Goal: Register for event/course

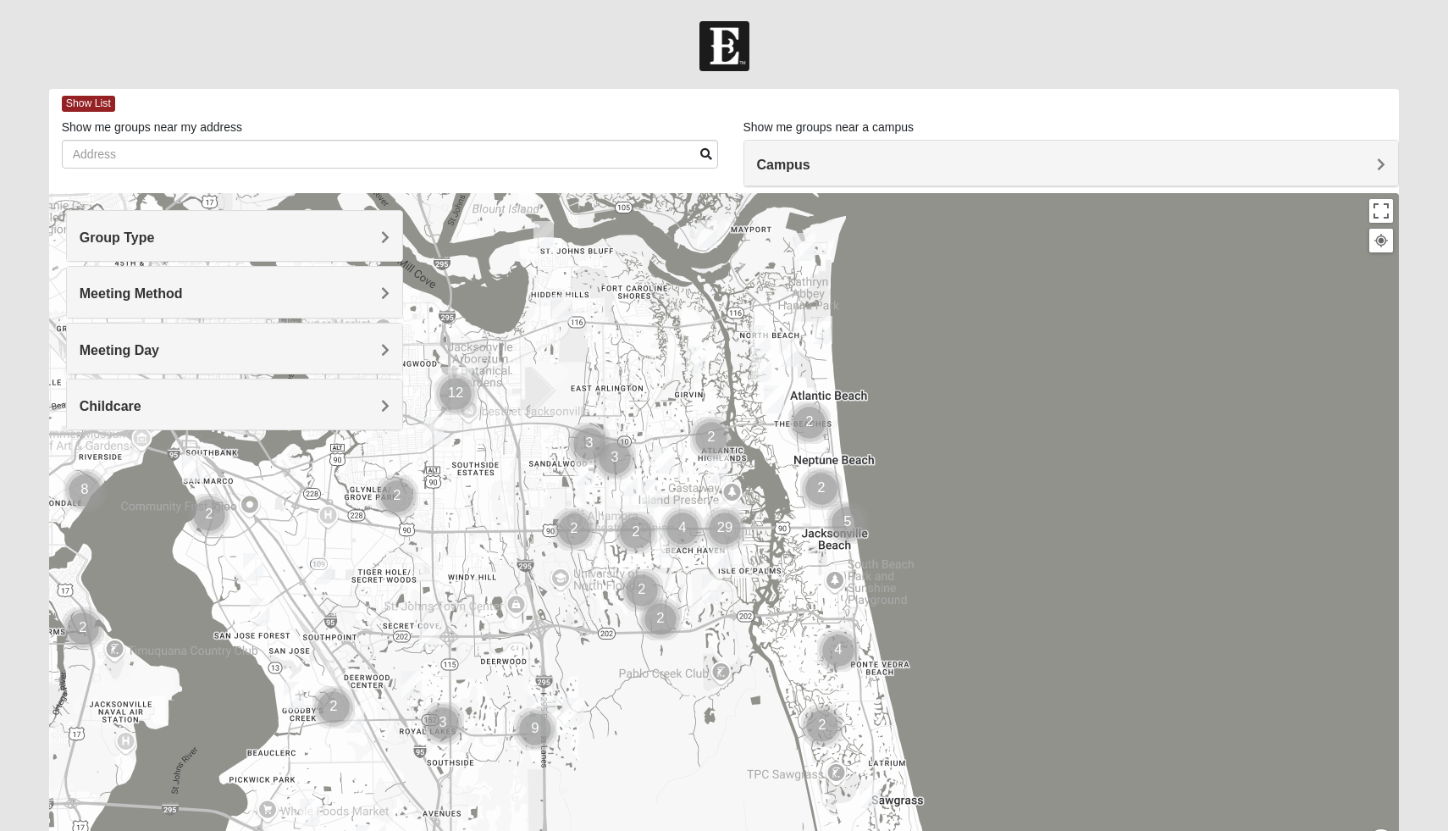
click at [242, 236] on h4 "Group Type" at bounding box center [235, 238] width 311 height 16
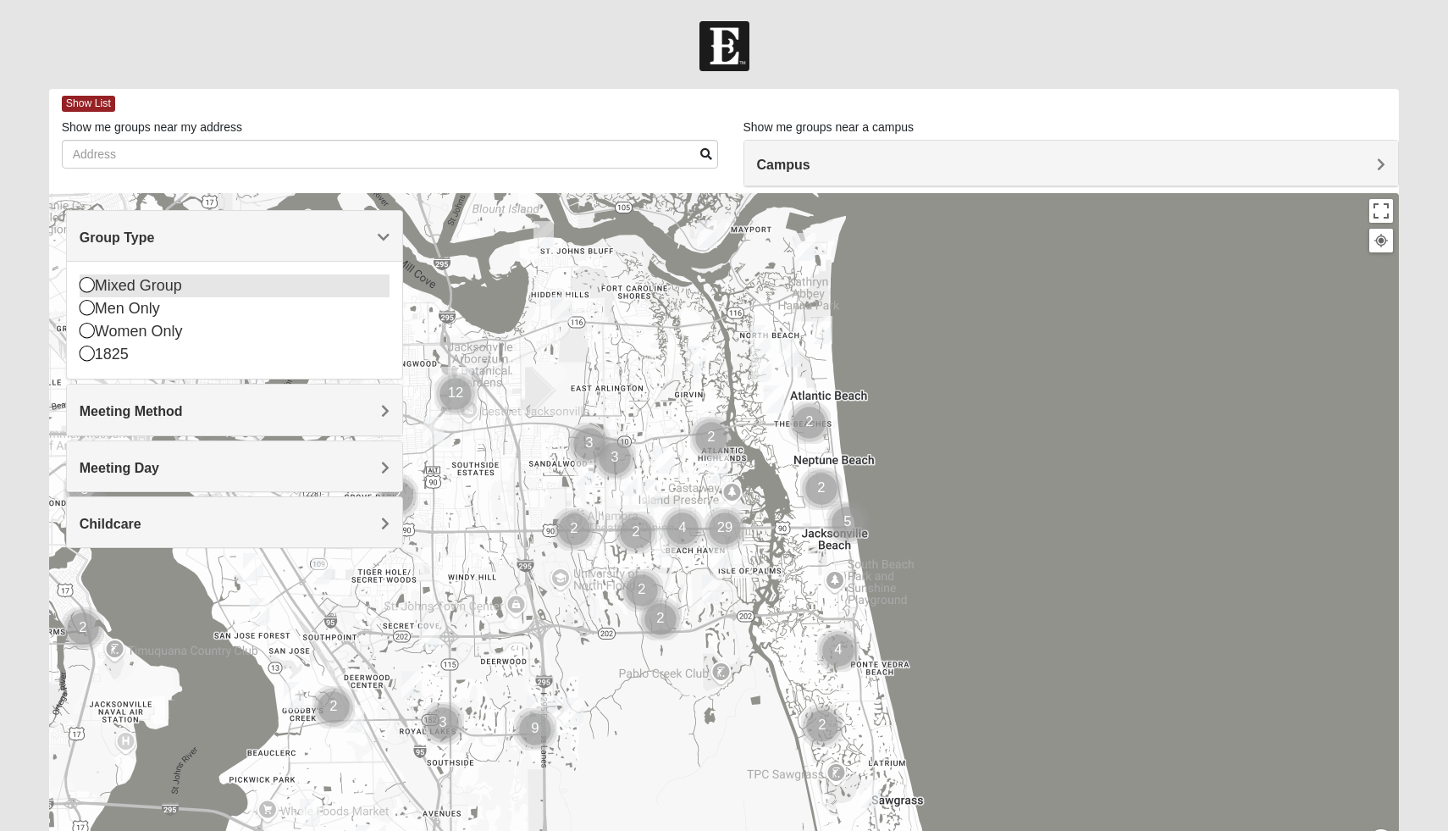
click at [133, 289] on div "Mixed Group" at bounding box center [235, 285] width 311 height 23
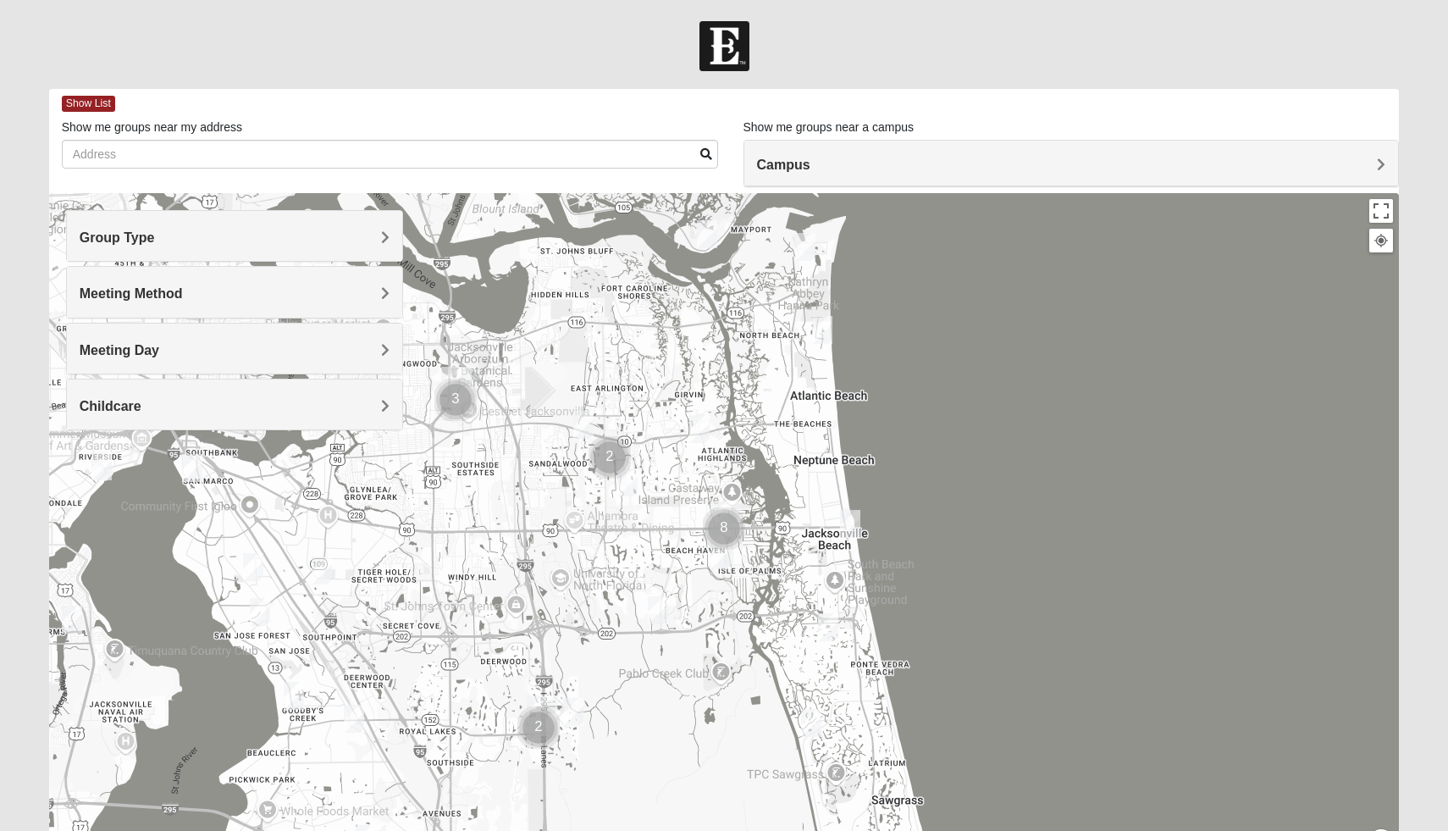
click at [164, 246] on div "Group Type" at bounding box center [235, 236] width 336 height 50
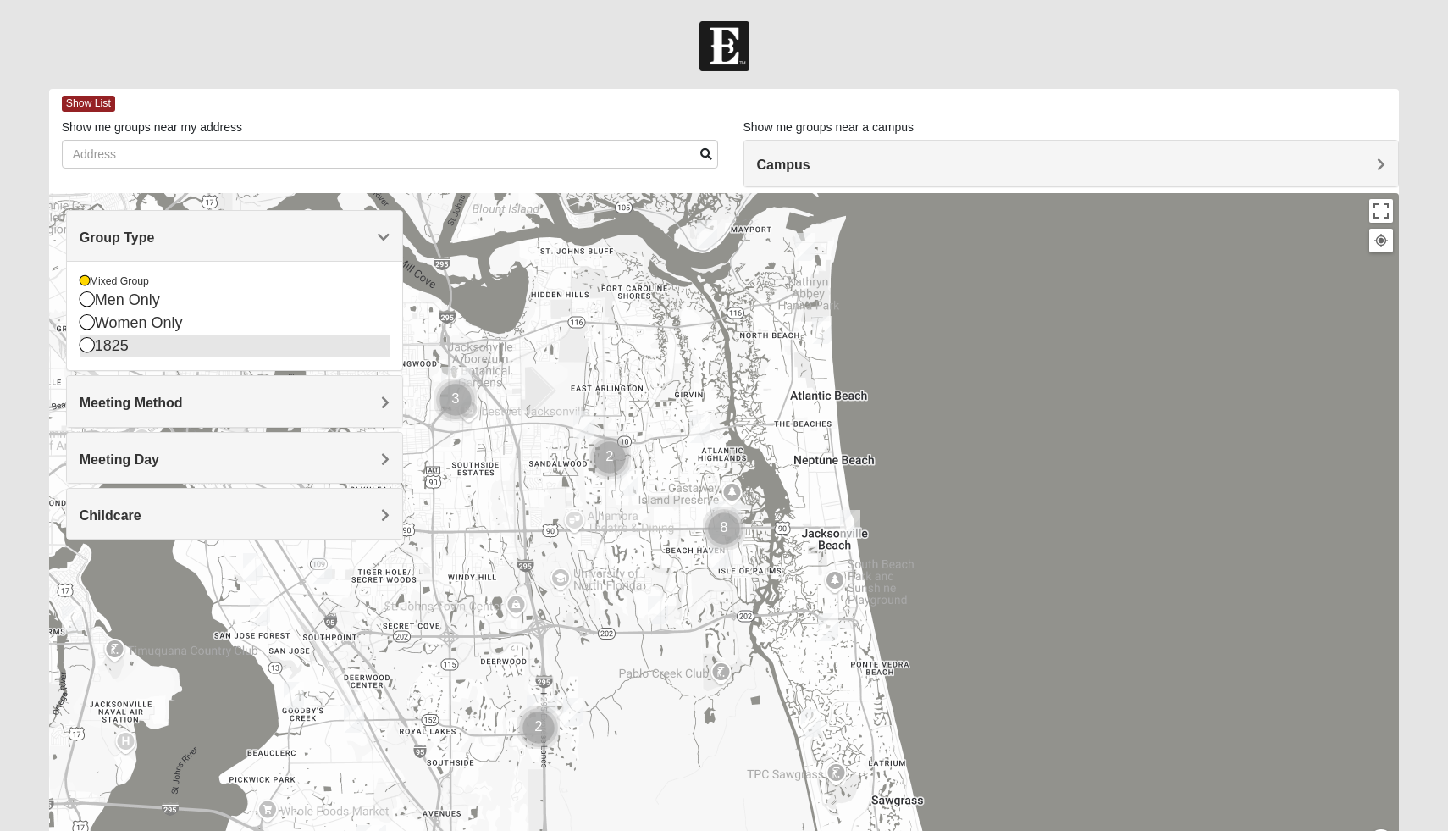
click at [99, 355] on div "1825" at bounding box center [235, 346] width 311 height 23
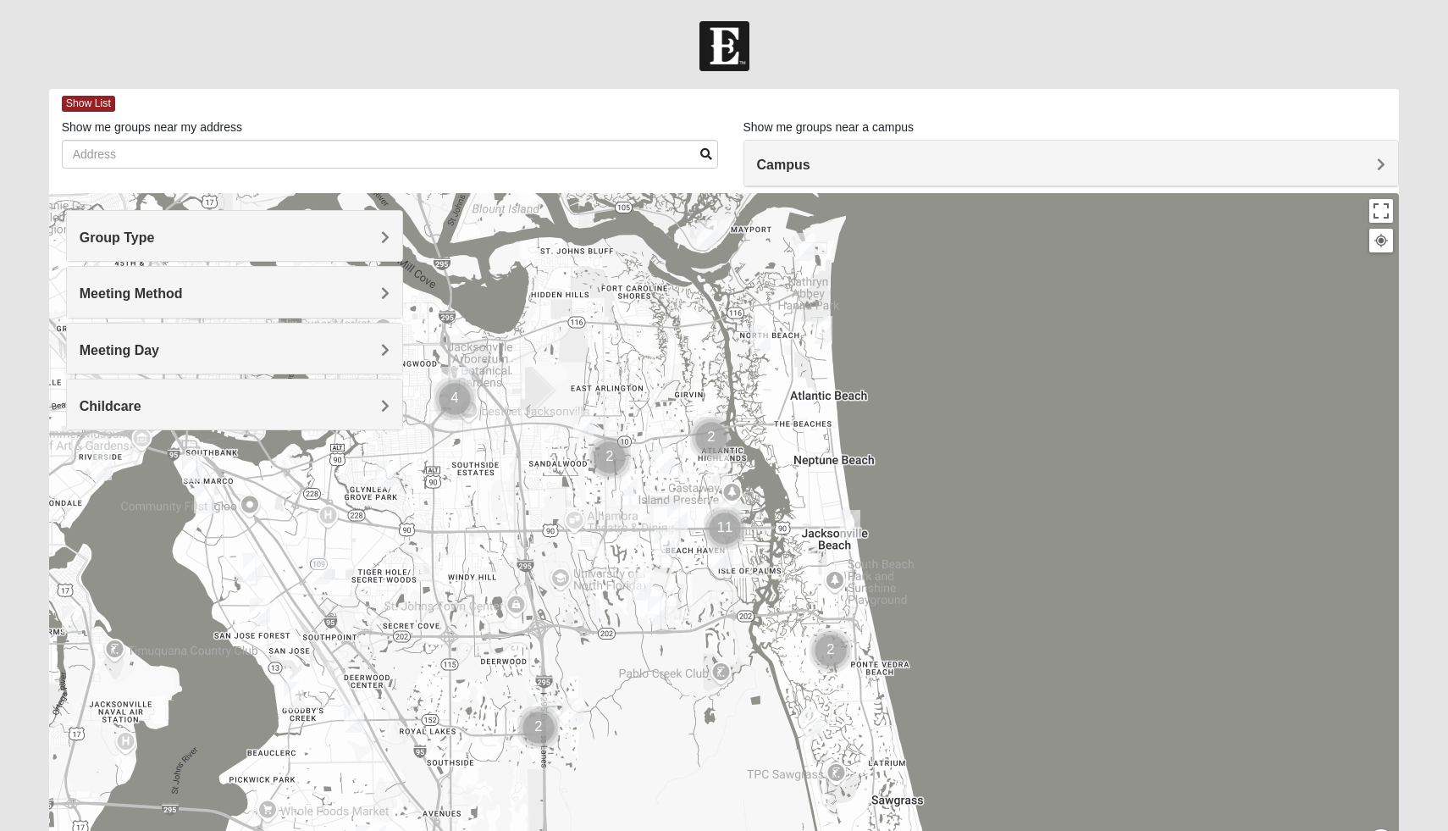
click at [165, 297] on span "Meeting Method" at bounding box center [131, 293] width 103 height 14
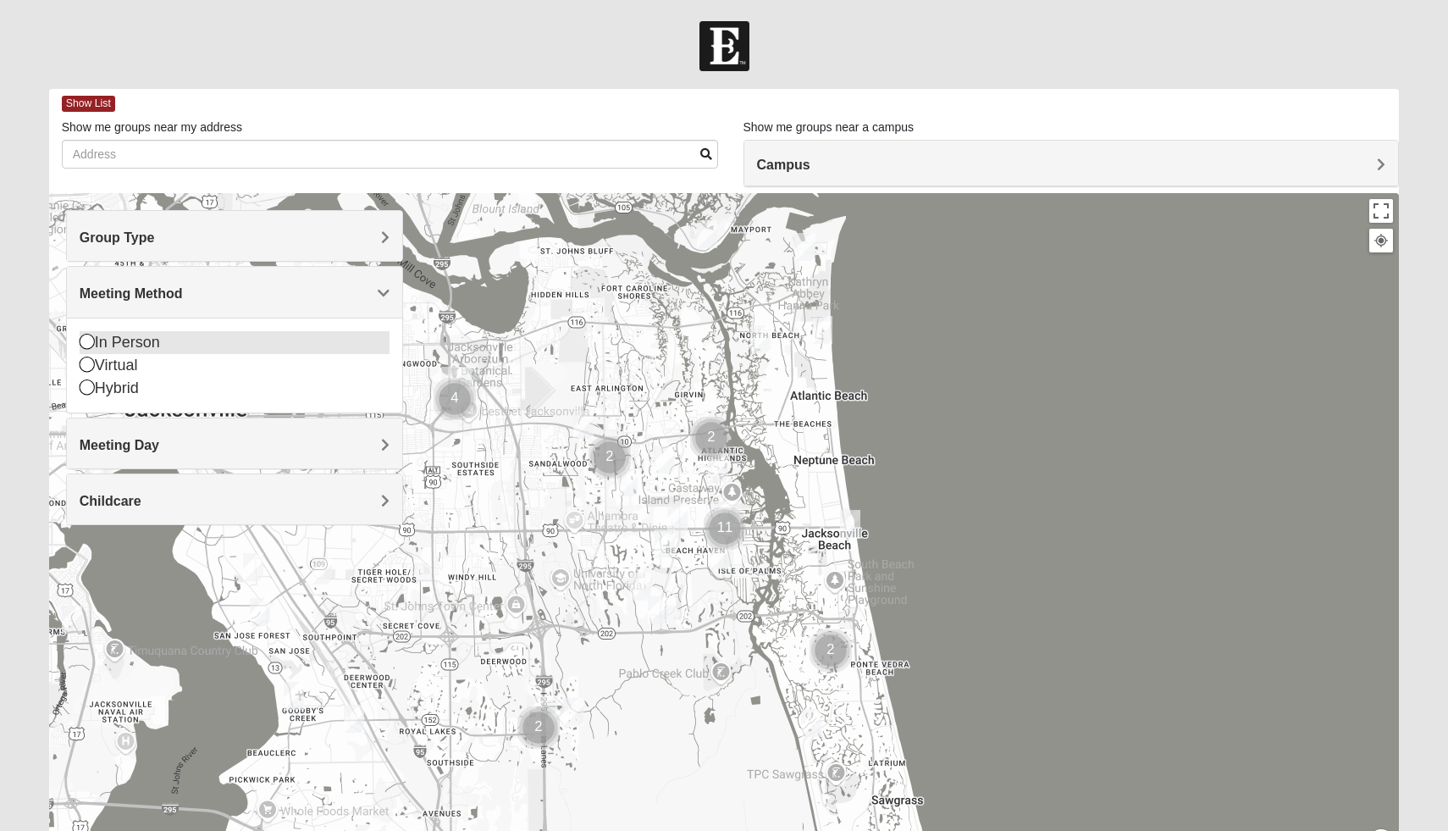
click at [121, 336] on div "In Person" at bounding box center [235, 342] width 311 height 23
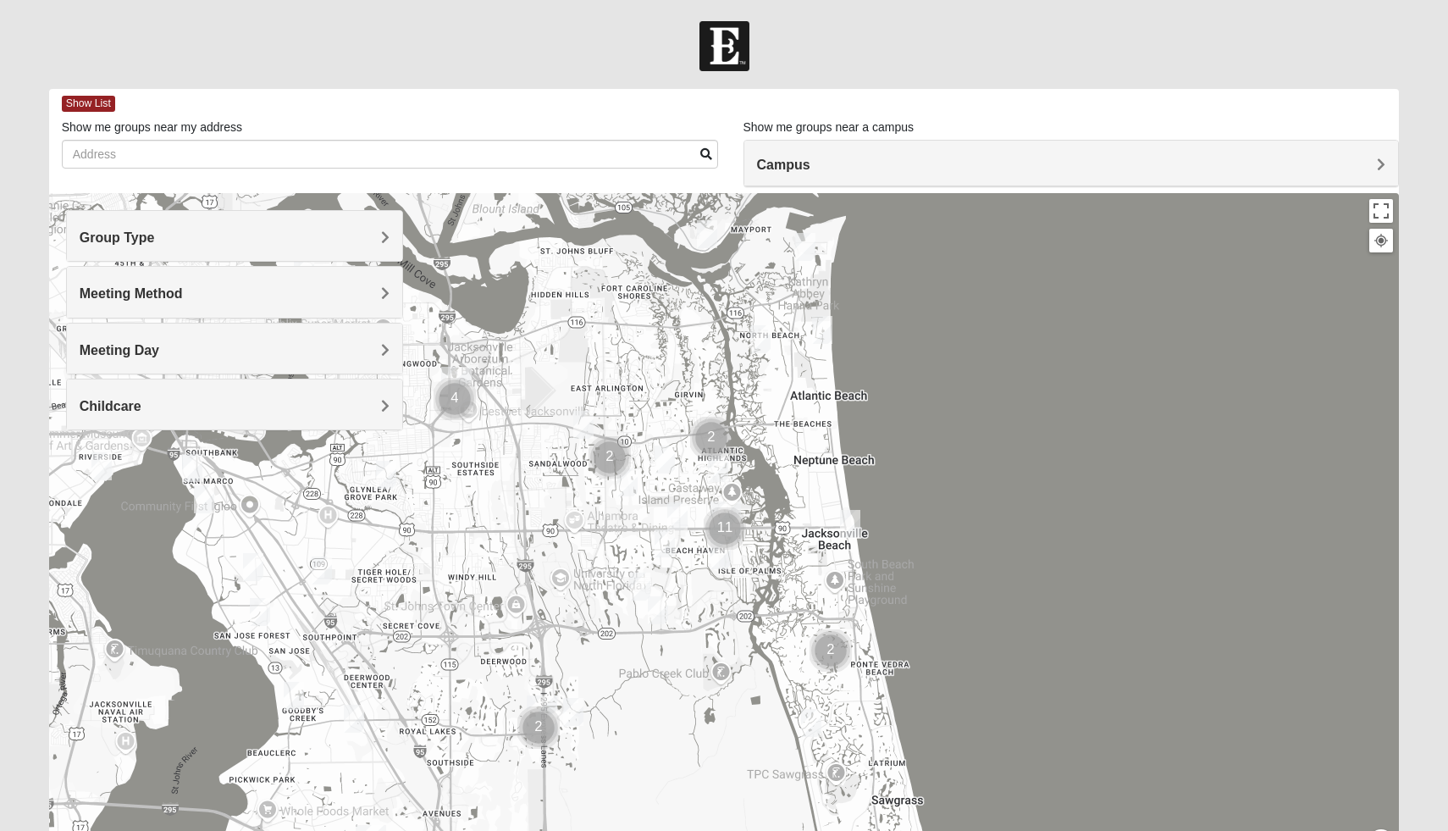
click at [147, 340] on div "Meeting Day" at bounding box center [235, 349] width 336 height 50
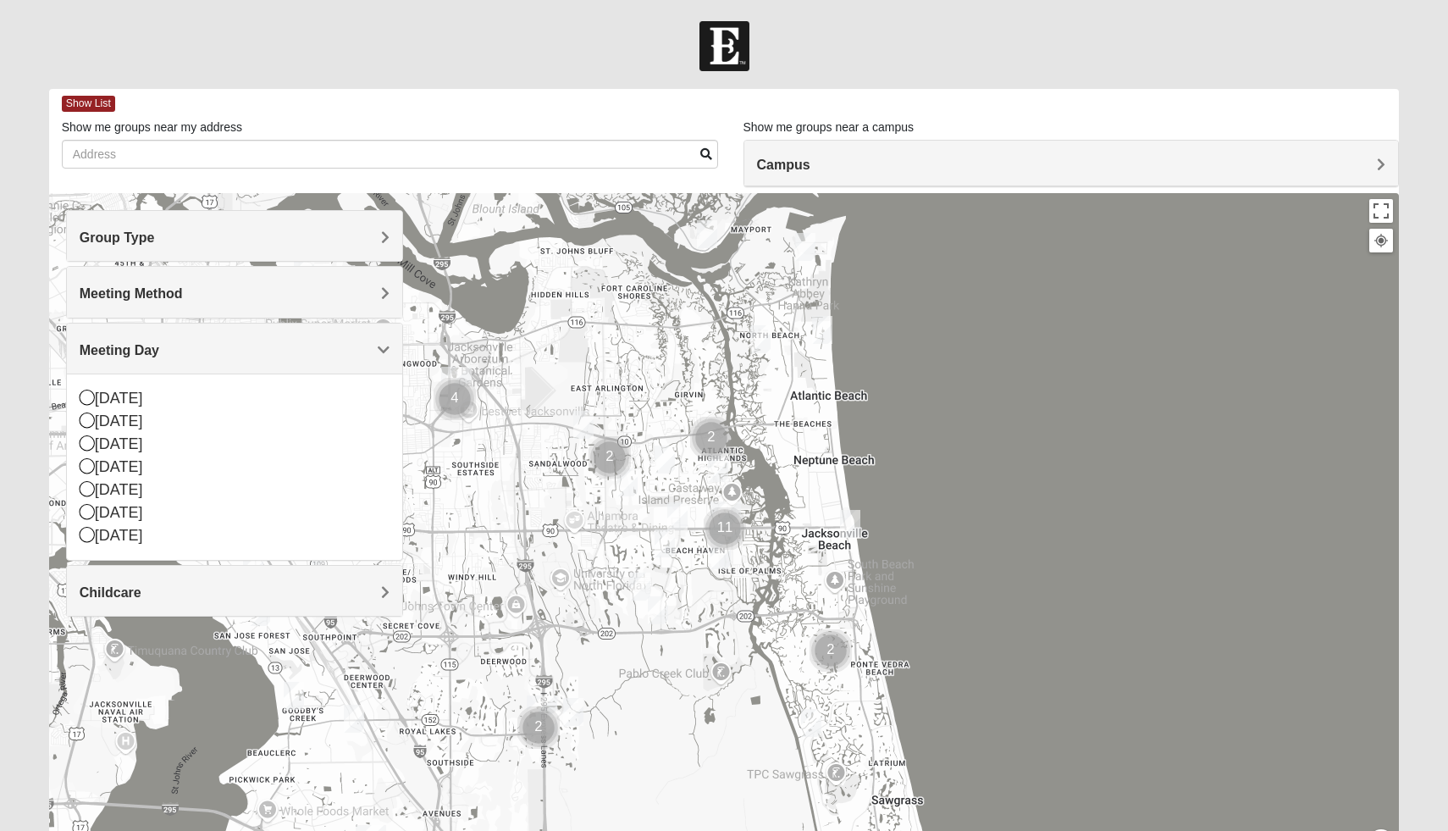
click at [140, 596] on span "Childcare" at bounding box center [111, 592] width 62 height 14
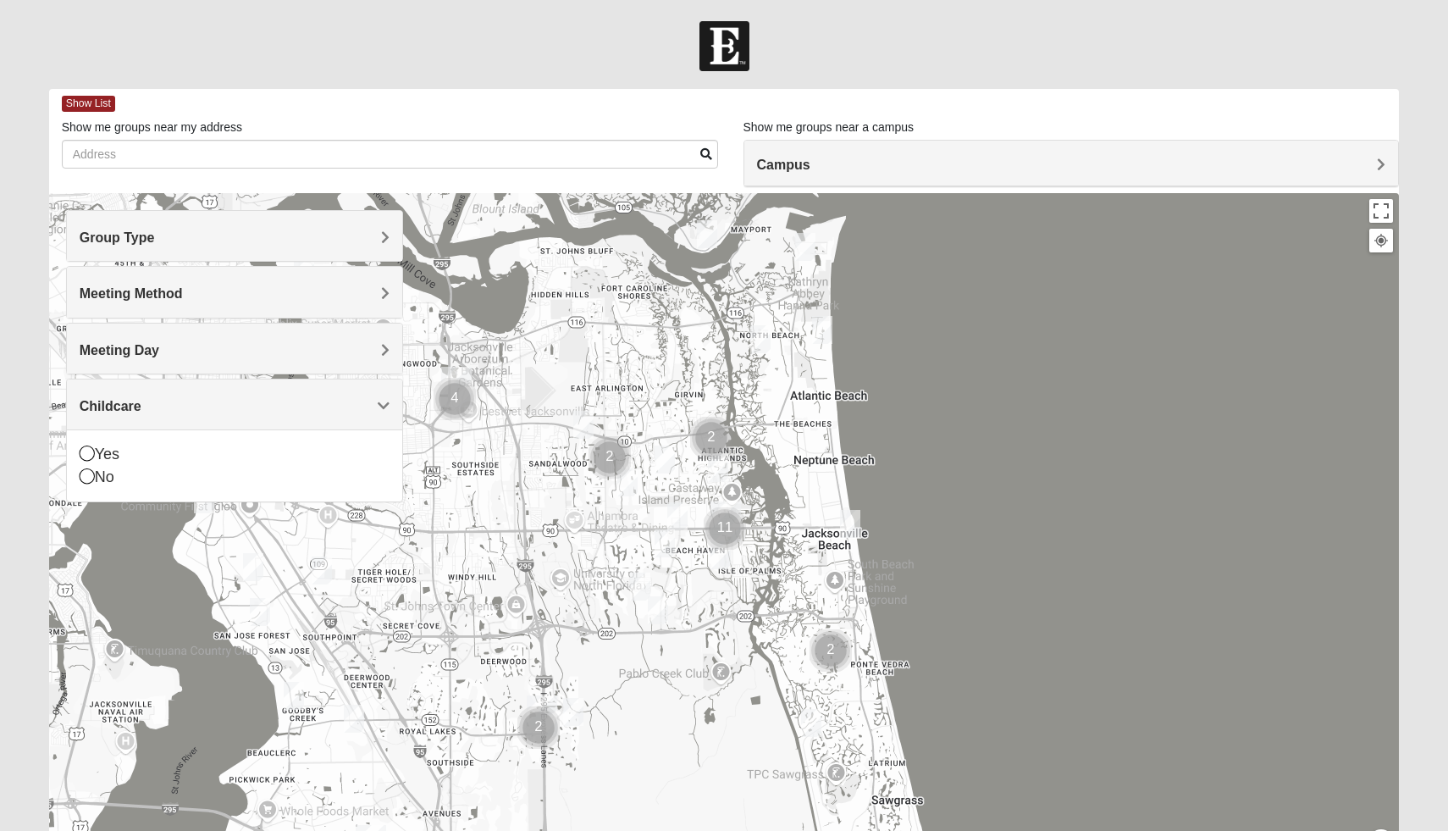
click at [1051, 470] on div at bounding box center [724, 532] width 1351 height 678
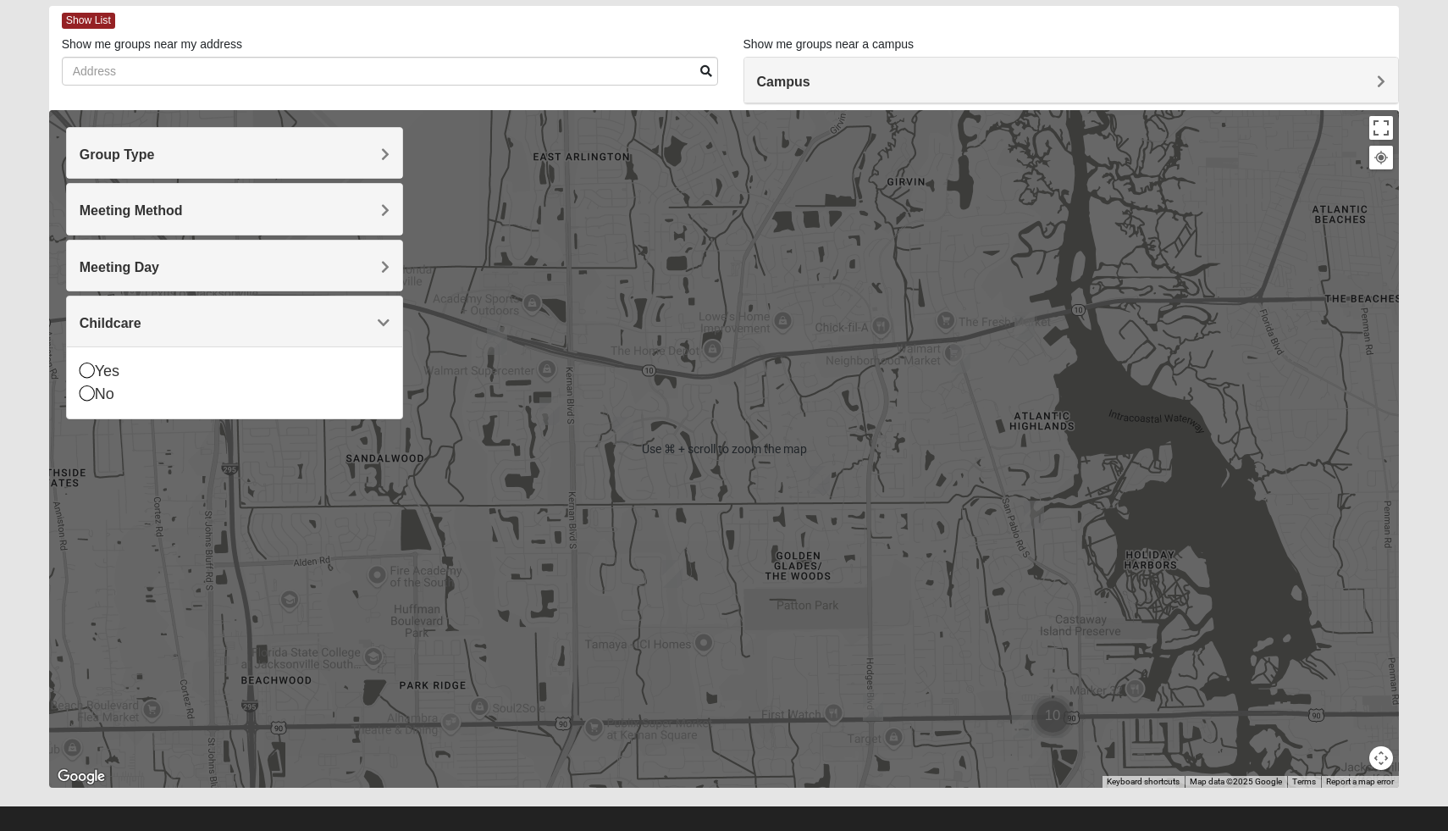
scroll to position [102, 0]
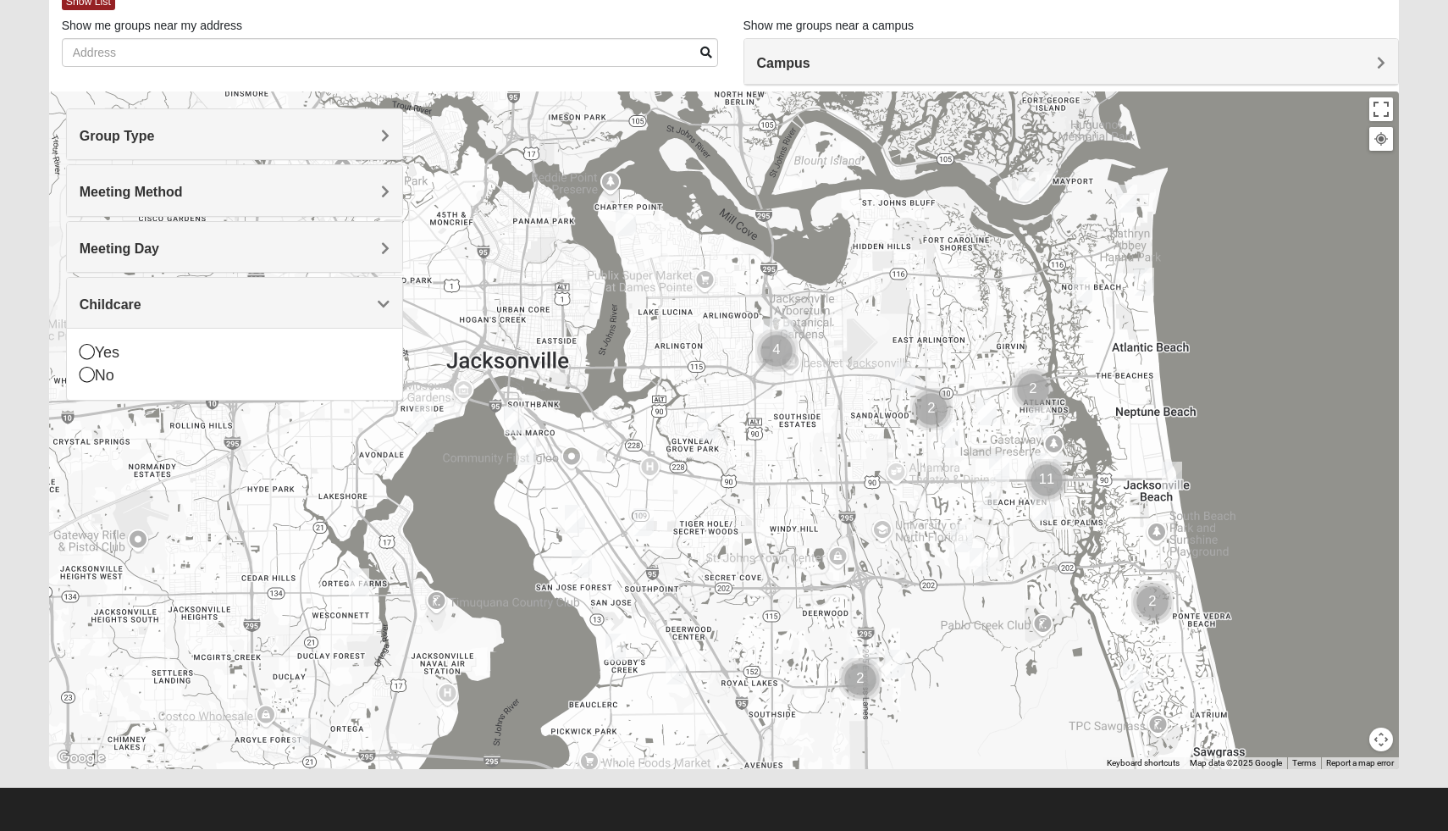
drag, startPoint x: 897, startPoint y: 502, endPoint x: 904, endPoint y: 451, distance: 52.1
click at [904, 451] on div at bounding box center [724, 430] width 1351 height 678
click at [904, 371] on img "Mixed Bell-Higgins 32246" at bounding box center [905, 375] width 20 height 28
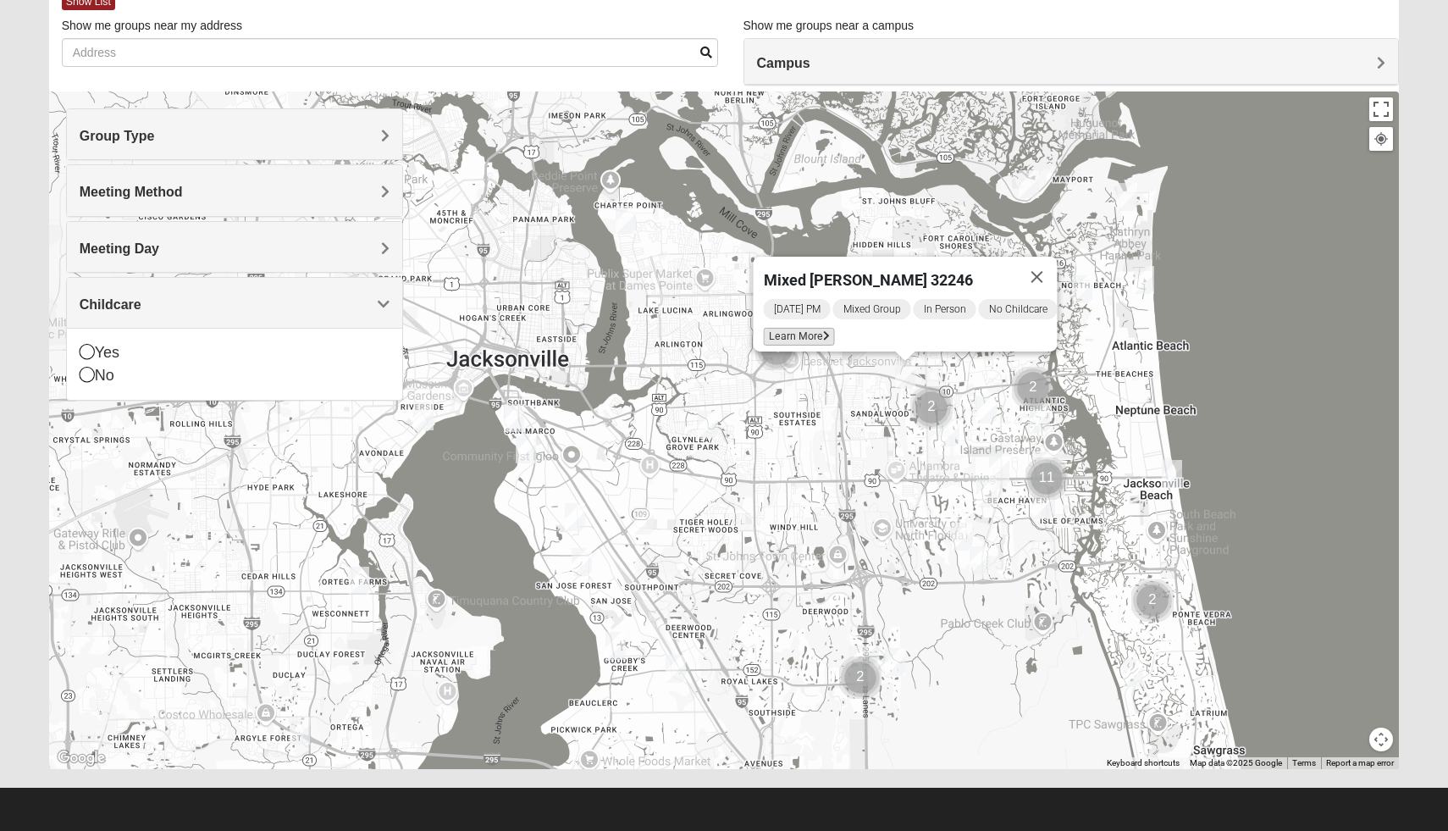
click at [823, 331] on icon at bounding box center [826, 336] width 7 height 10
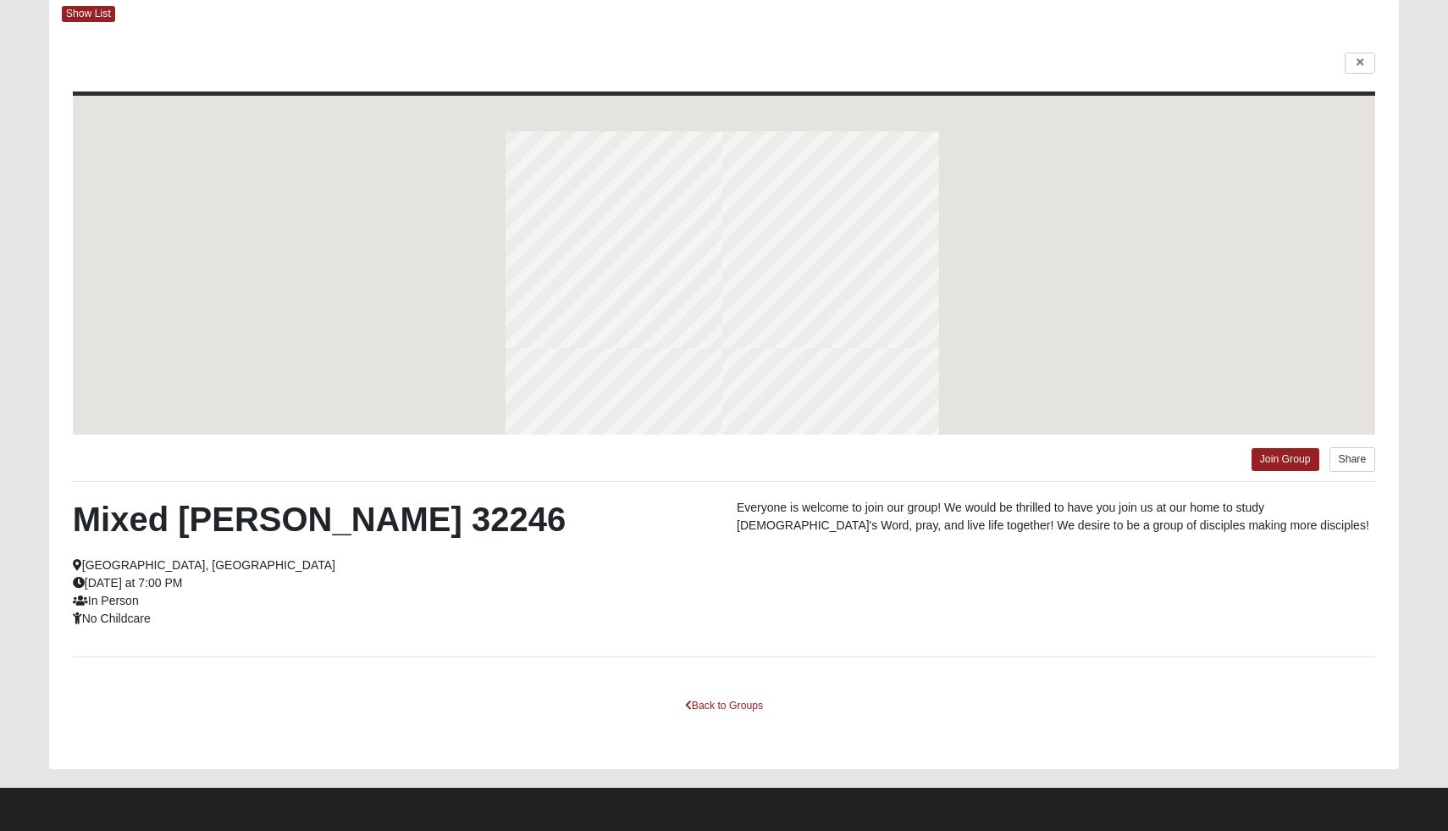
scroll to position [90, 0]
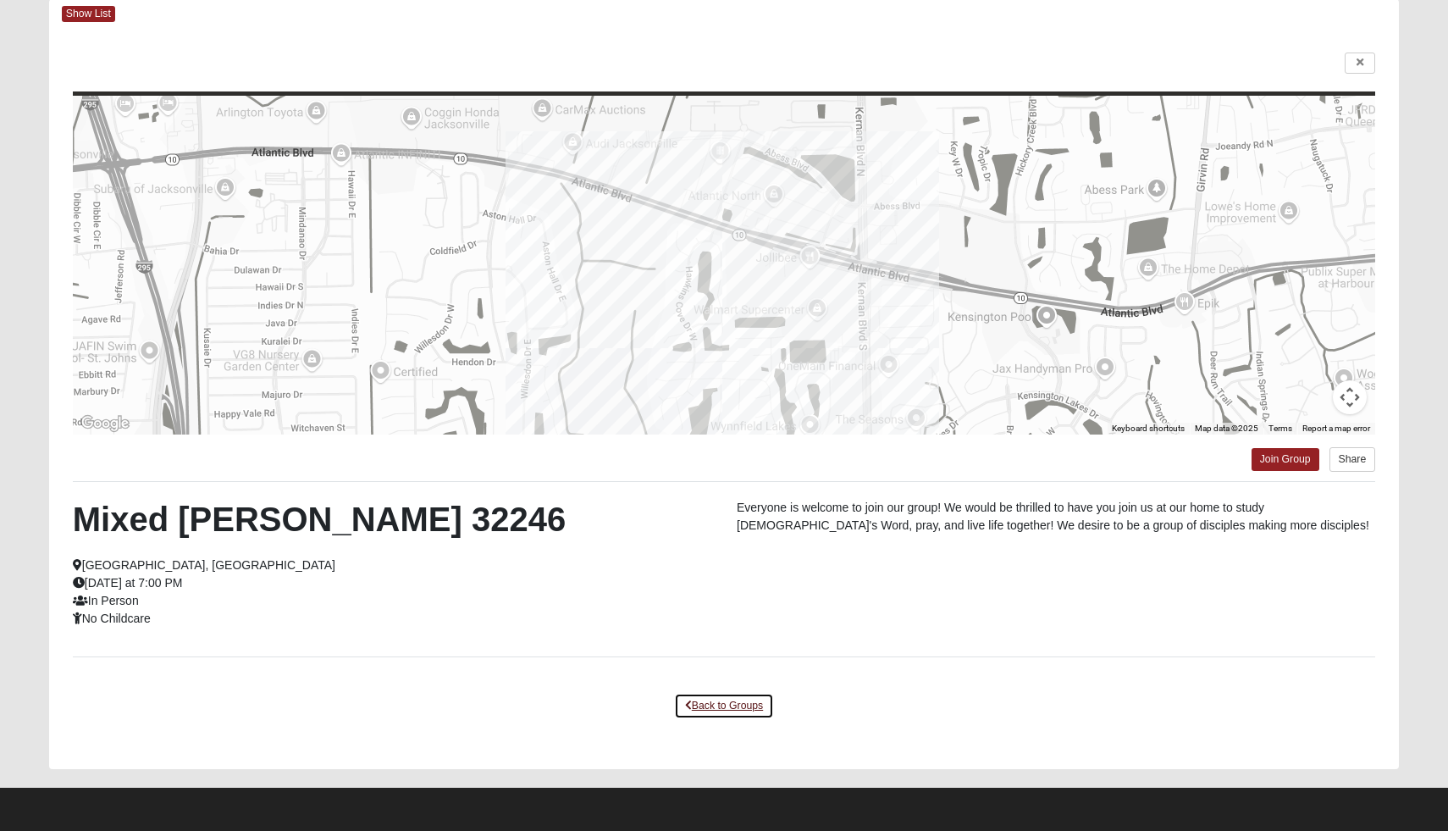
click at [724, 697] on link "Back to Groups" at bounding box center [724, 706] width 100 height 26
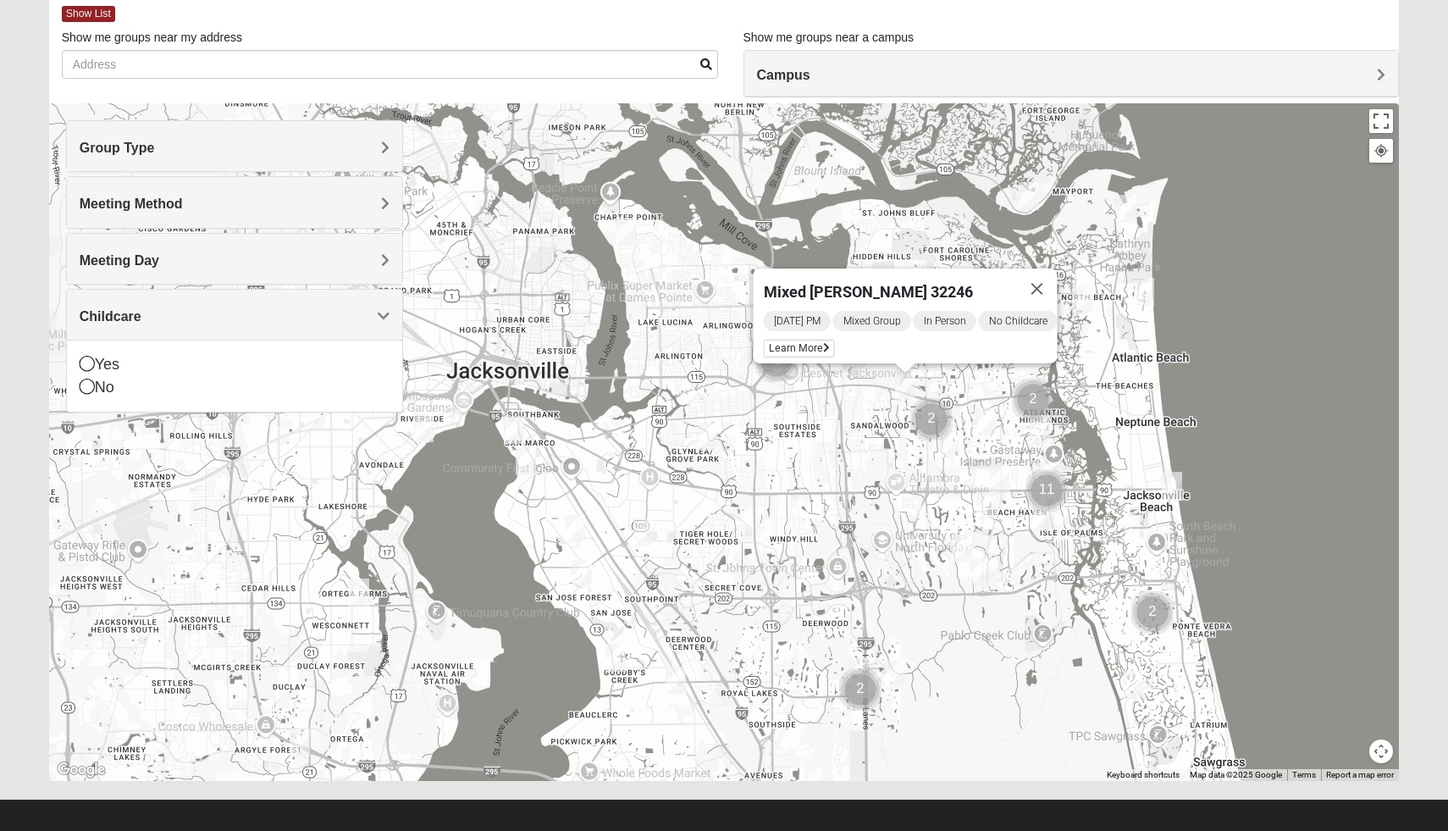
click at [930, 422] on img "Cluster of 2 groups" at bounding box center [931, 419] width 42 height 42
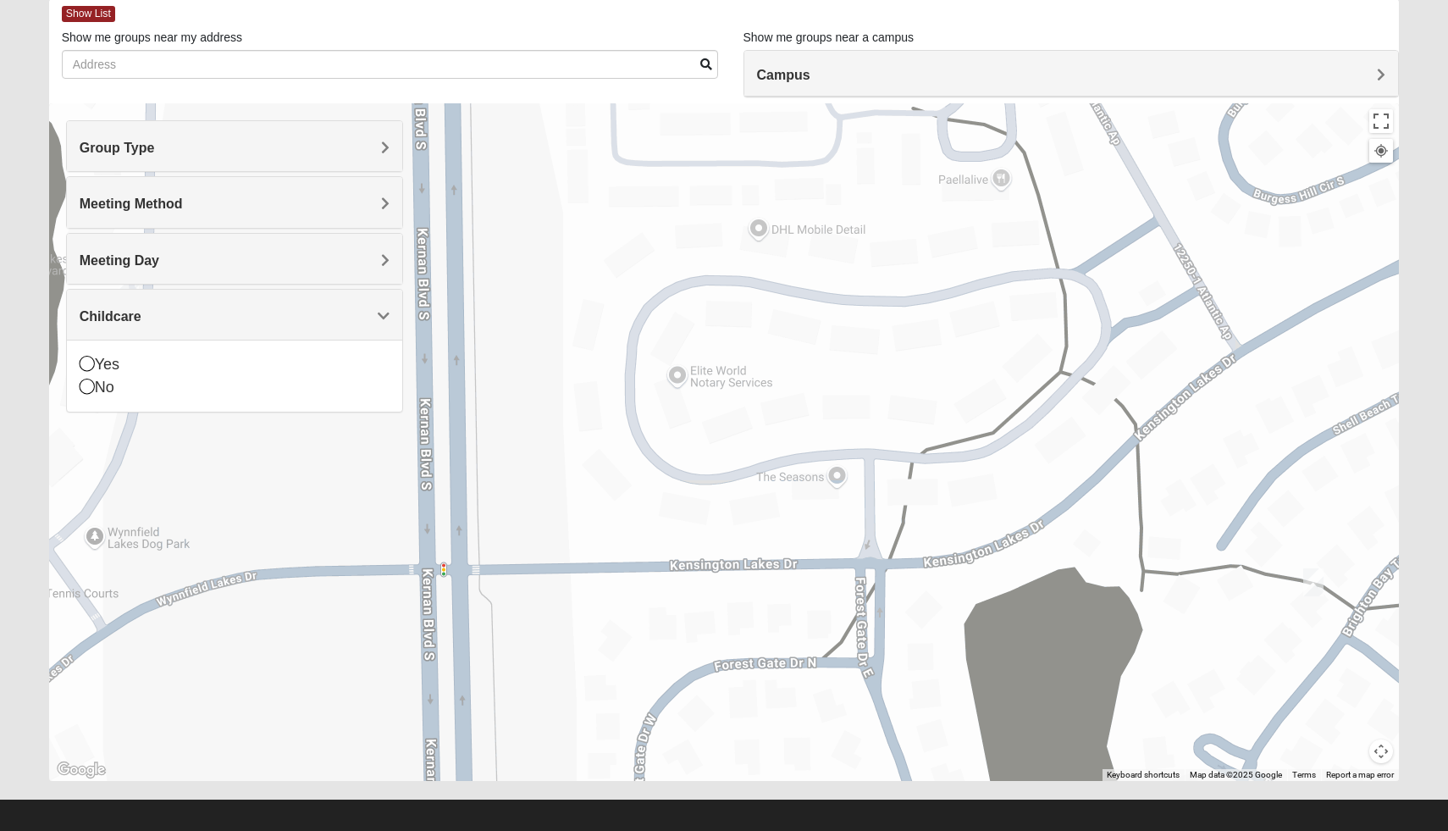
click at [1303, 584] on img "Mixed Cross 32246" at bounding box center [1313, 582] width 20 height 28
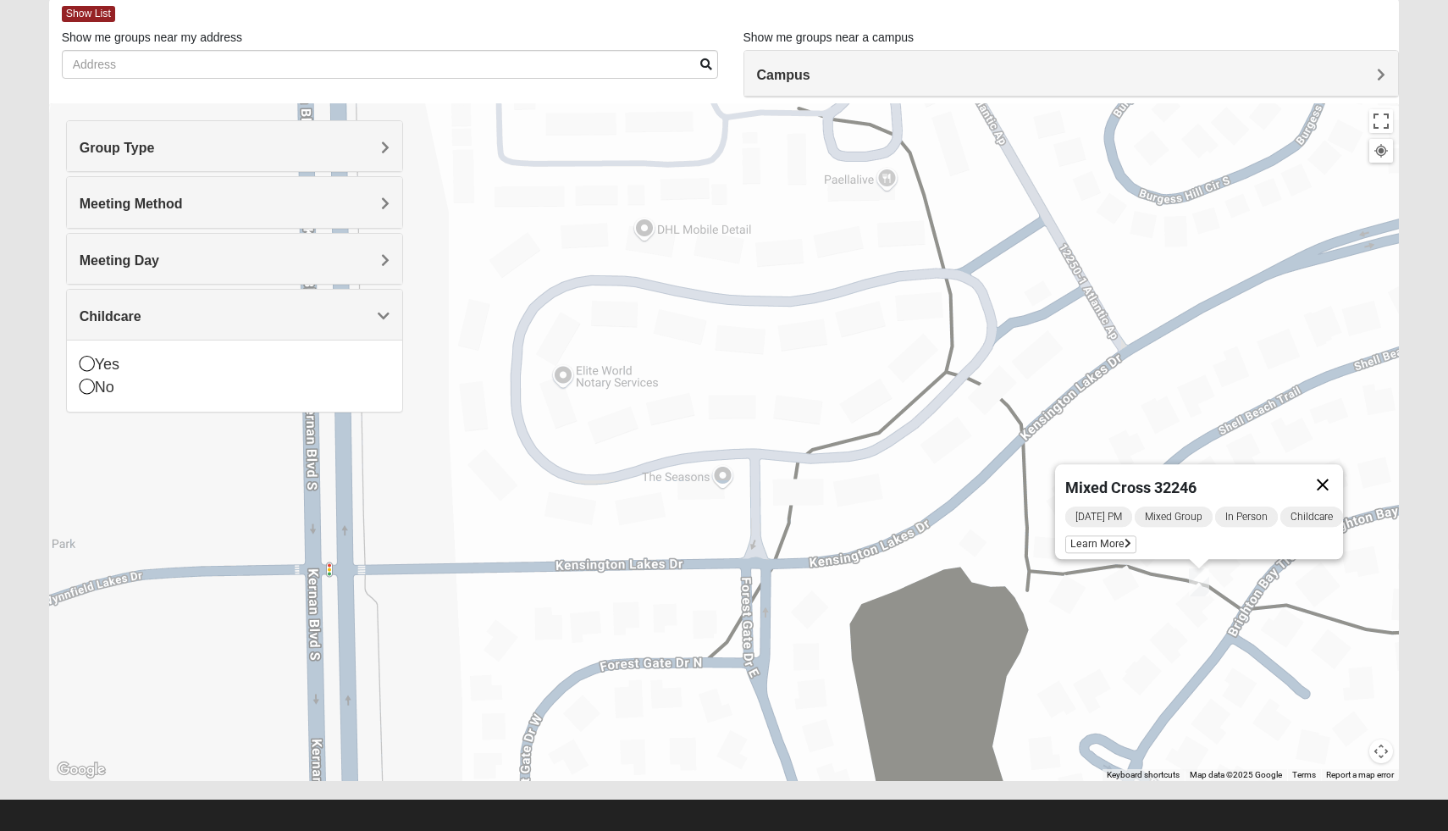
click at [1330, 473] on button "Close" at bounding box center [1323, 484] width 41 height 41
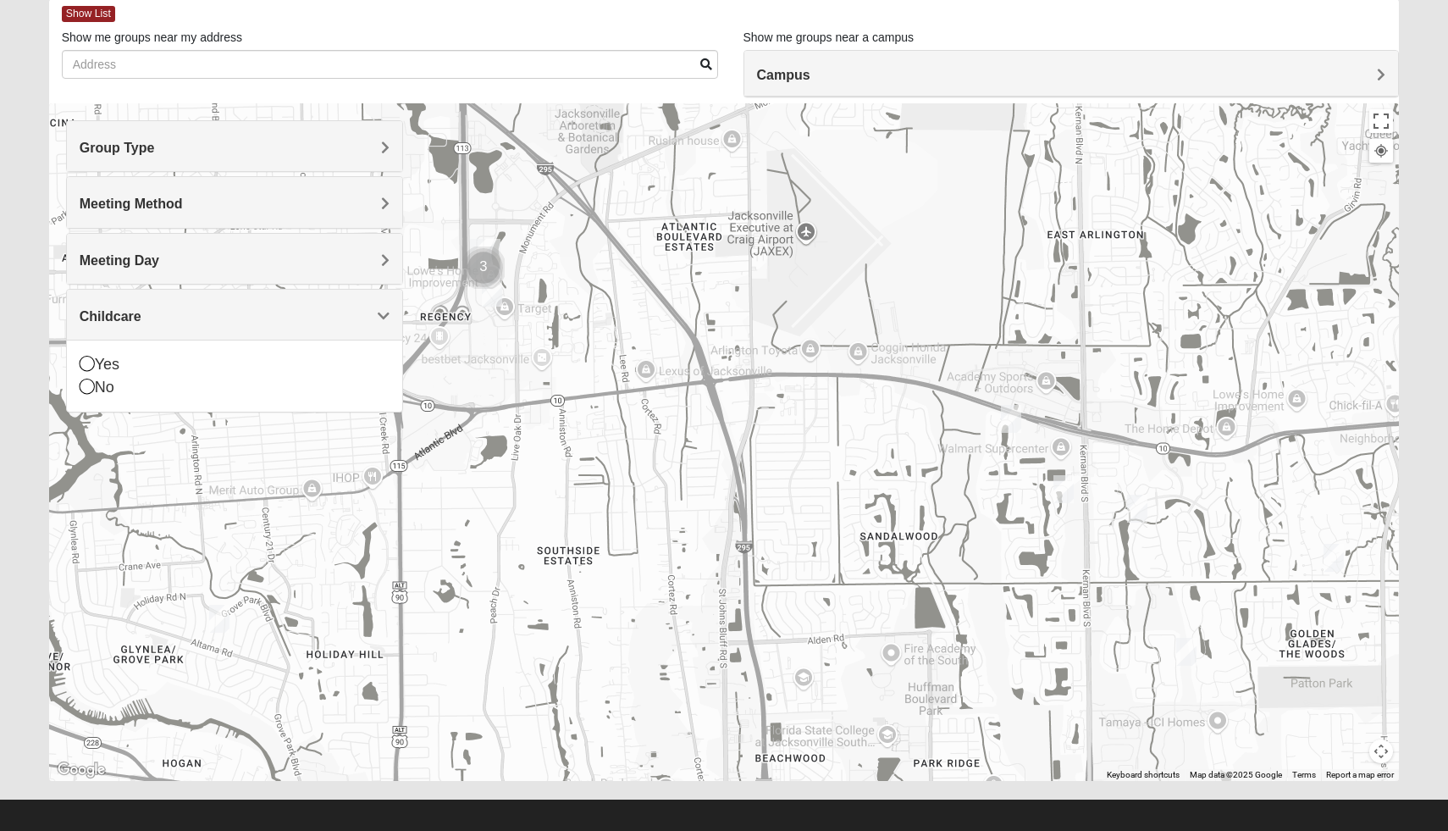
click at [1068, 495] on img "Mixed Maytum 32224" at bounding box center [1064, 489] width 20 height 28
click at [977, 451] on div "Wednesday PM Mixed Group In Person No Childcare Learn More" at bounding box center [1069, 439] width 294 height 54
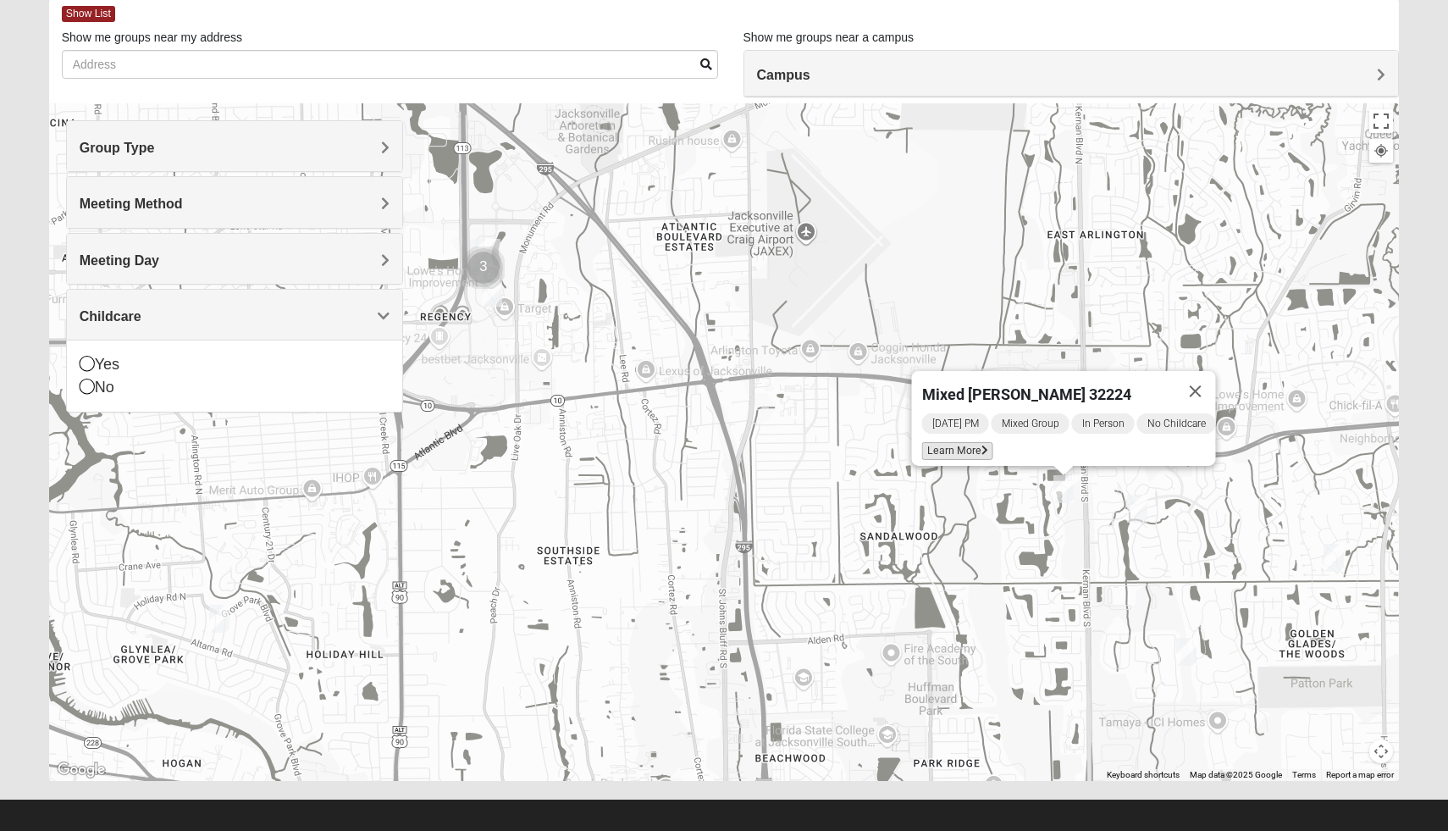
click at [973, 448] on span "Learn More" at bounding box center [957, 451] width 71 height 18
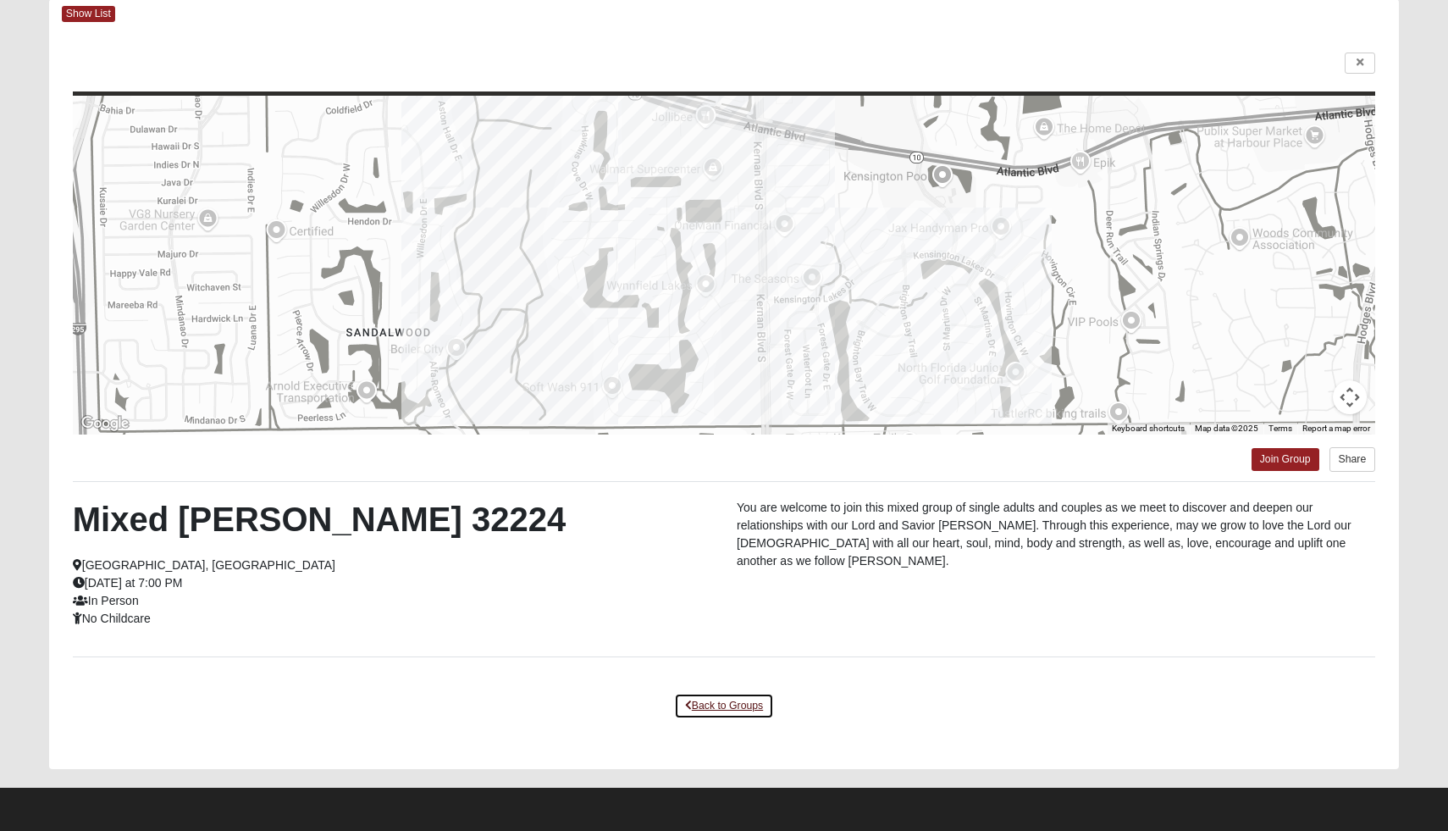
click at [720, 701] on link "Back to Groups" at bounding box center [724, 706] width 100 height 26
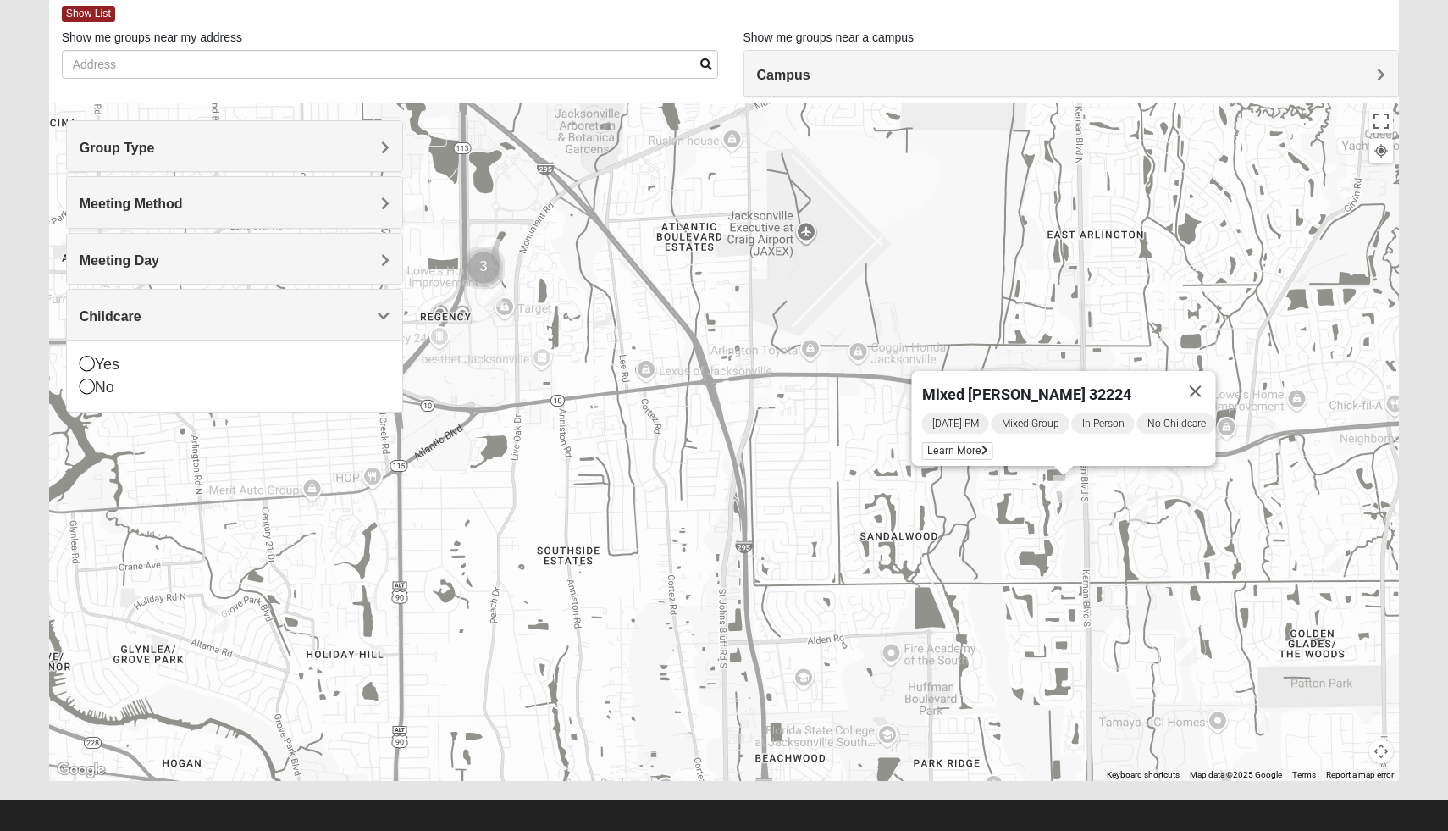
click at [1340, 561] on img "1825 Mixed Annis 32246" at bounding box center [1334, 558] width 20 height 28
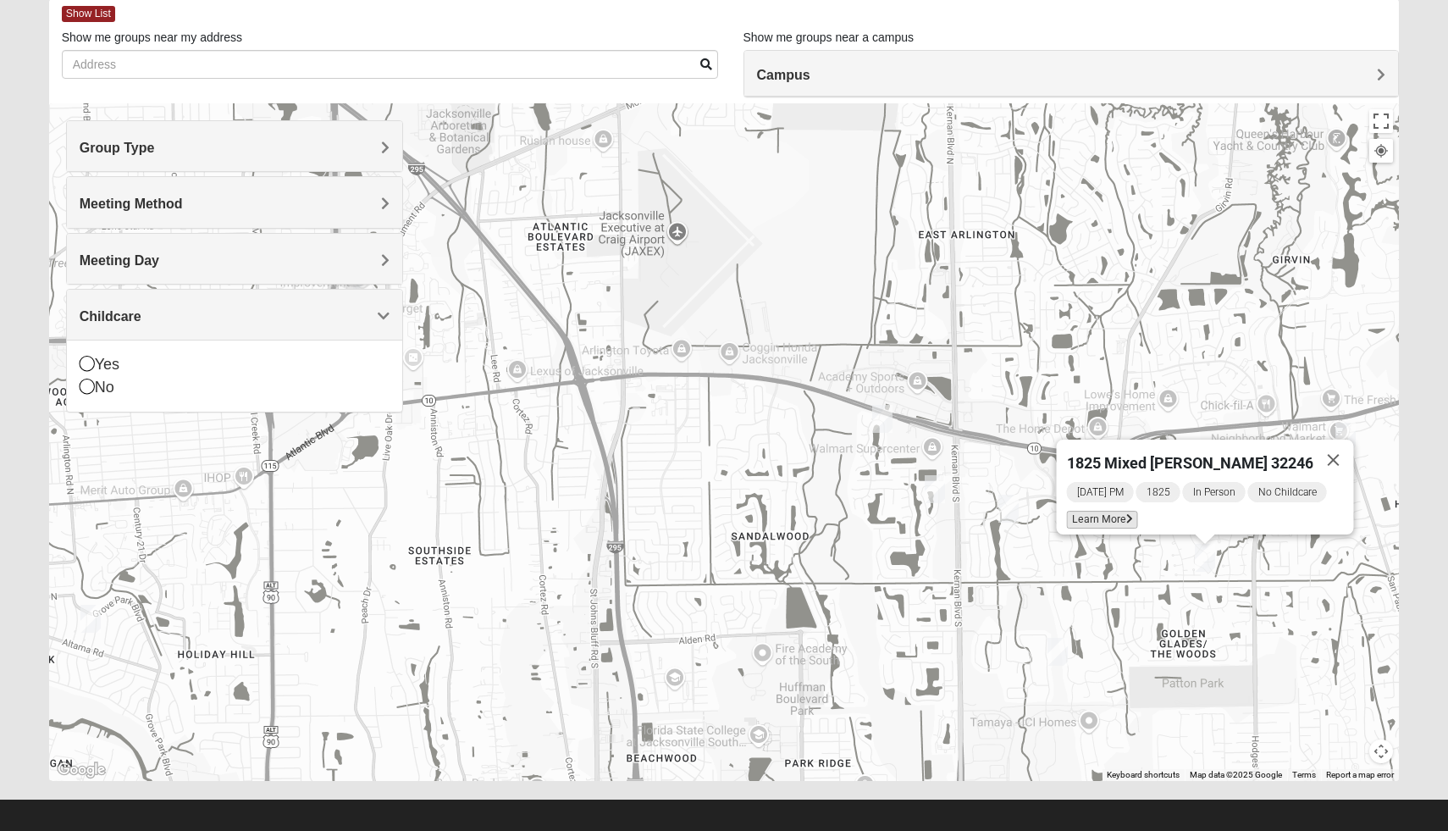
click at [1123, 511] on span "Learn More" at bounding box center [1102, 520] width 71 height 18
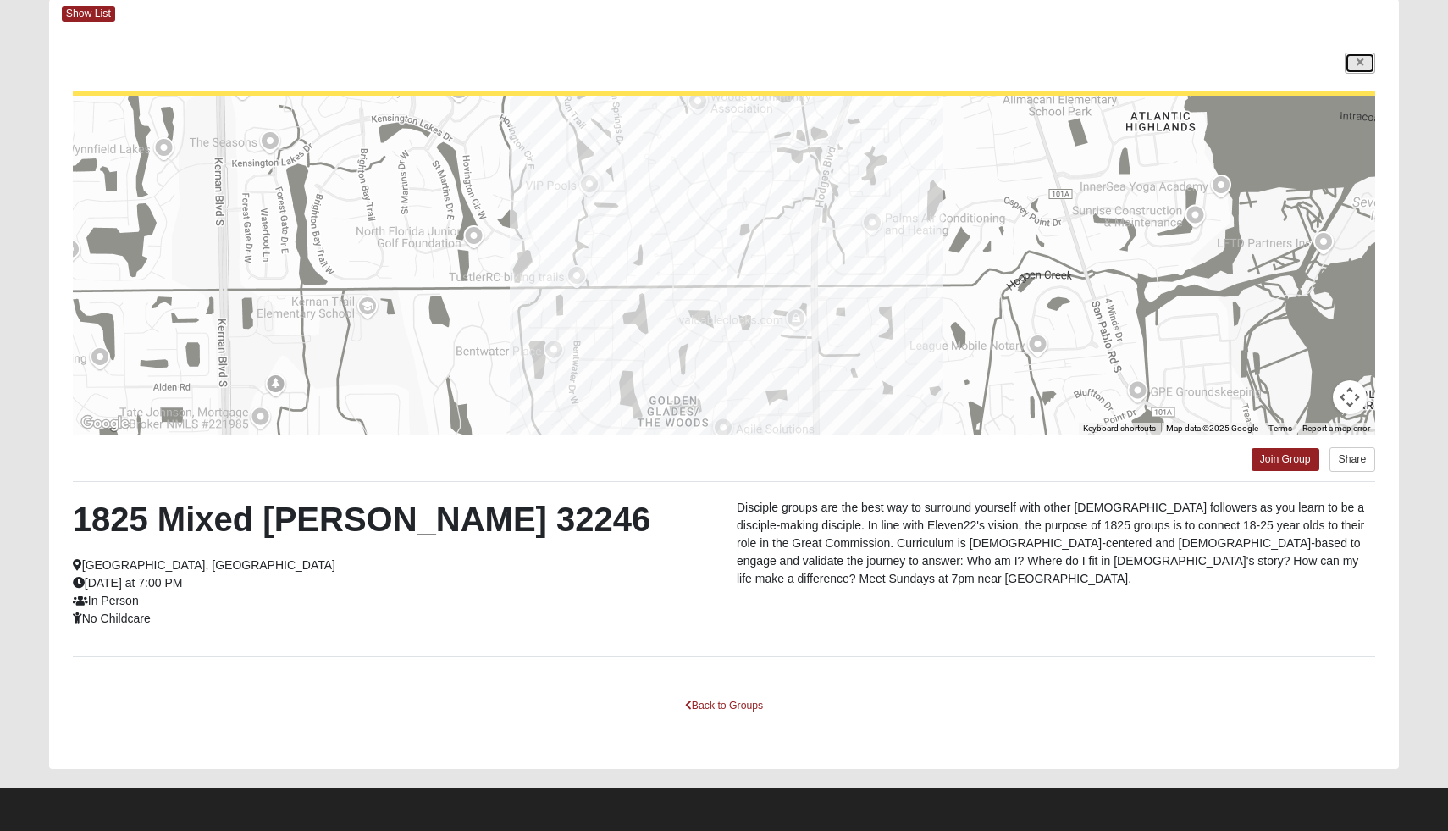
click at [1356, 58] on link at bounding box center [1360, 63] width 30 height 21
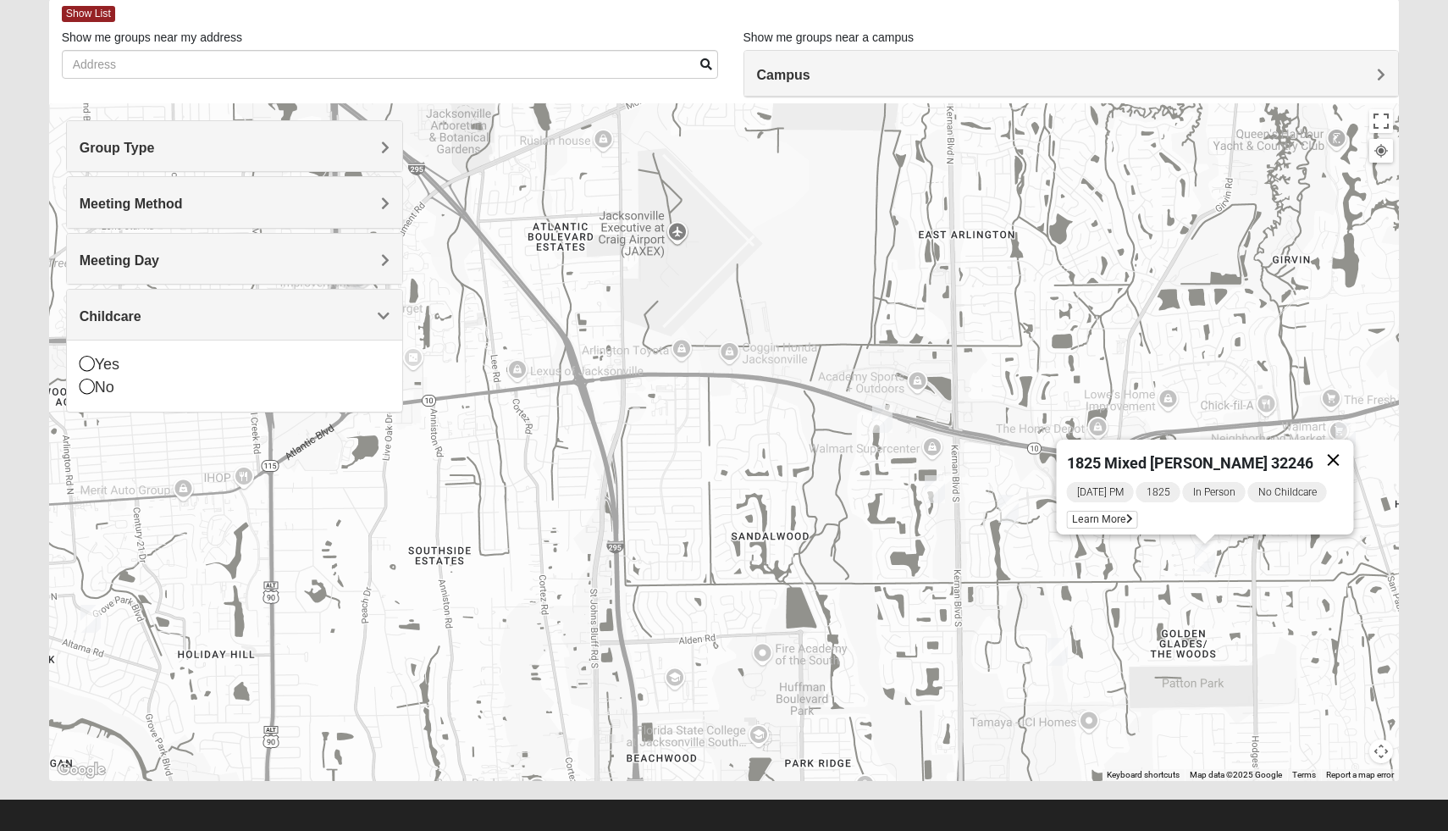
click at [1320, 453] on button "Close" at bounding box center [1334, 460] width 41 height 41
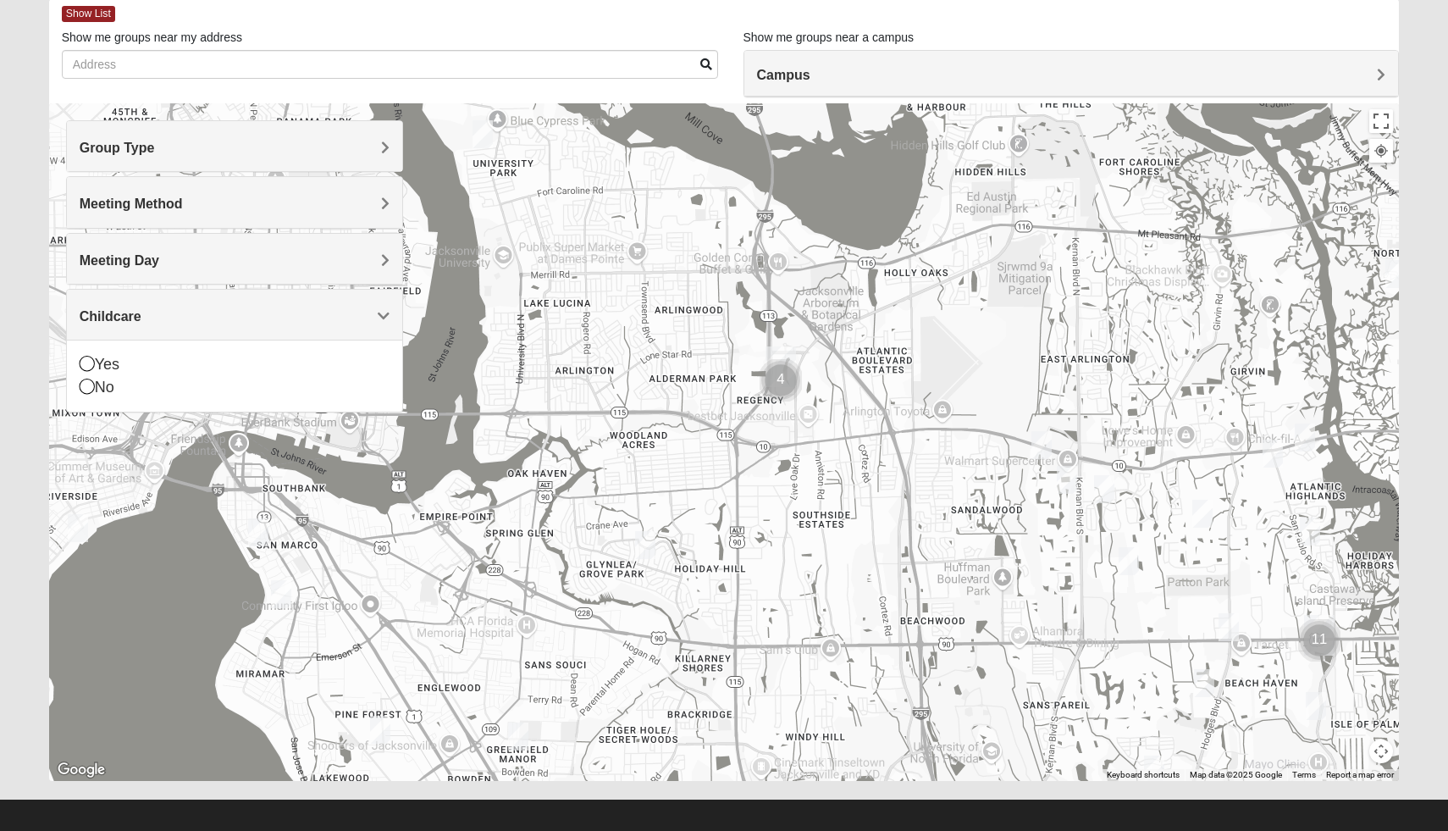
click at [219, 163] on div "Group Type" at bounding box center [235, 146] width 336 height 50
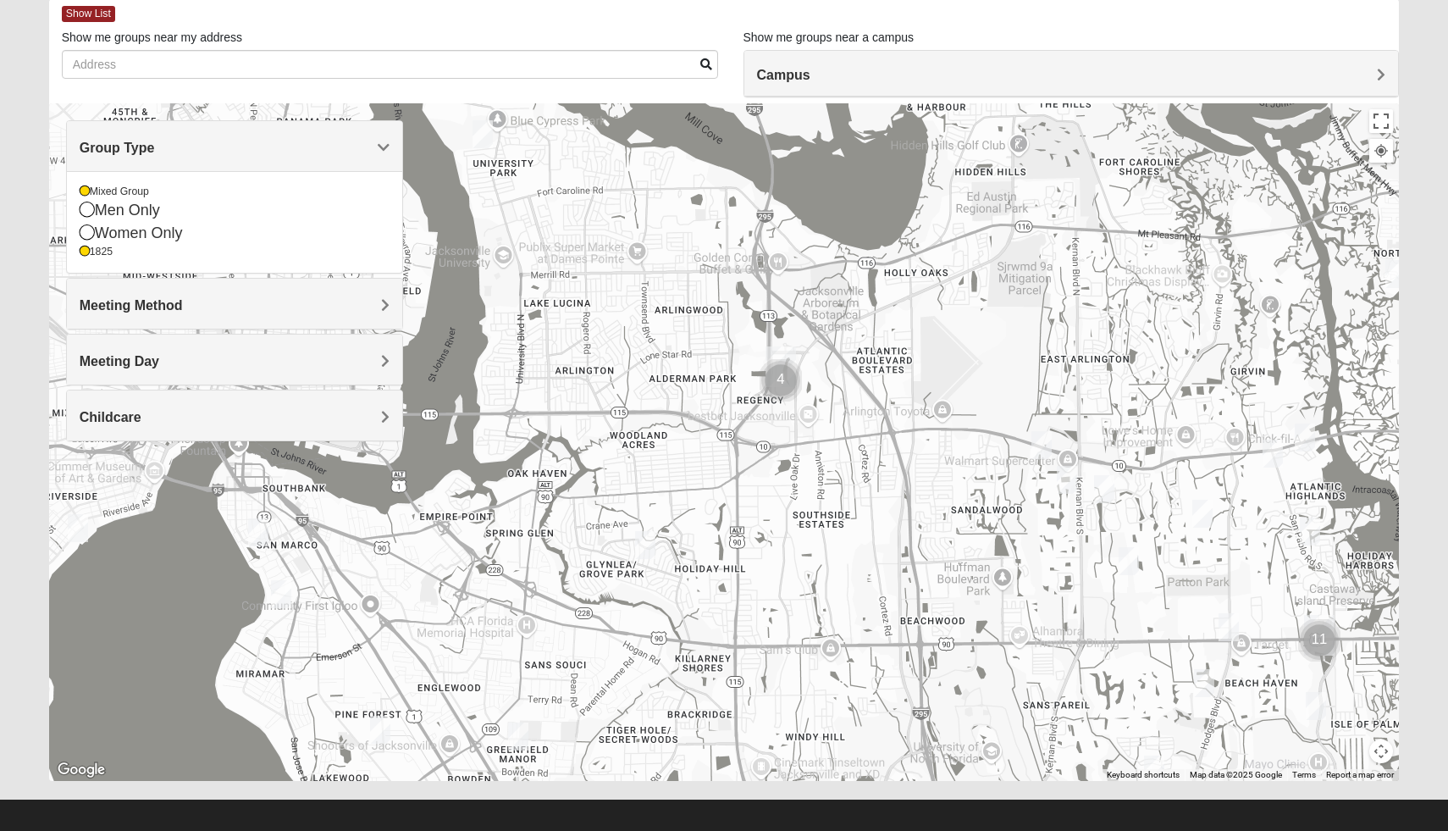
click at [647, 538] on img "1825 Mixed Shamet 32216" at bounding box center [645, 545] width 20 height 28
click at [580, 502] on icon at bounding box center [583, 507] width 7 height 10
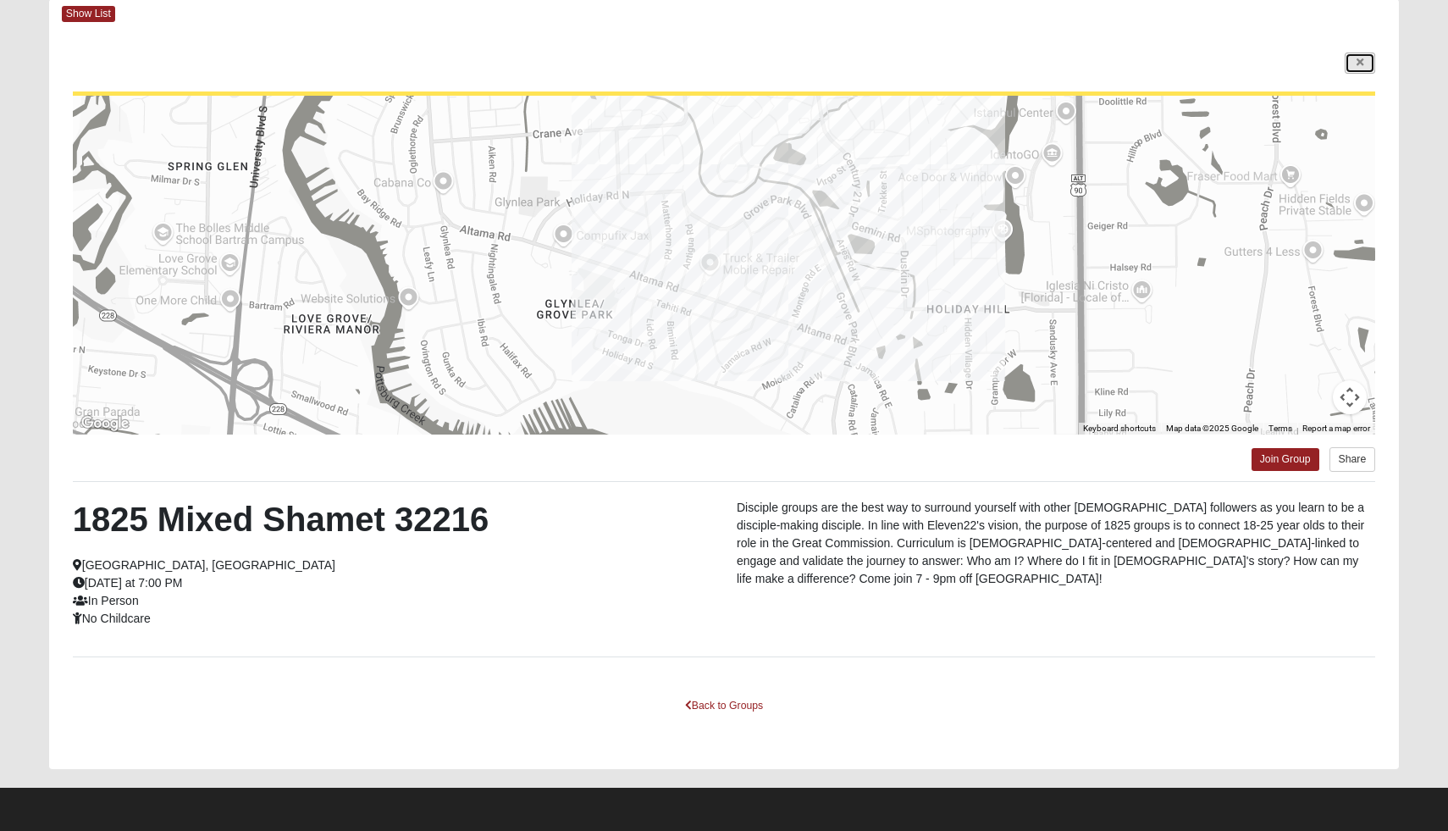
click at [1347, 71] on link at bounding box center [1360, 63] width 30 height 21
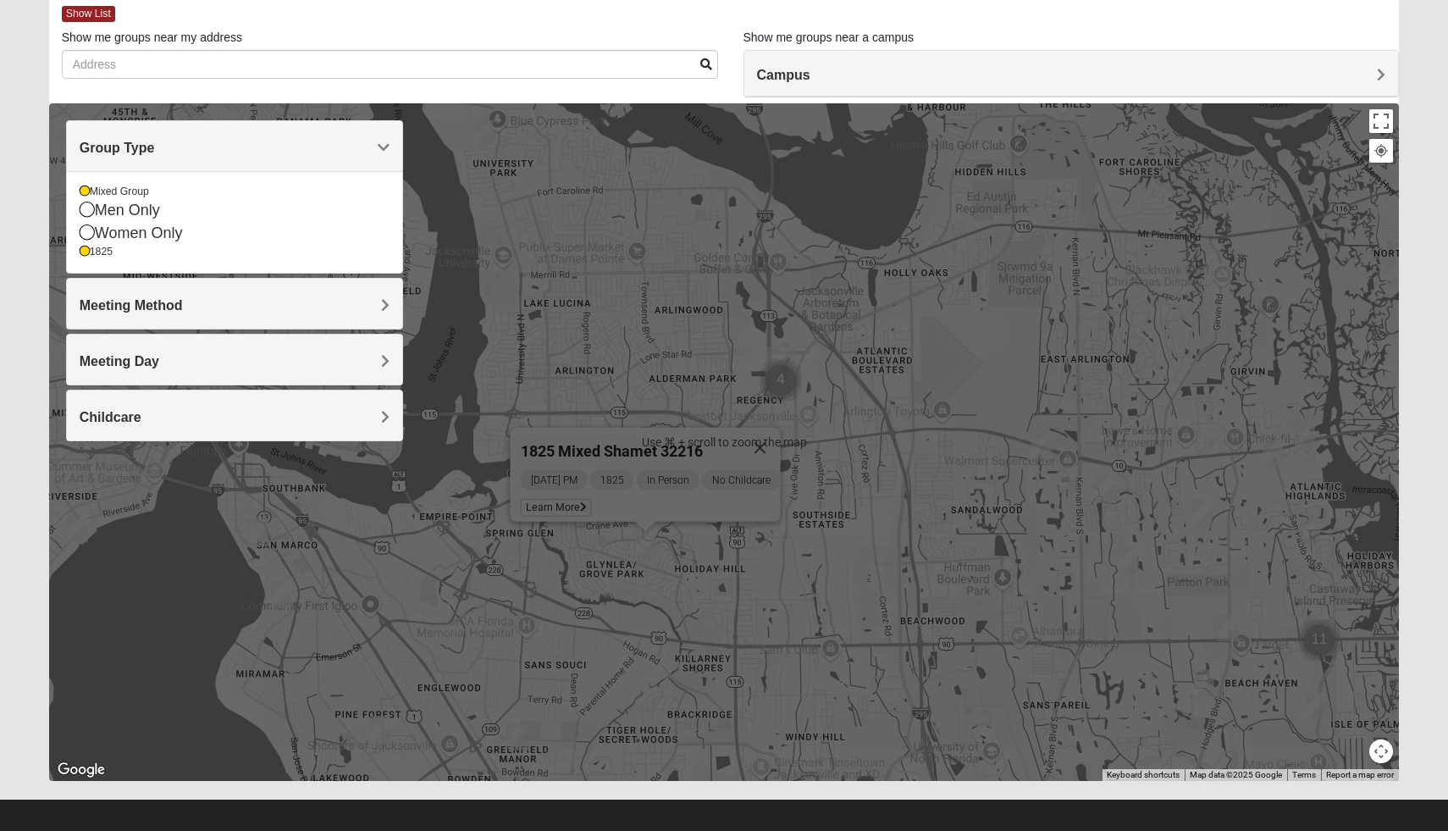
click at [929, 559] on div "1825 Mixed Shamet 32216 Wednesday PM 1825 In Person No Childcare Learn More" at bounding box center [724, 442] width 1351 height 678
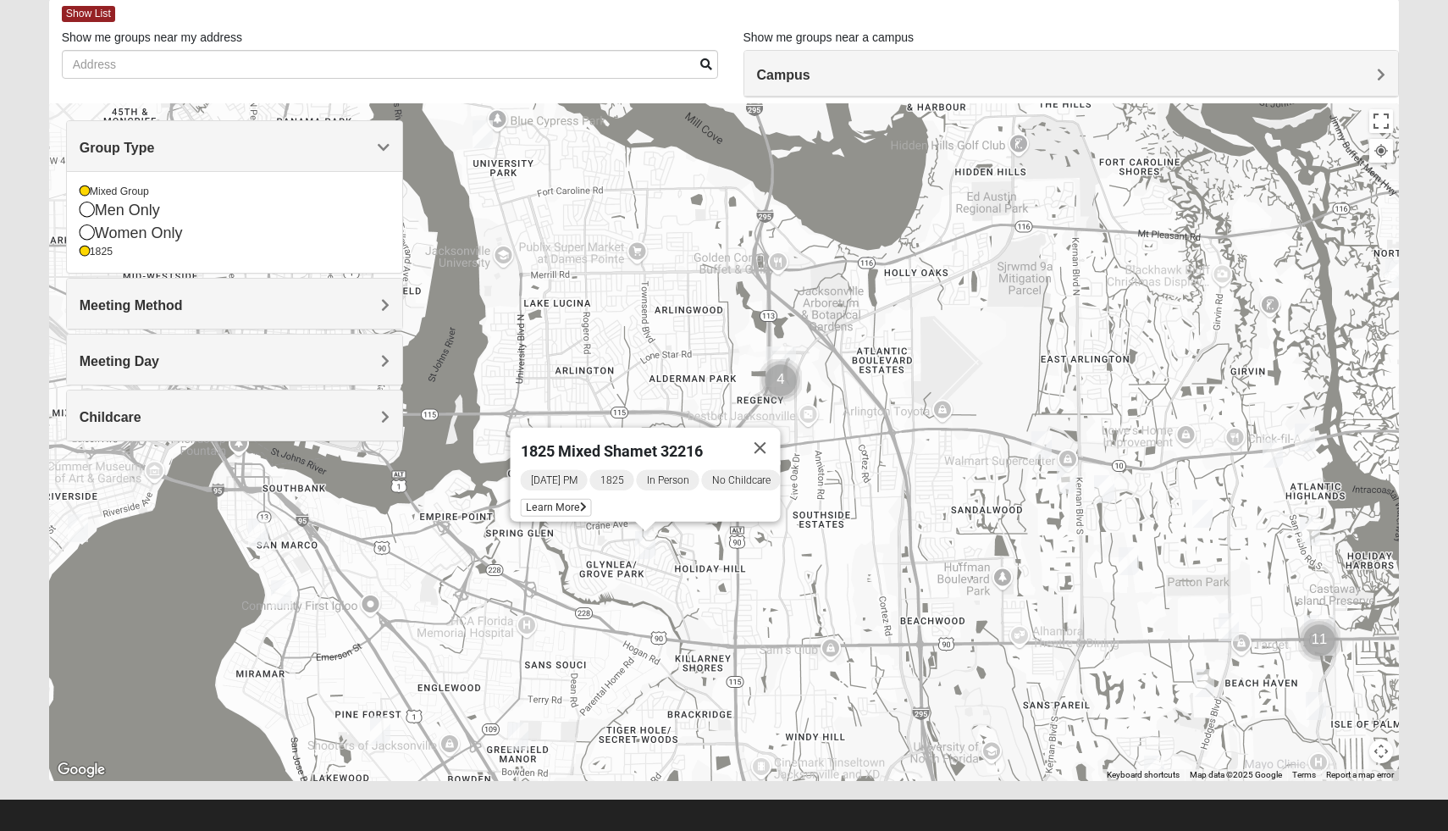
click at [788, 384] on img "Cluster of 4 groups" at bounding box center [781, 380] width 42 height 42
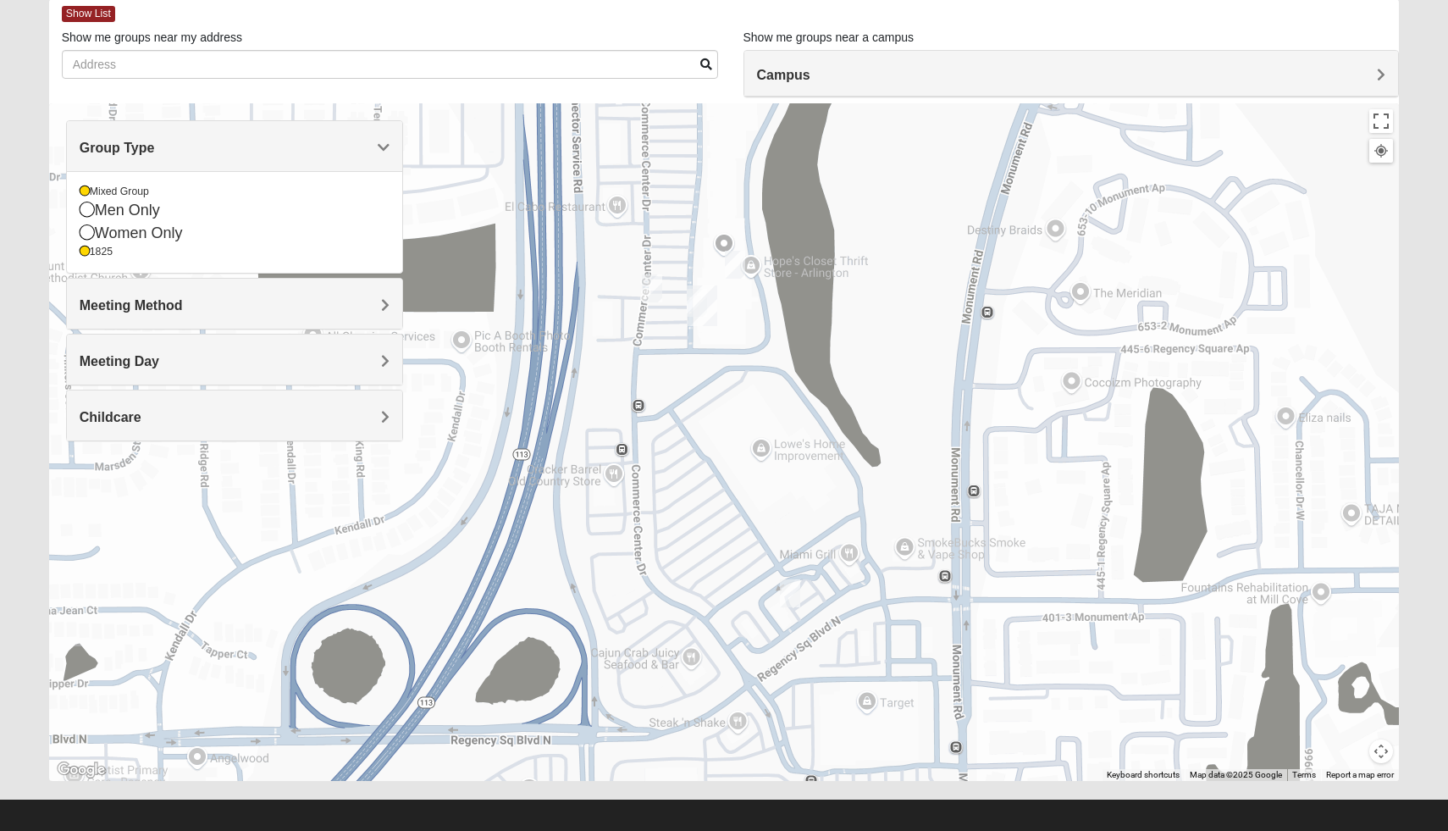
click at [737, 259] on img "On Campus Mixed Yant 32225" at bounding box center [735, 265] width 20 height 28
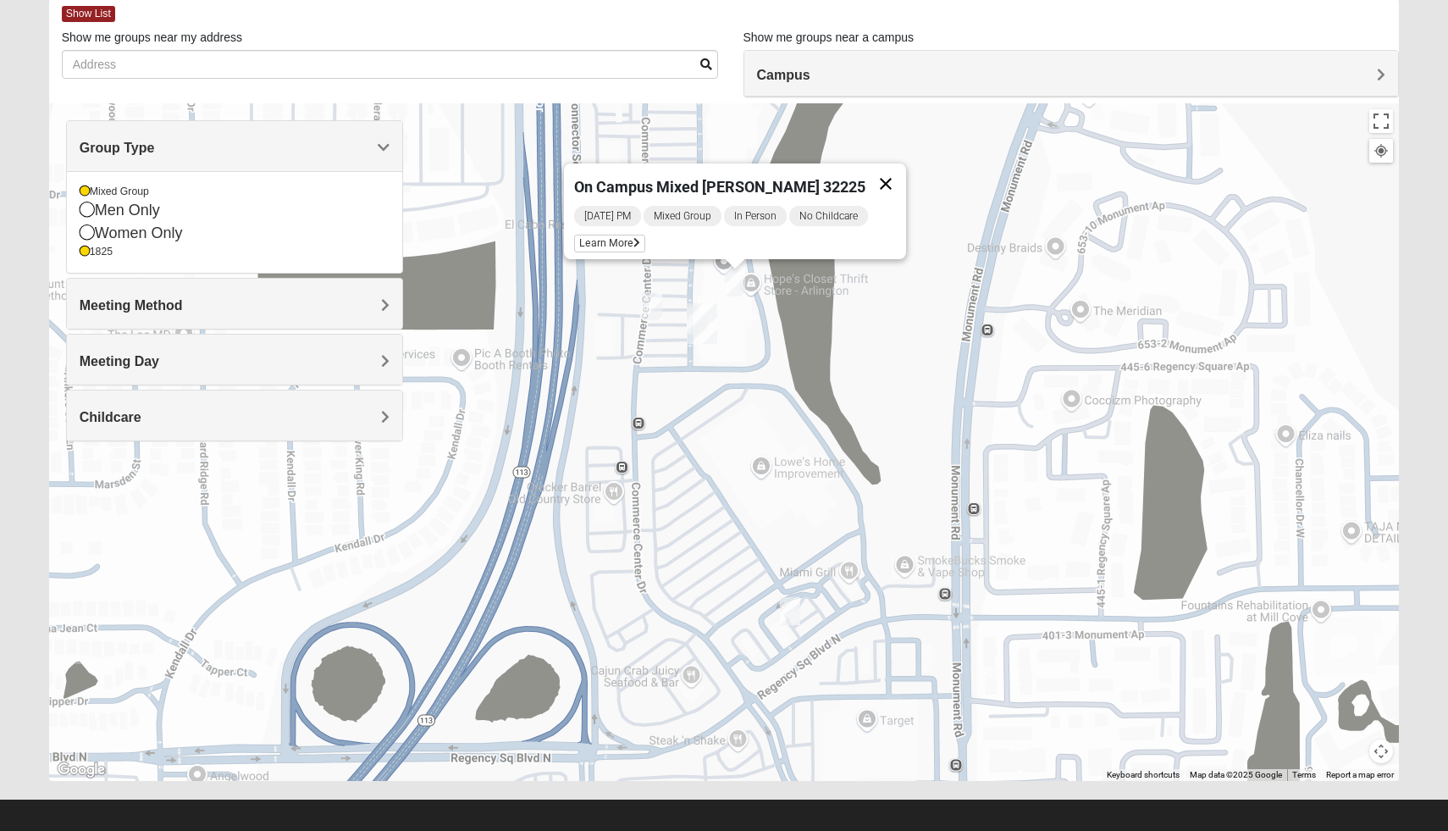
click at [884, 169] on button "Close" at bounding box center [886, 183] width 41 height 41
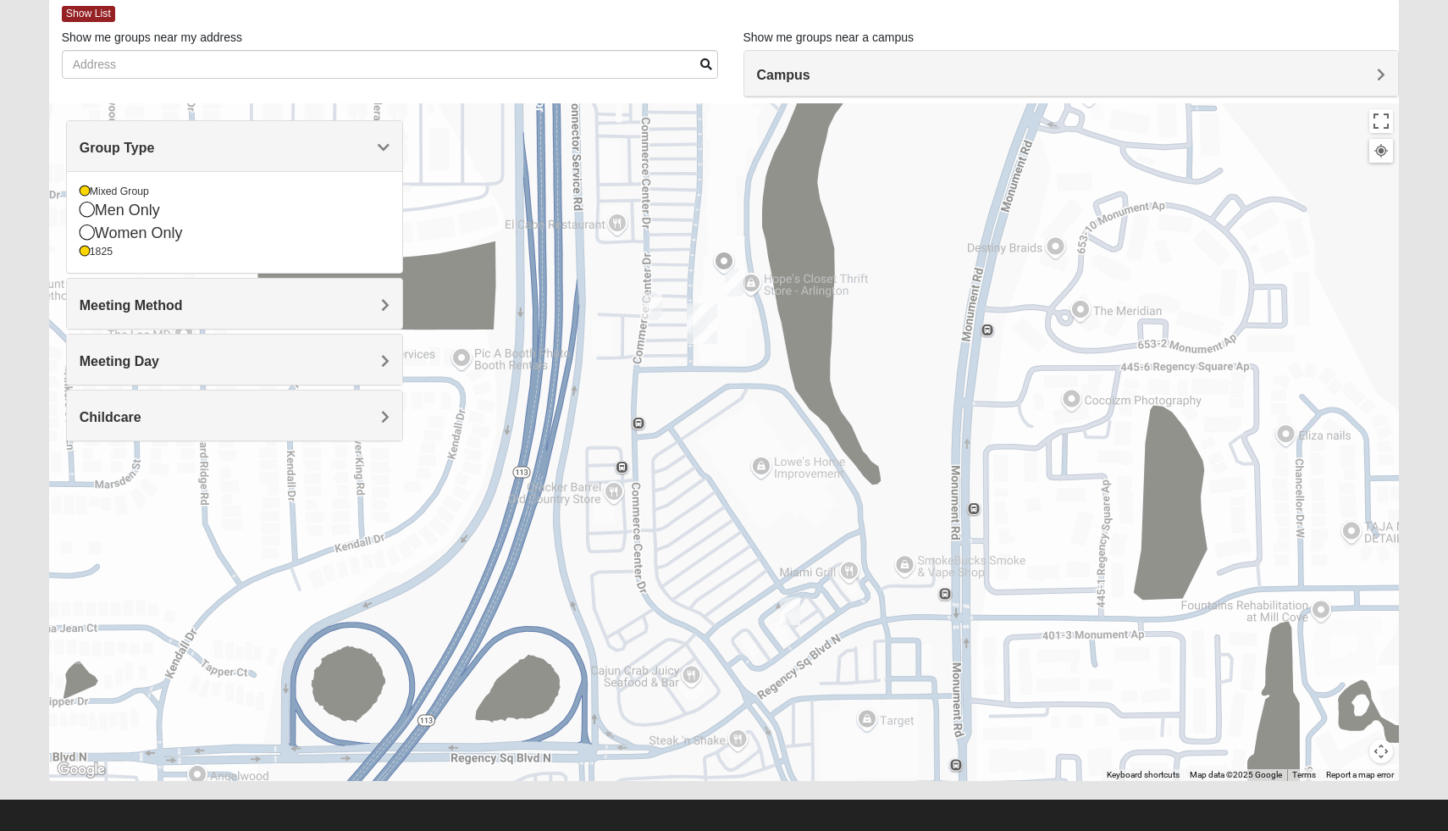
click at [656, 302] on img "On Campus Mixed Clark 32225" at bounding box center [652, 306] width 20 height 28
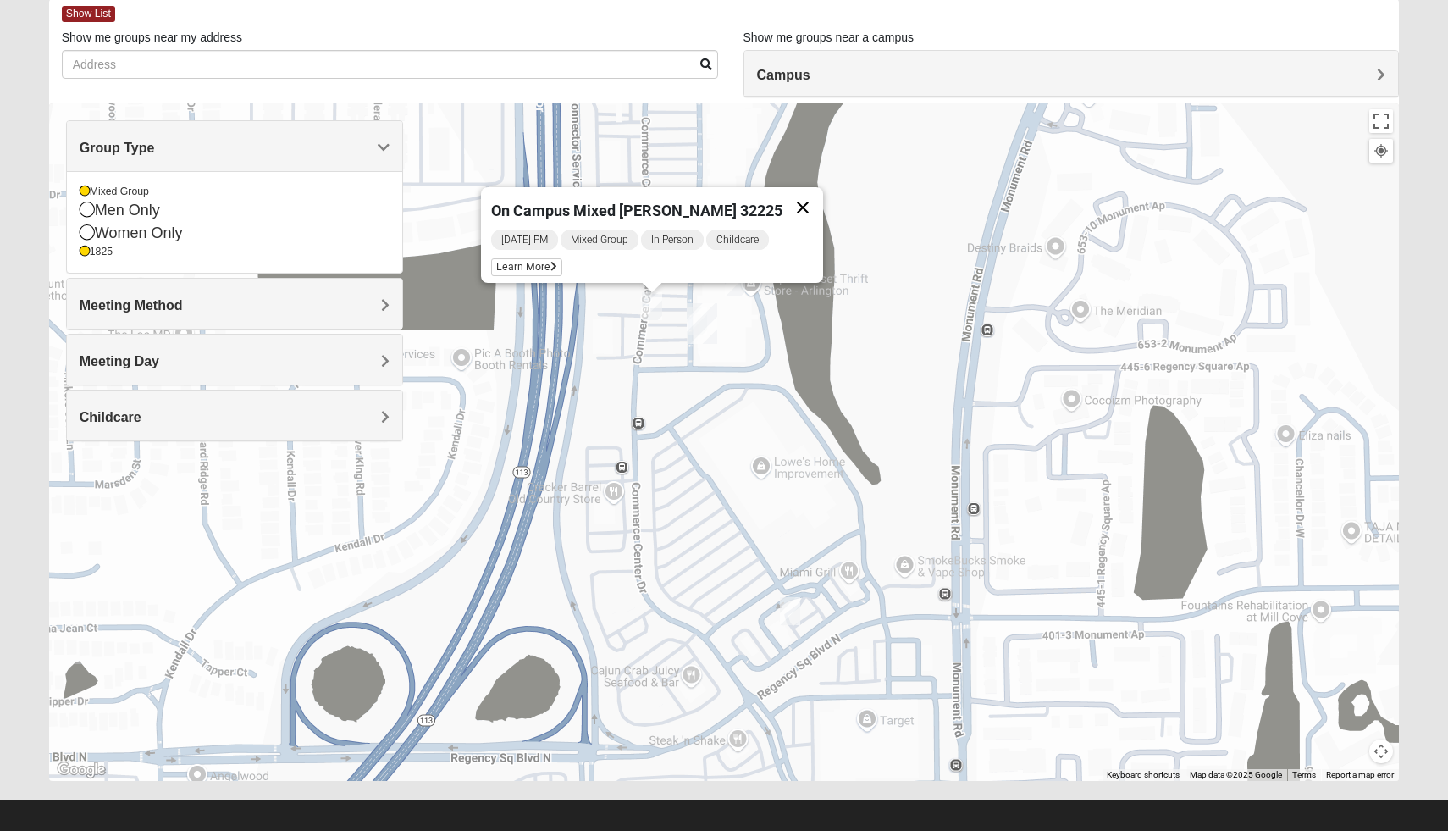
click at [789, 195] on button "Close" at bounding box center [803, 207] width 41 height 41
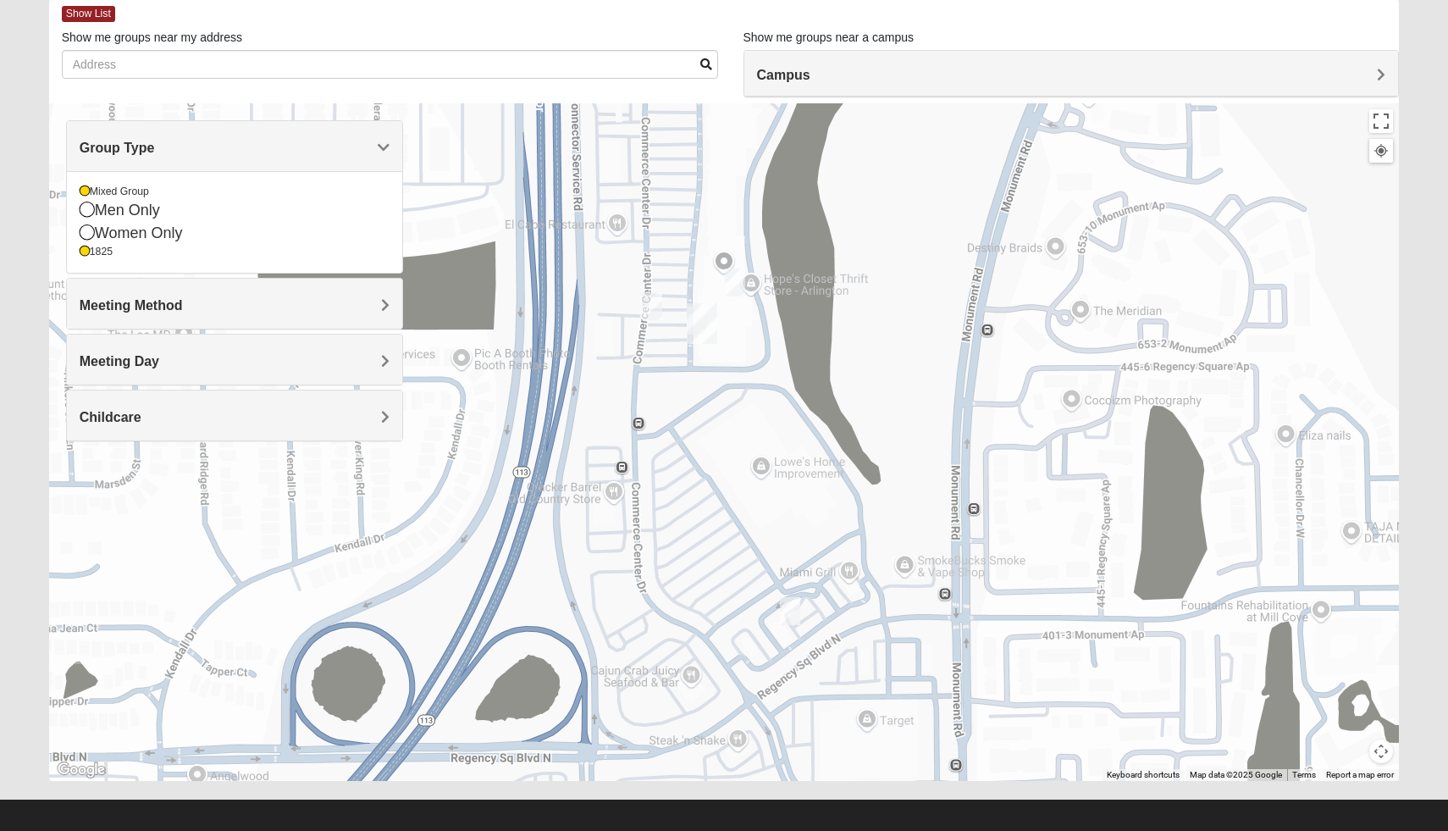
click at [783, 604] on img "On Campus Mixed Pritchett/Maccurrach 32225" at bounding box center [790, 611] width 20 height 28
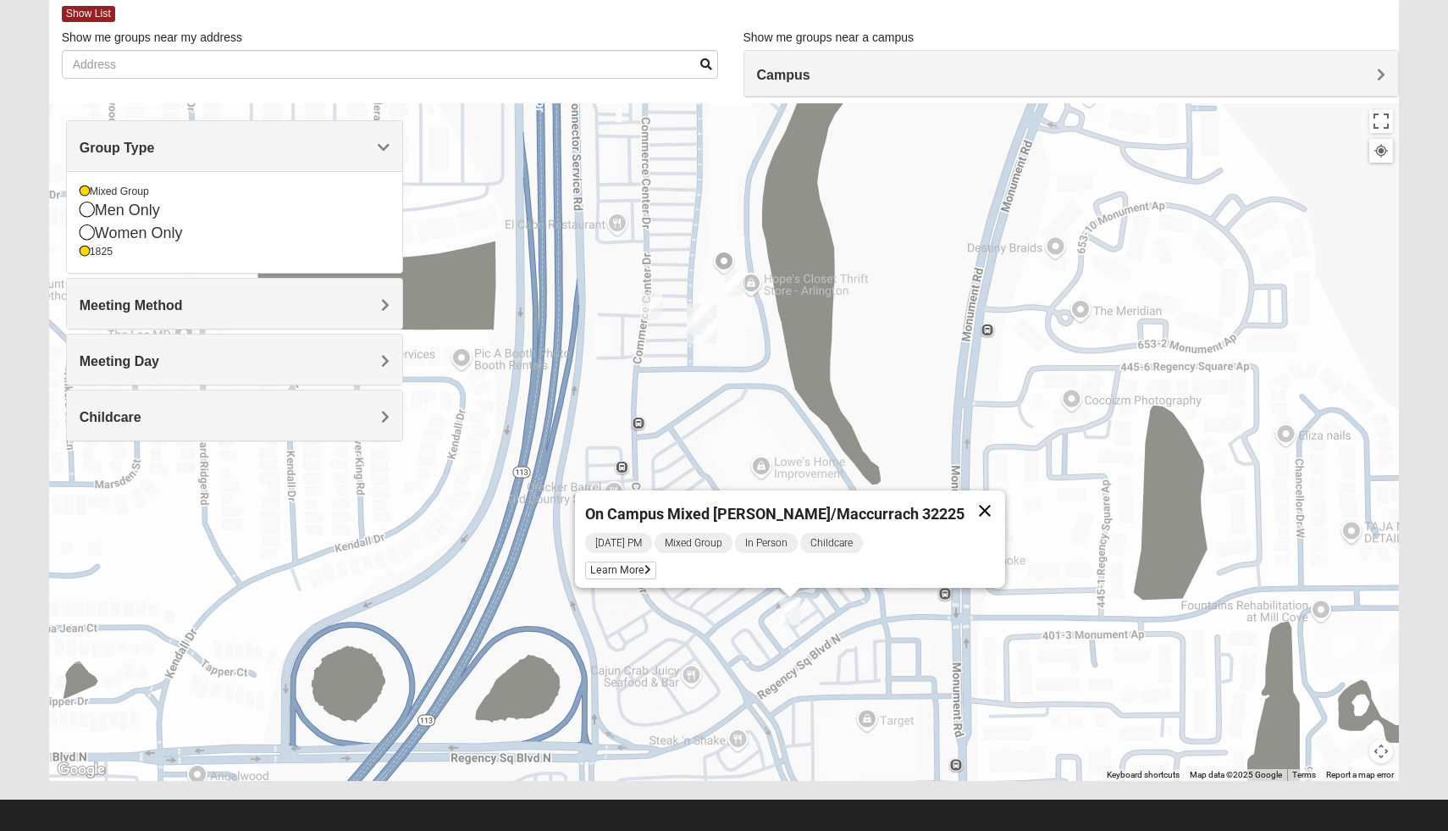
click at [965, 502] on button "Close" at bounding box center [985, 510] width 41 height 41
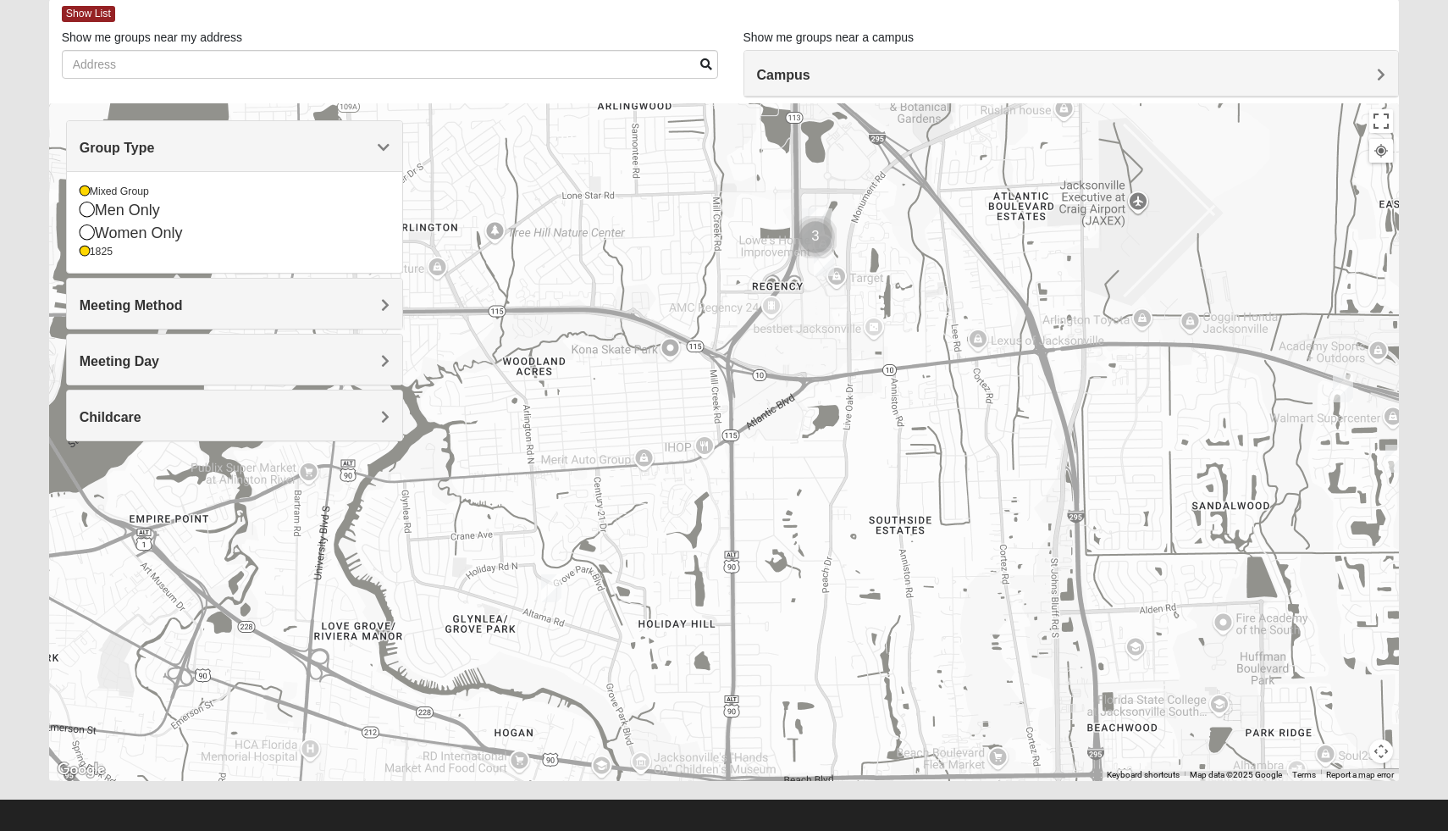
drag, startPoint x: 866, startPoint y: 580, endPoint x: 836, endPoint y: 331, distance: 250.8
click at [836, 333] on div at bounding box center [724, 442] width 1351 height 678
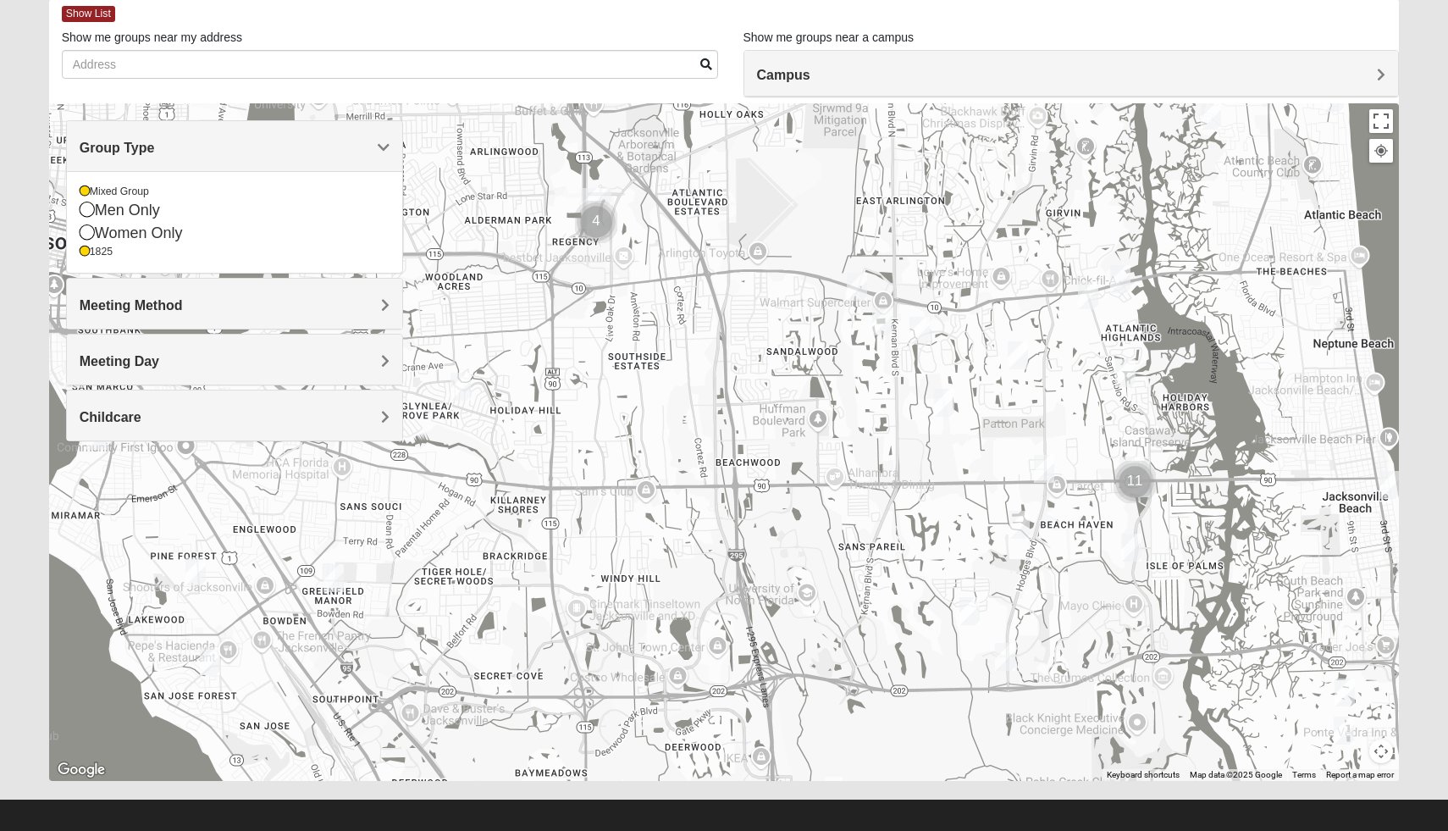
drag, startPoint x: 1025, startPoint y: 424, endPoint x: 724, endPoint y: 396, distance: 302.0
click at [725, 396] on div at bounding box center [724, 442] width 1351 height 678
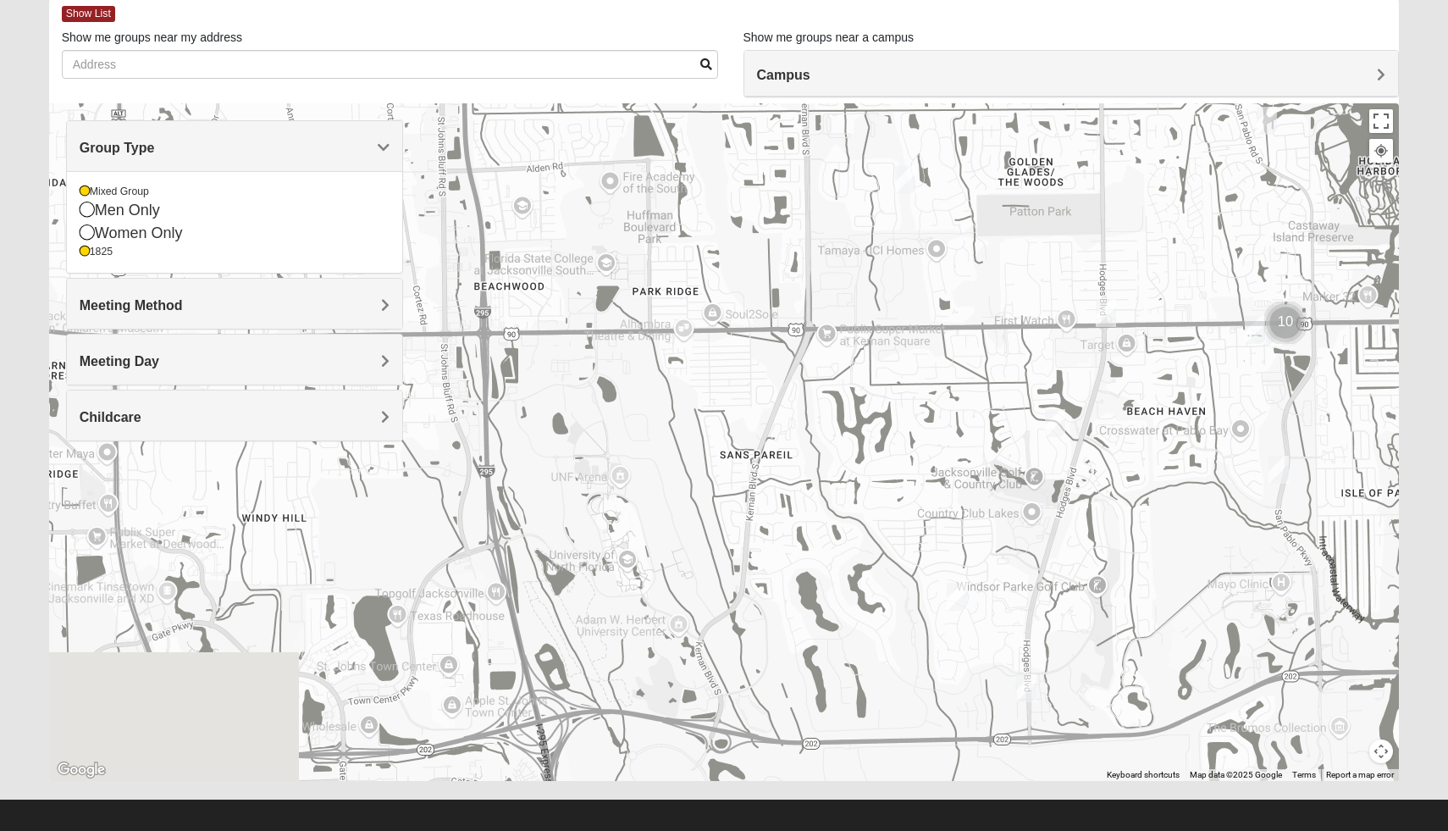
drag, startPoint x: 972, startPoint y: 532, endPoint x: 972, endPoint y: 347, distance: 184.6
click at [972, 347] on div at bounding box center [724, 442] width 1351 height 678
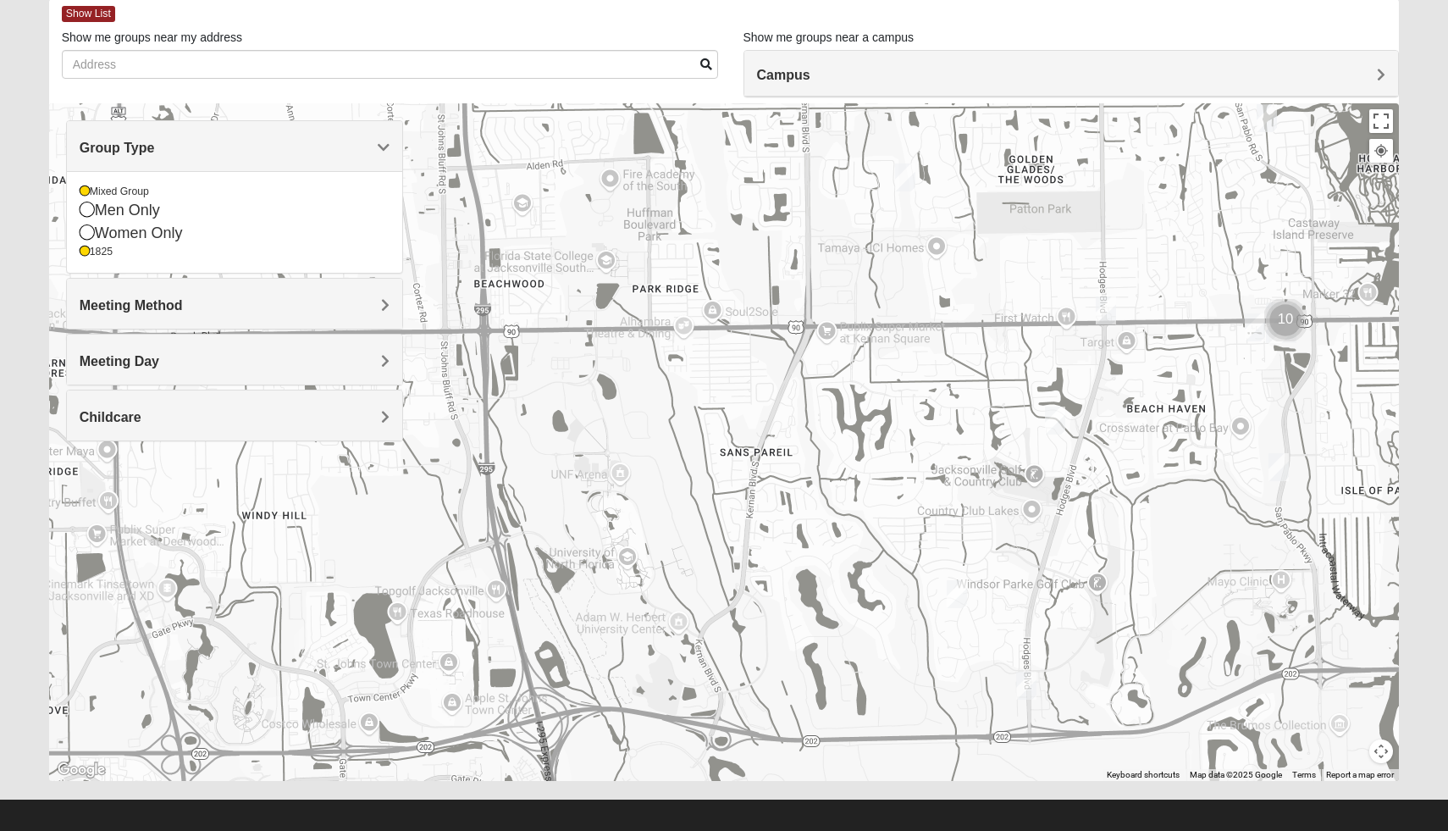
click at [955, 600] on img "1825 Womens Brunetti 32224" at bounding box center [957, 594] width 20 height 28
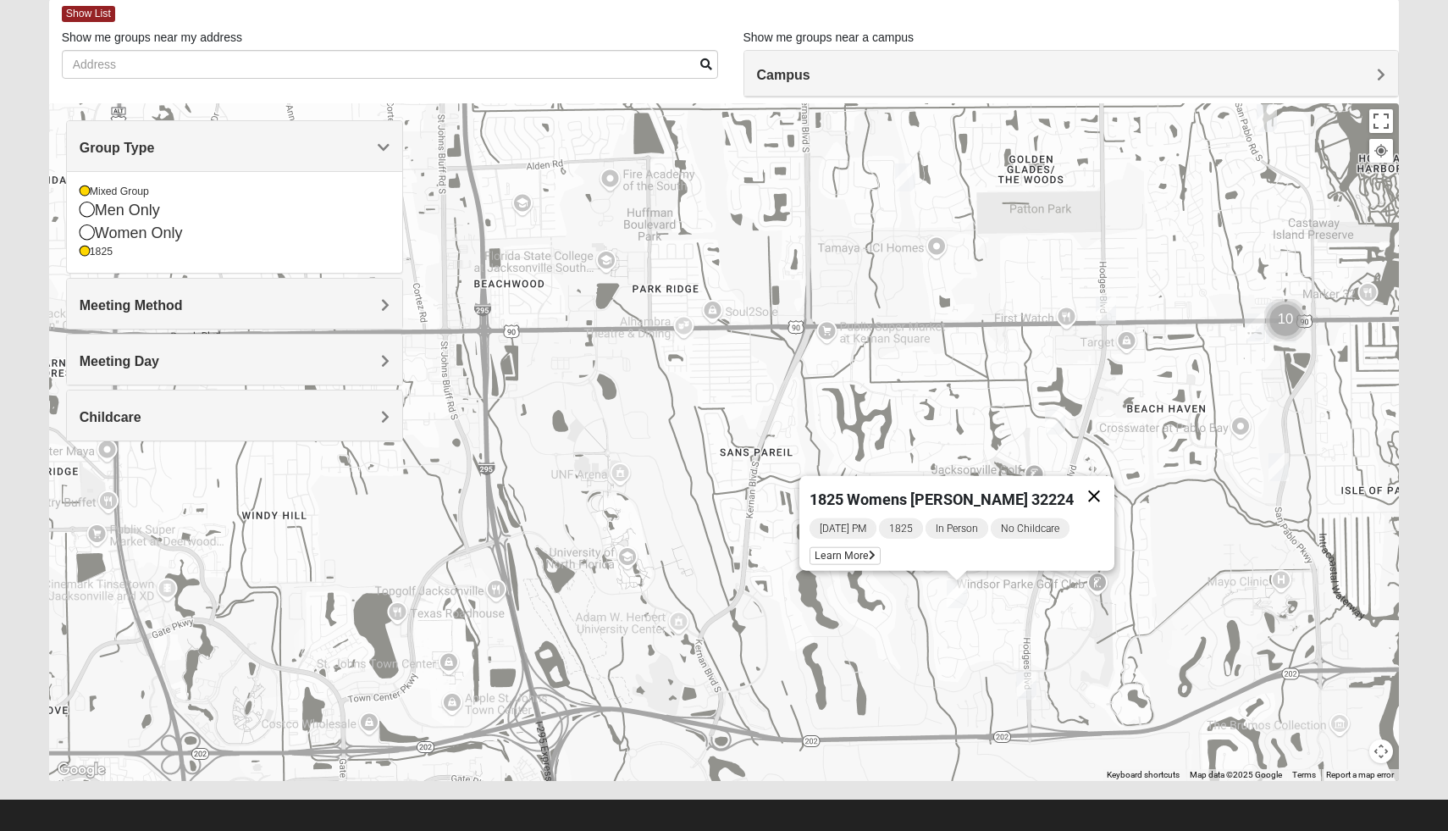
click at [1082, 479] on button "Close" at bounding box center [1094, 496] width 41 height 41
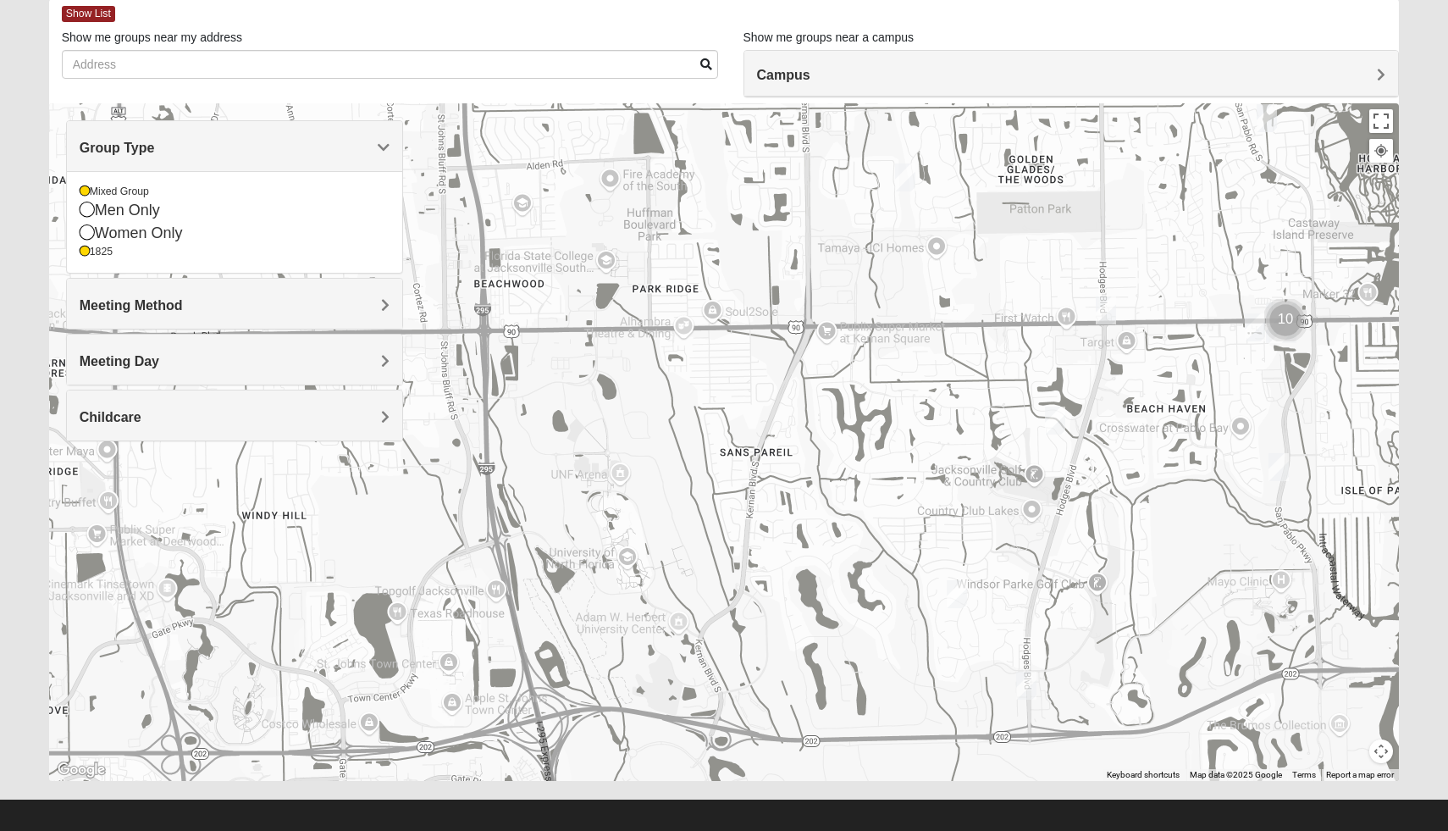
click at [1062, 418] on img "1825 Mens Cason 32224" at bounding box center [1055, 421] width 20 height 28
click at [1186, 316] on button "Close" at bounding box center [1181, 322] width 41 height 41
click at [1106, 308] on img "1825 Womens Annis/Ferguson 32246" at bounding box center [1106, 310] width 20 height 28
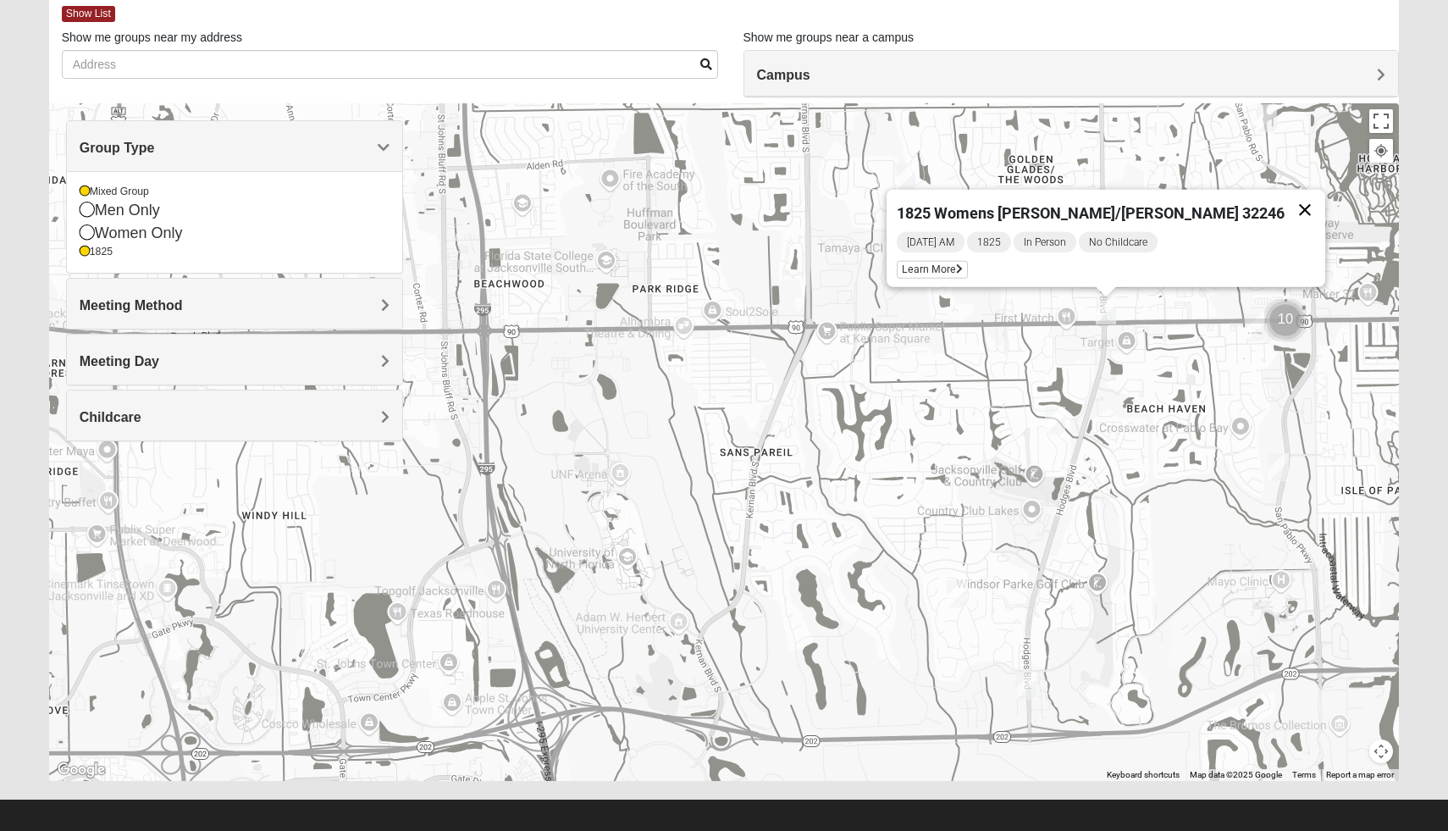
click at [1285, 198] on button "Close" at bounding box center [1305, 210] width 41 height 41
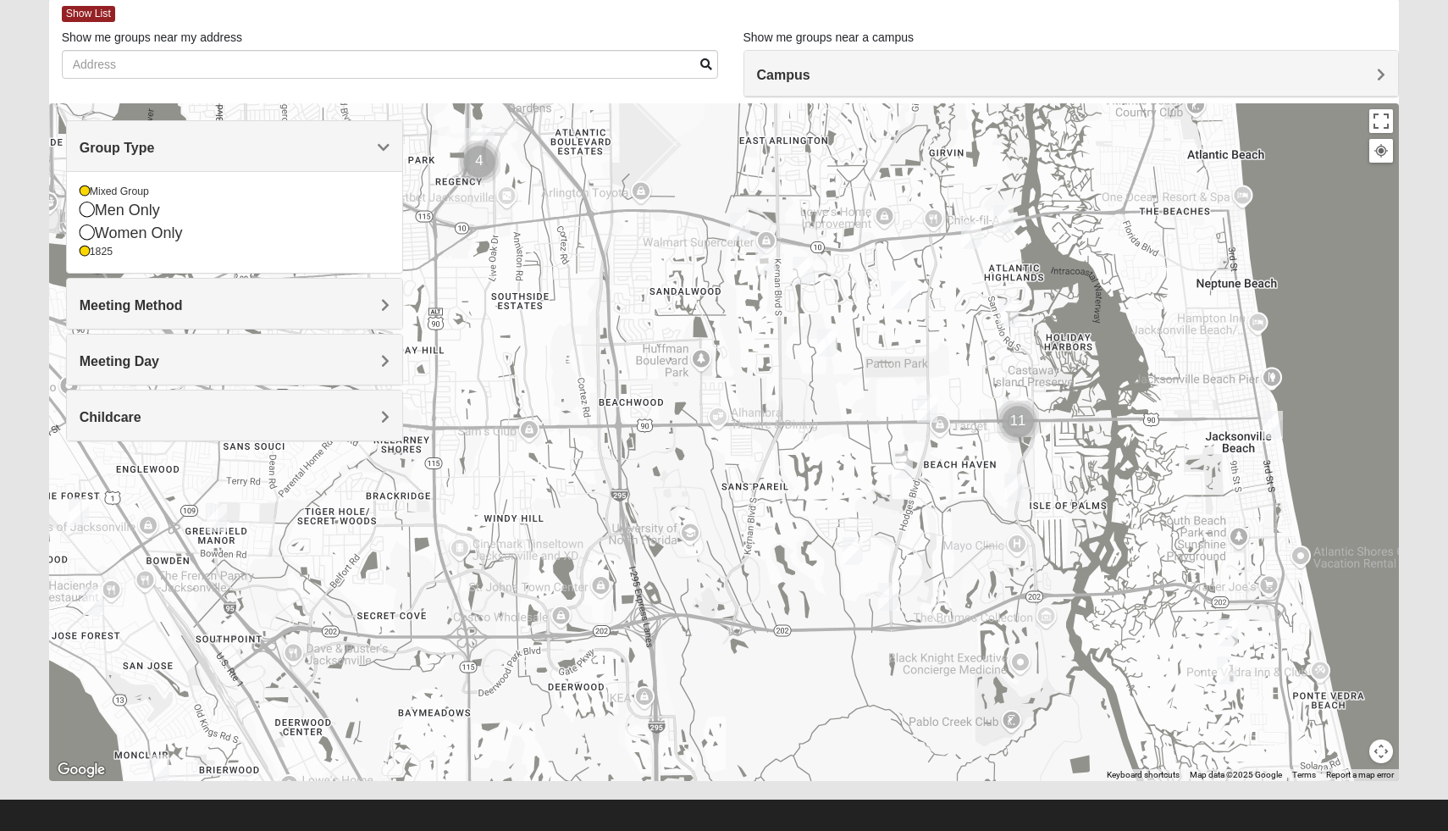
drag, startPoint x: 1087, startPoint y: 346, endPoint x: 943, endPoint y: 409, distance: 157.8
click at [943, 409] on div at bounding box center [724, 442] width 1351 height 678
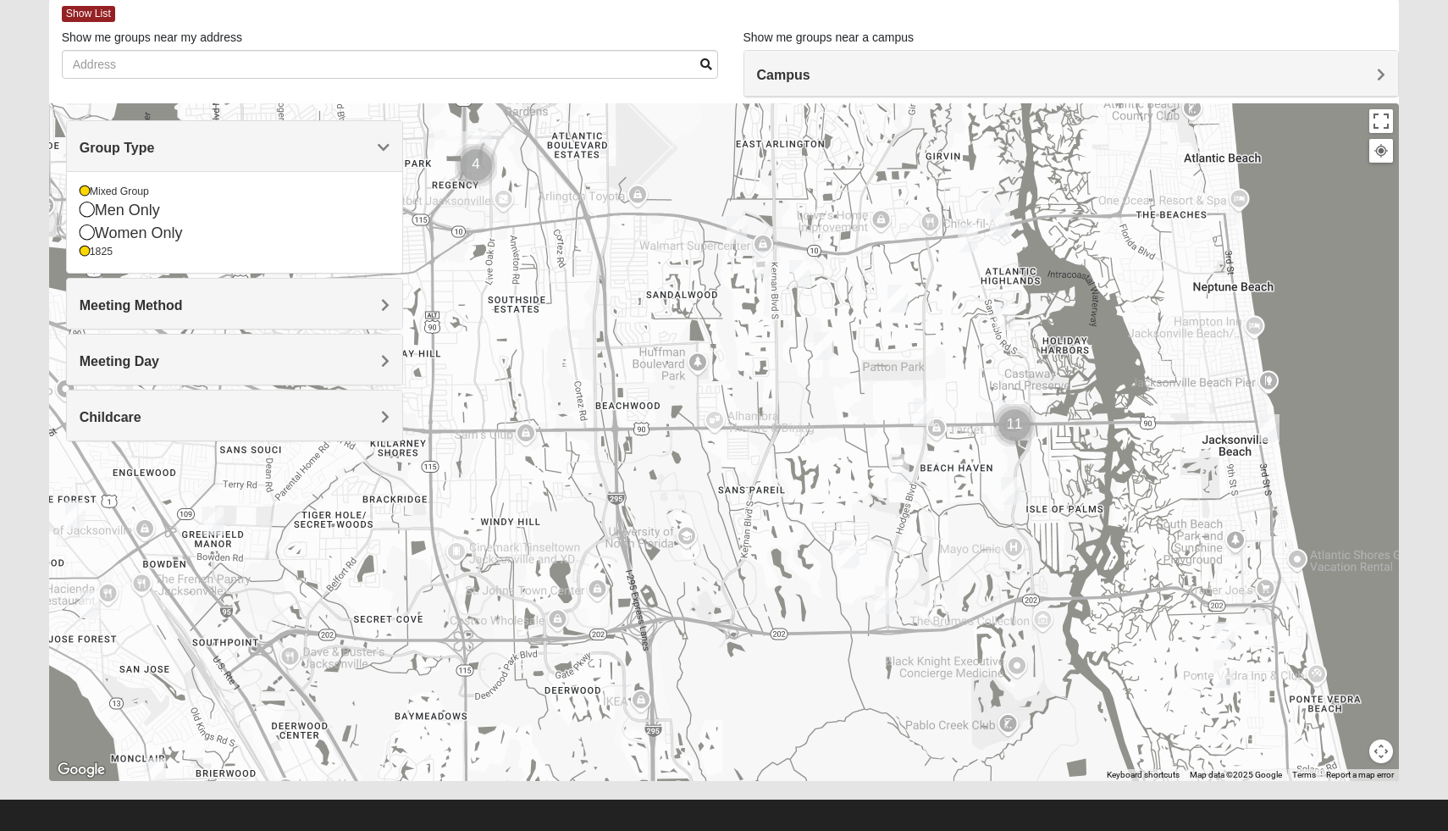
click at [1007, 331] on div at bounding box center [724, 442] width 1351 height 678
click at [1006, 322] on img "1825 Womens Stewart 32224" at bounding box center [1005, 316] width 20 height 28
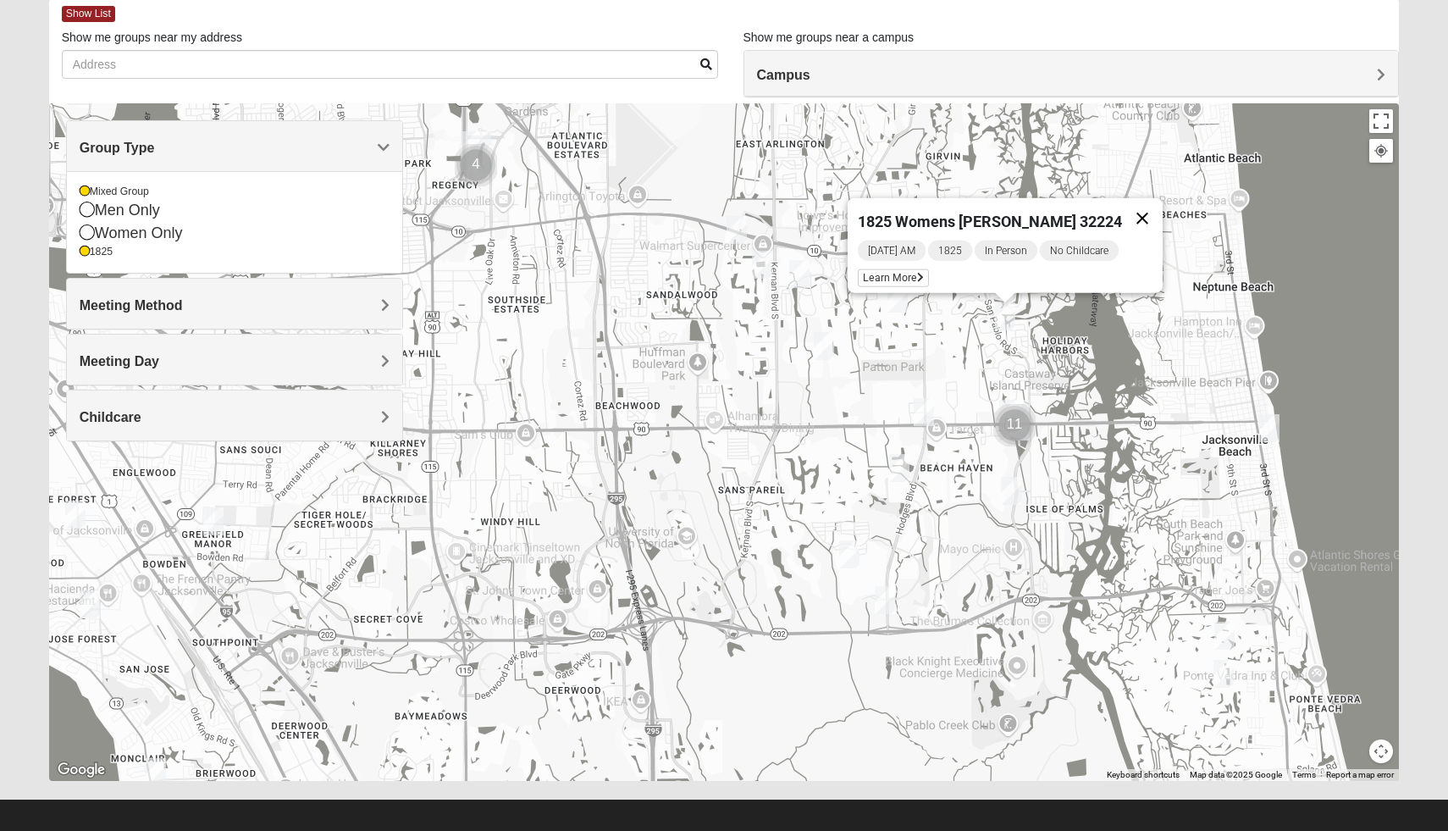
click at [1141, 210] on button "Close" at bounding box center [1142, 218] width 41 height 41
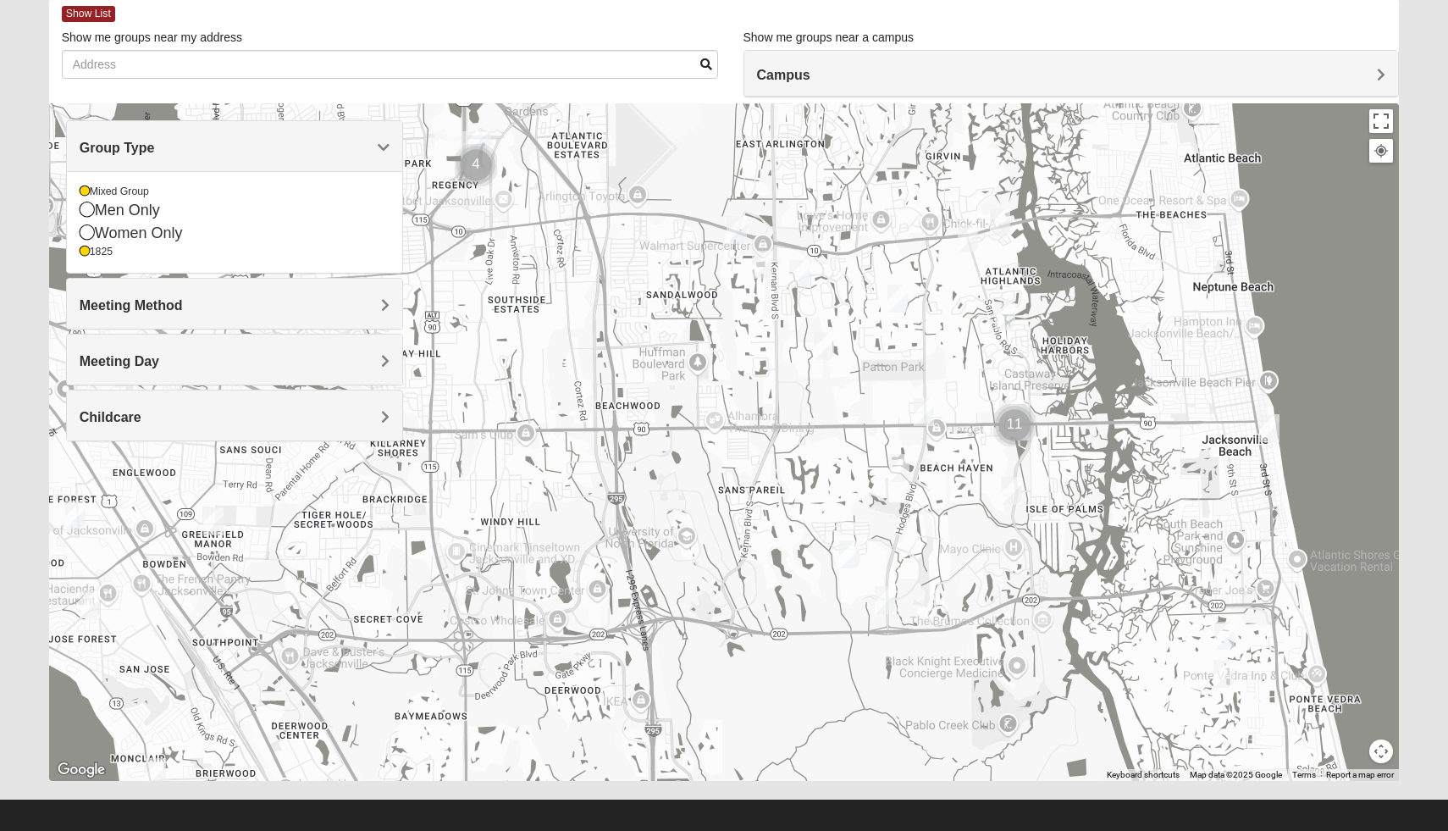
click at [994, 221] on img "1825 Womens Carkhuff 32224" at bounding box center [1000, 222] width 20 height 28
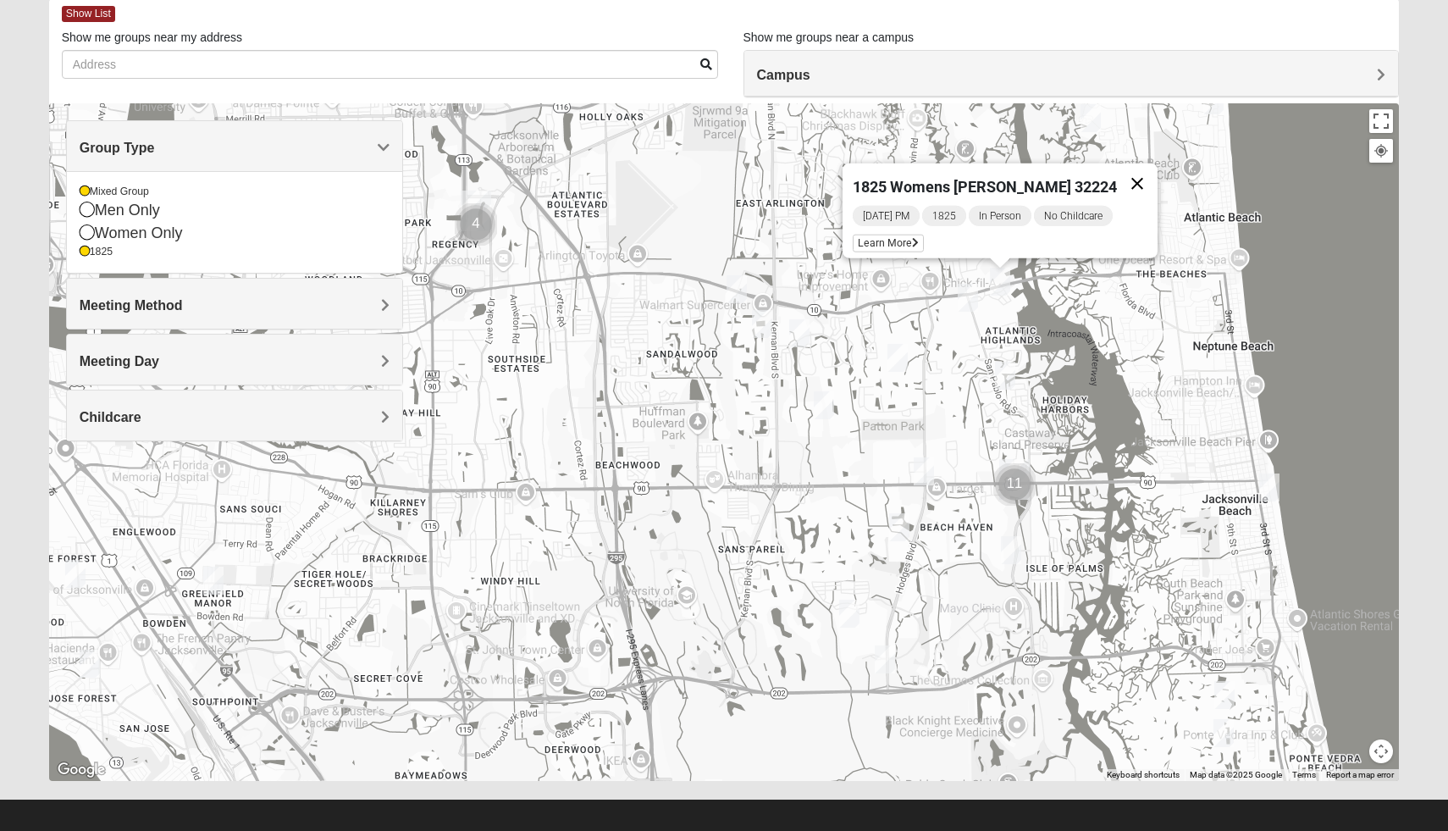
click at [1129, 176] on button "Close" at bounding box center [1137, 183] width 41 height 41
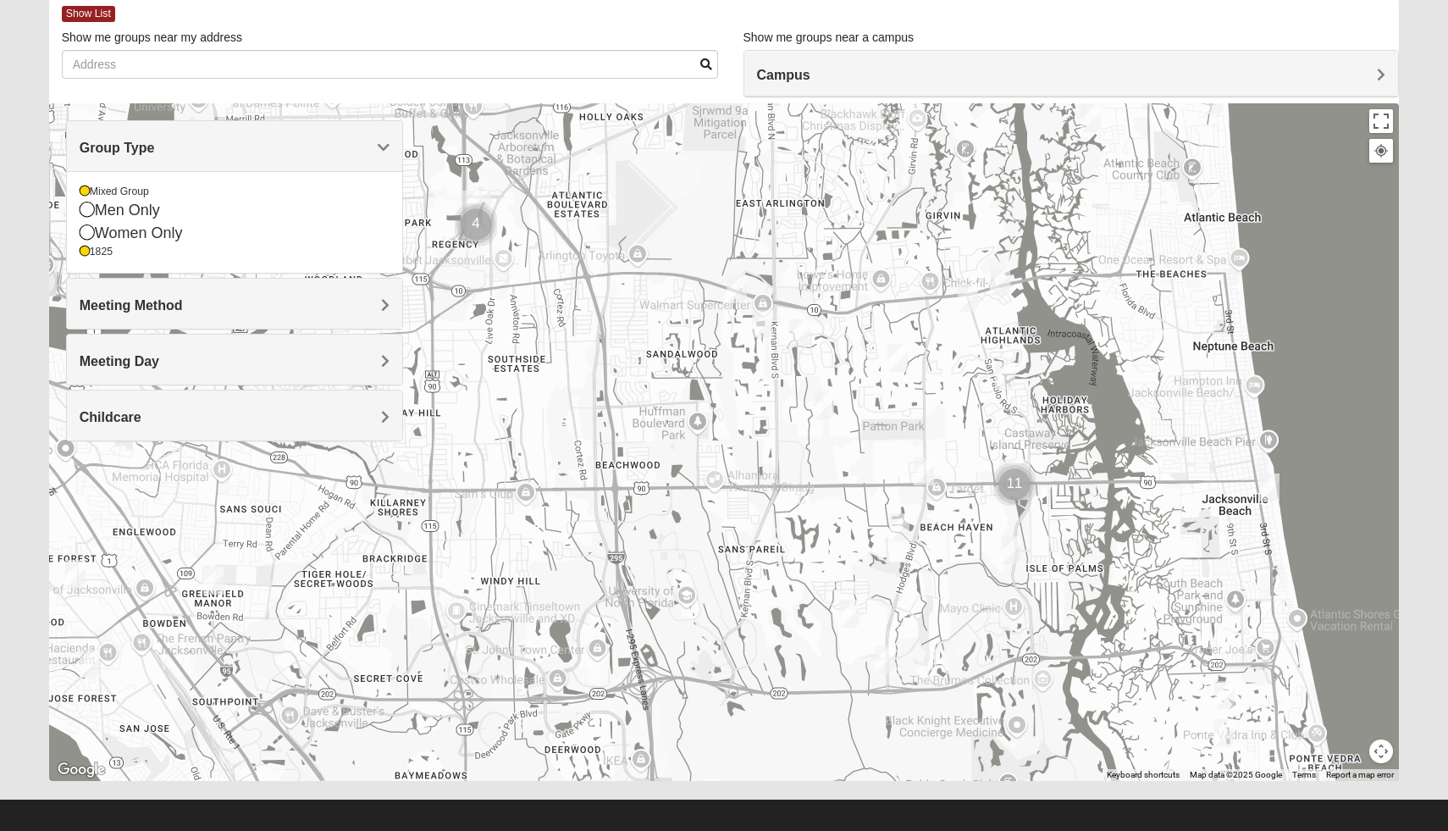
click at [890, 362] on img "1825 Mixed Annis 32246" at bounding box center [898, 358] width 20 height 28
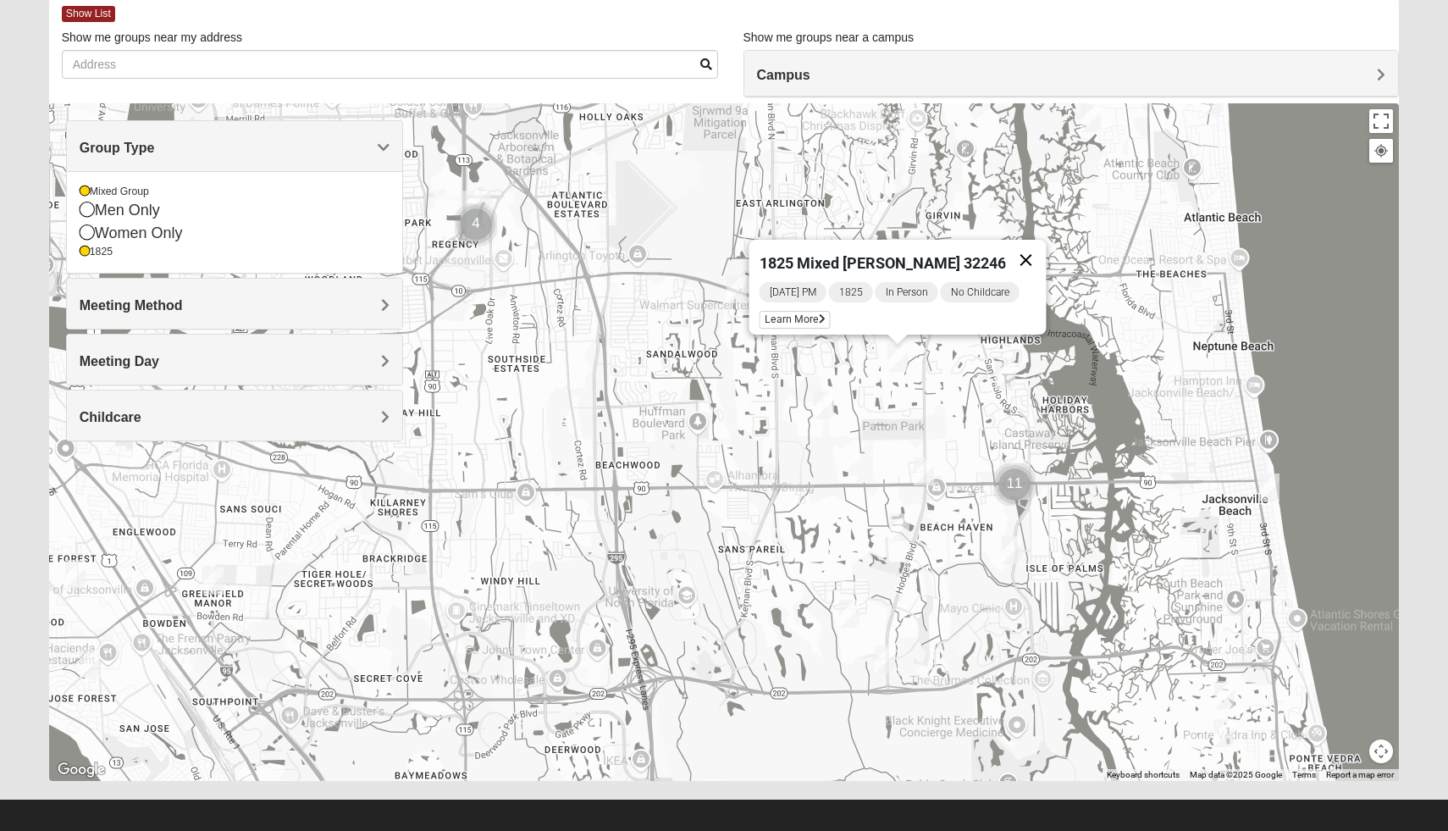
click at [1017, 241] on button "Close" at bounding box center [1026, 260] width 41 height 41
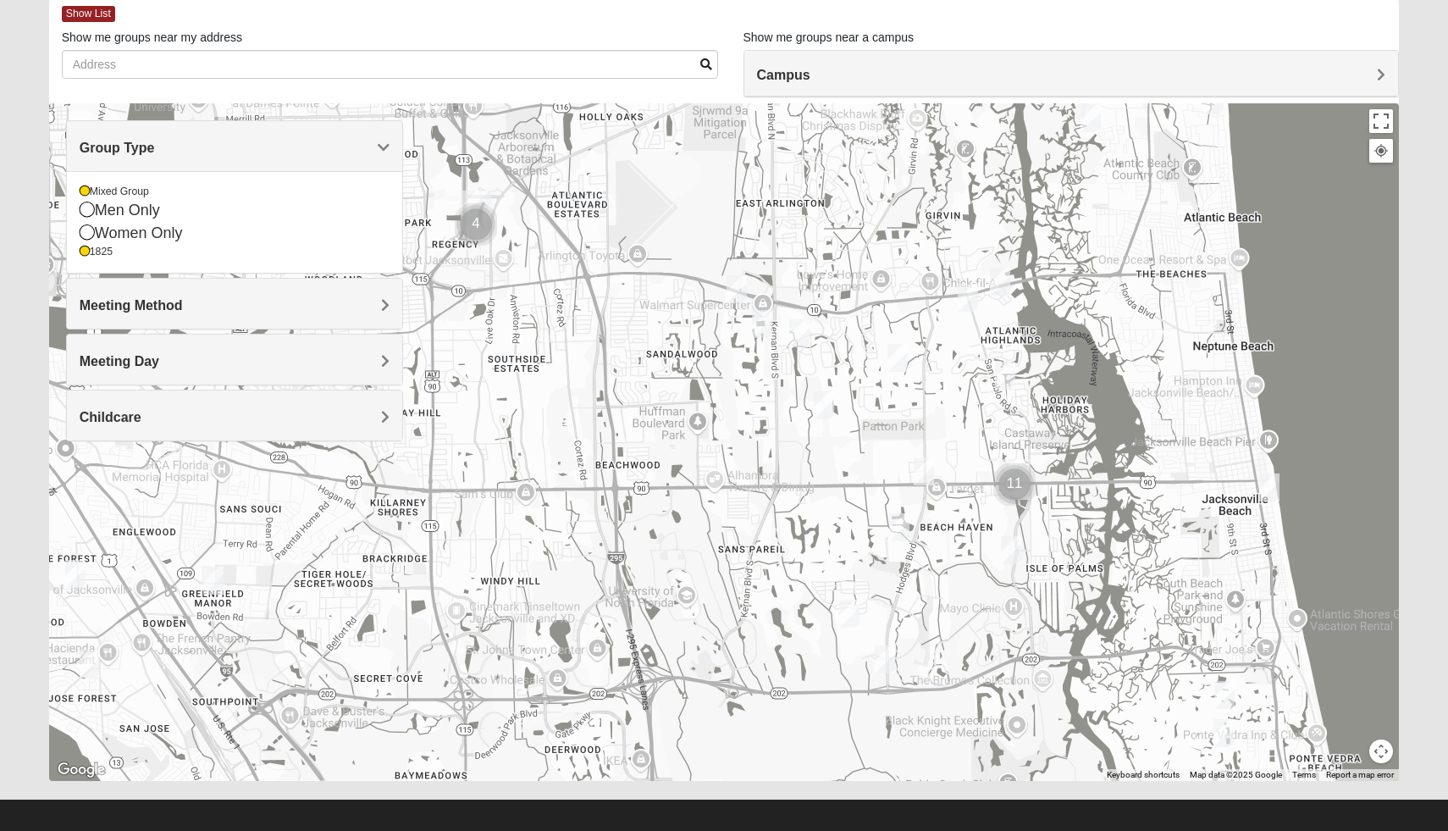
click at [900, 354] on img "1825 Mixed Annis 32246" at bounding box center [898, 358] width 20 height 28
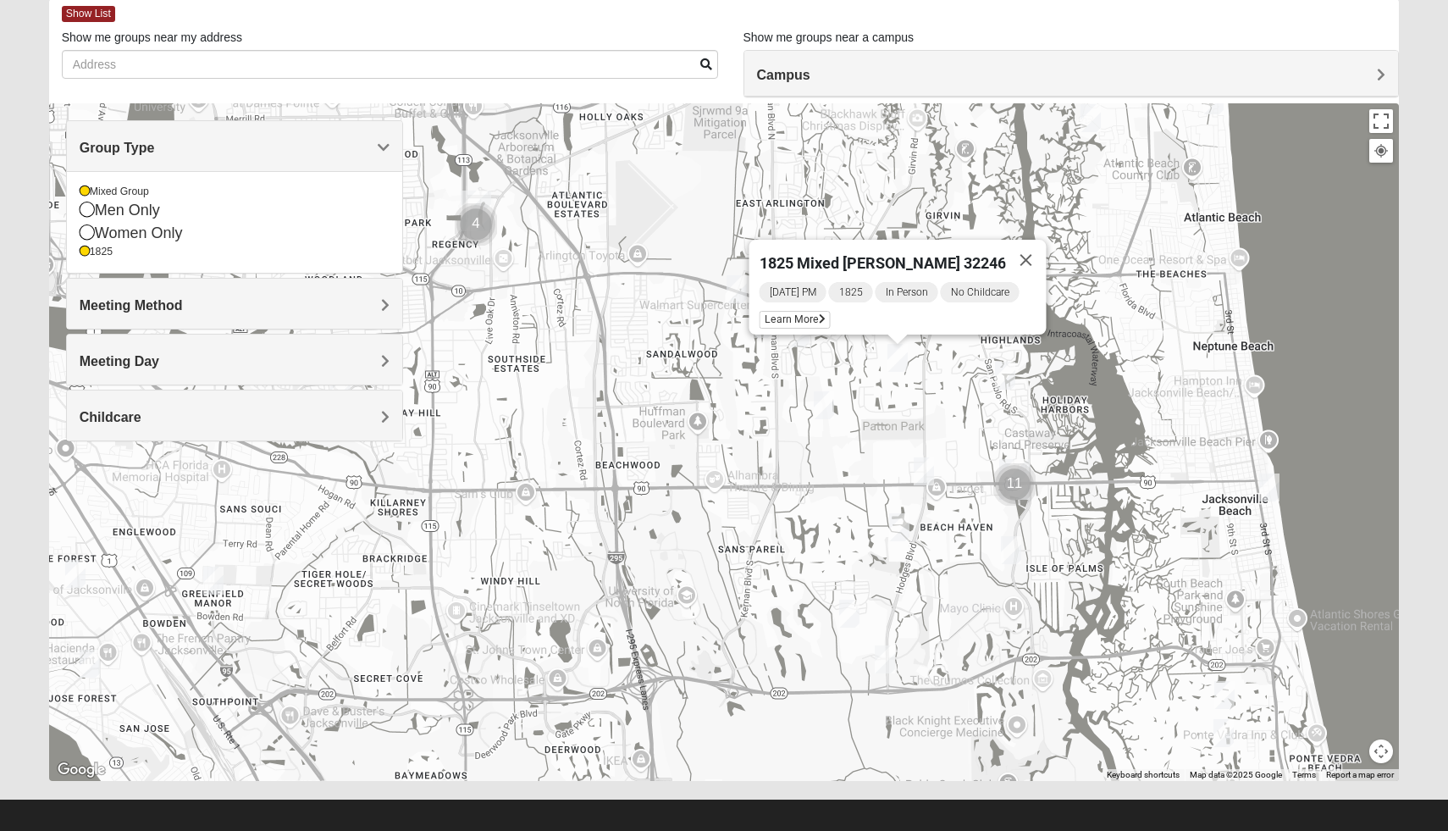
click at [645, 451] on div "1825 Mixed Annis 32246 Sunday PM 1825 In Person No Childcare Learn More" at bounding box center [724, 442] width 1351 height 678
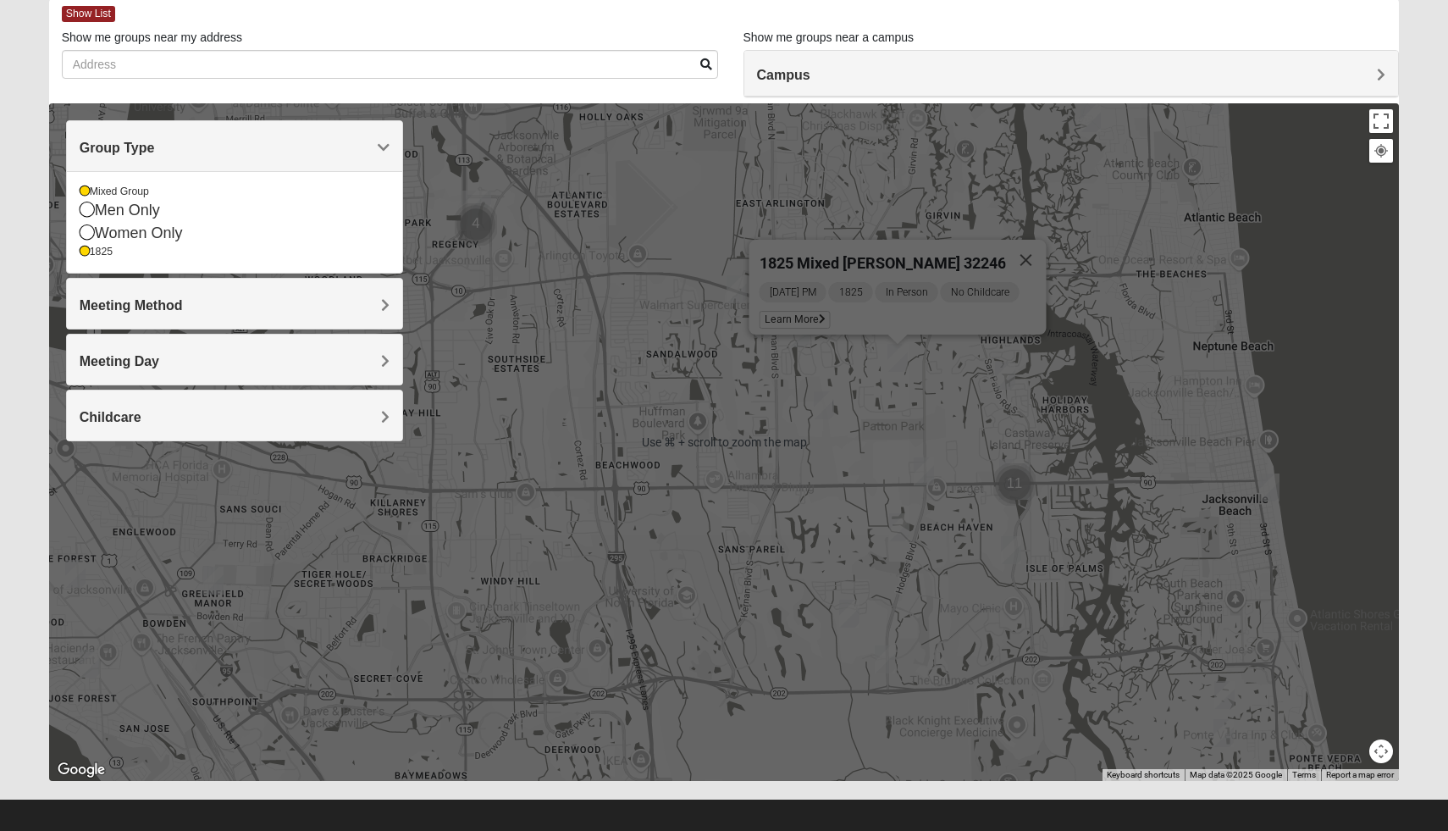
click at [533, 302] on div "1825 Mixed Annis 32246 Sunday PM 1825 In Person No Childcare Learn More" at bounding box center [724, 442] width 1351 height 678
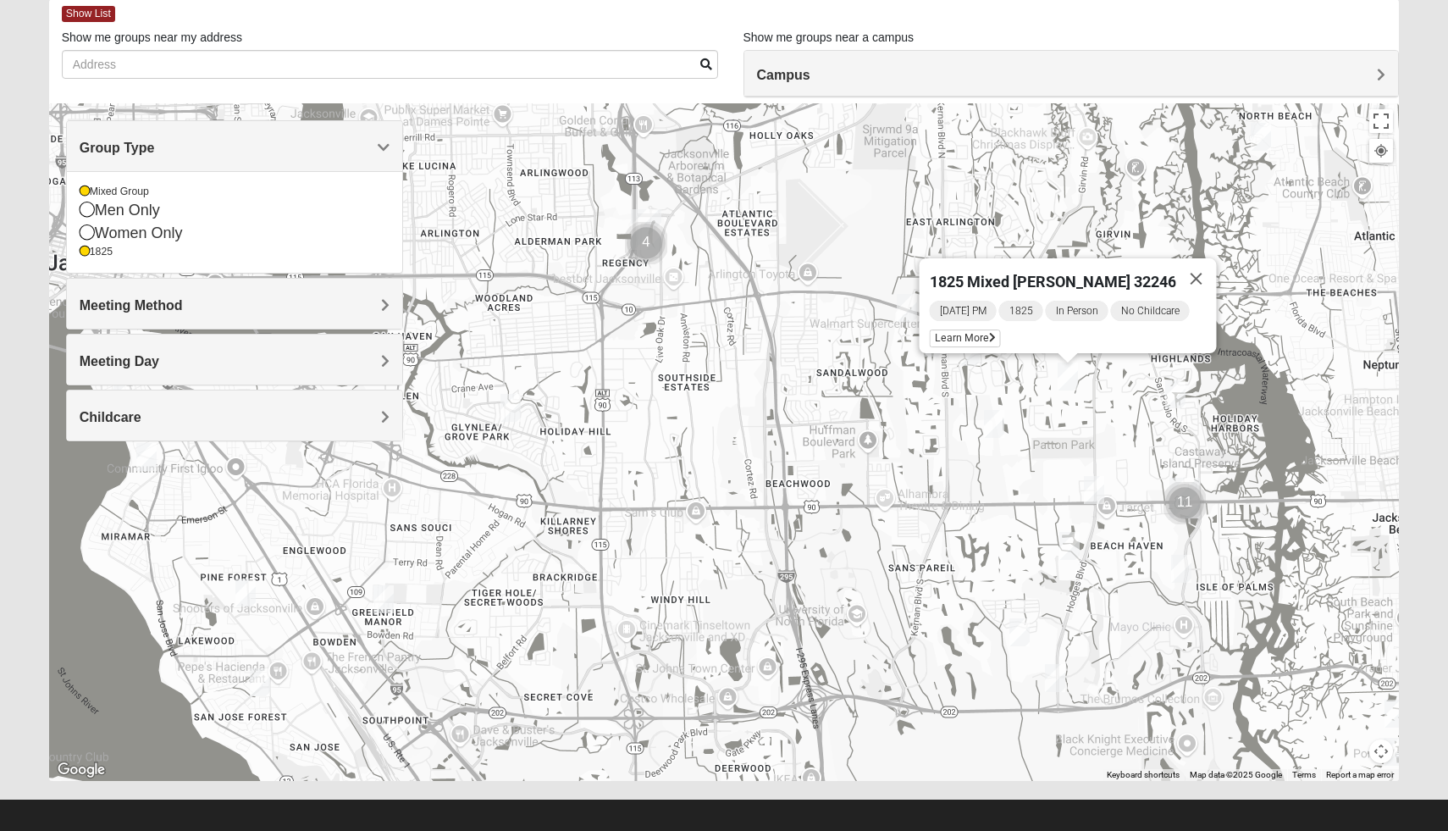
drag, startPoint x: 583, startPoint y: 355, endPoint x: 790, endPoint y: 377, distance: 208.7
click at [790, 377] on div "1825 Mixed Annis 32246 Sunday PM 1825 In Person No Childcare Learn More" at bounding box center [724, 442] width 1351 height 678
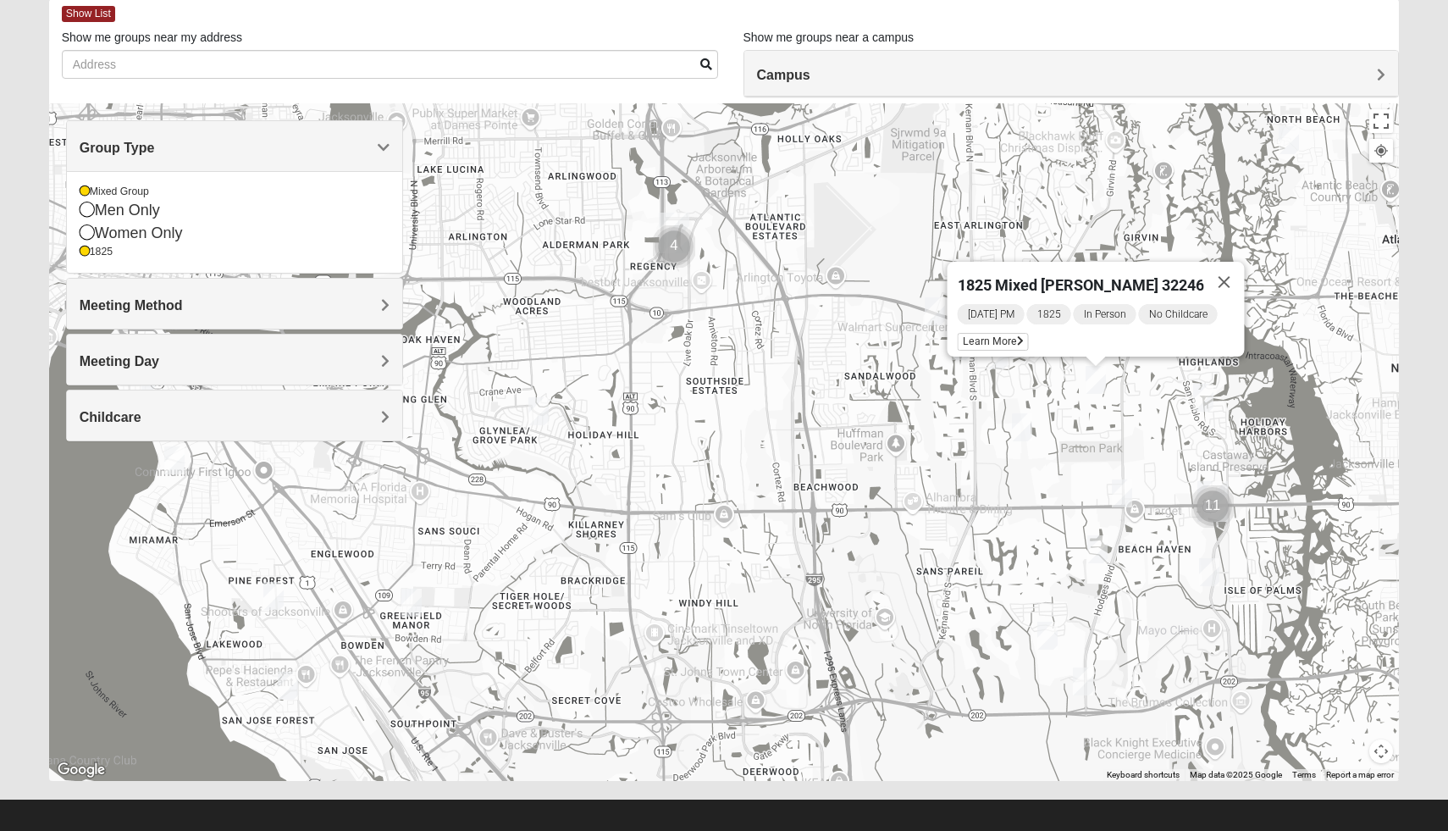
click at [543, 407] on img "1825 Mixed Shamet 32216" at bounding box center [538, 411] width 20 height 28
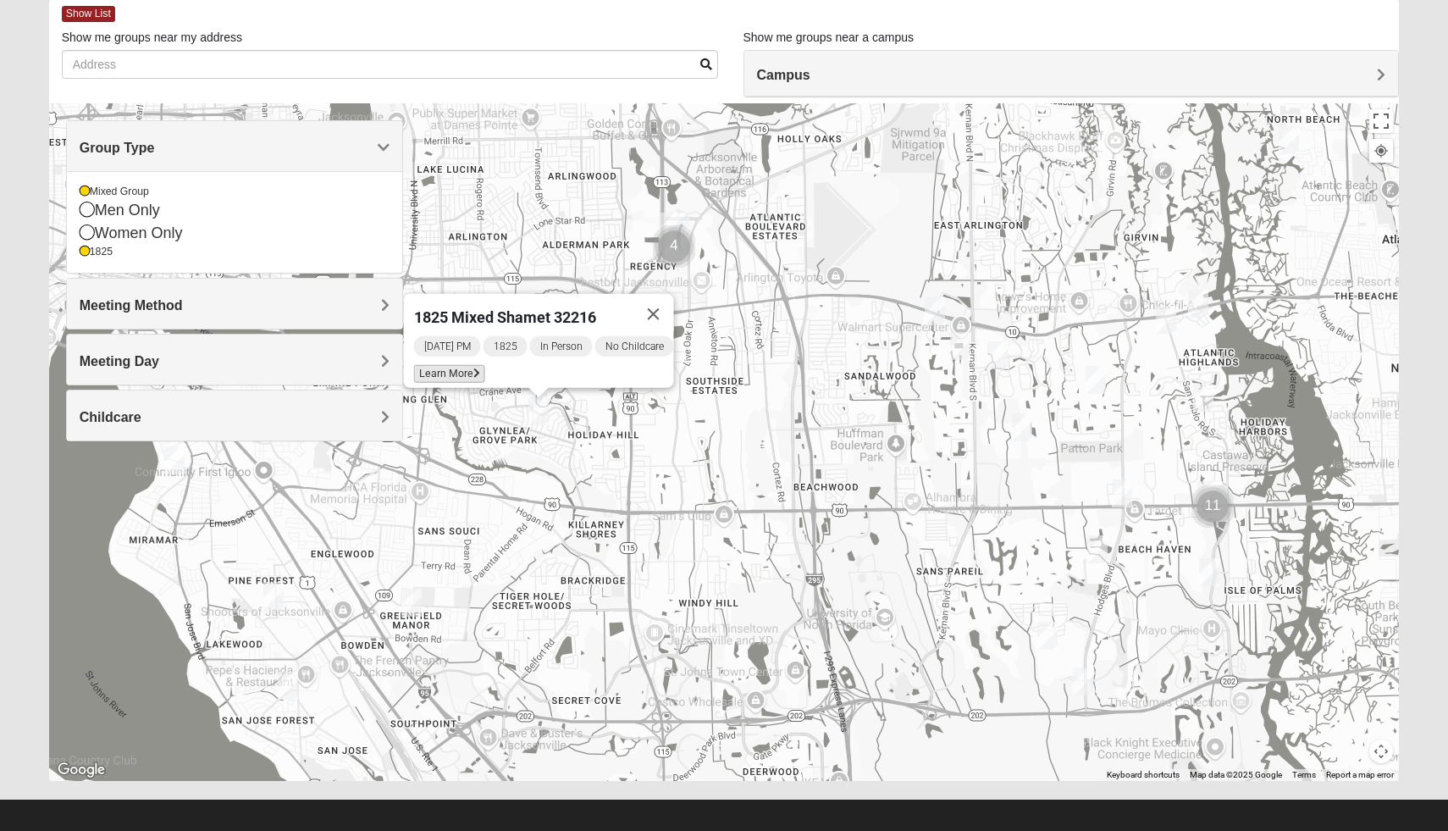
click at [462, 365] on span "Learn More" at bounding box center [449, 374] width 71 height 18
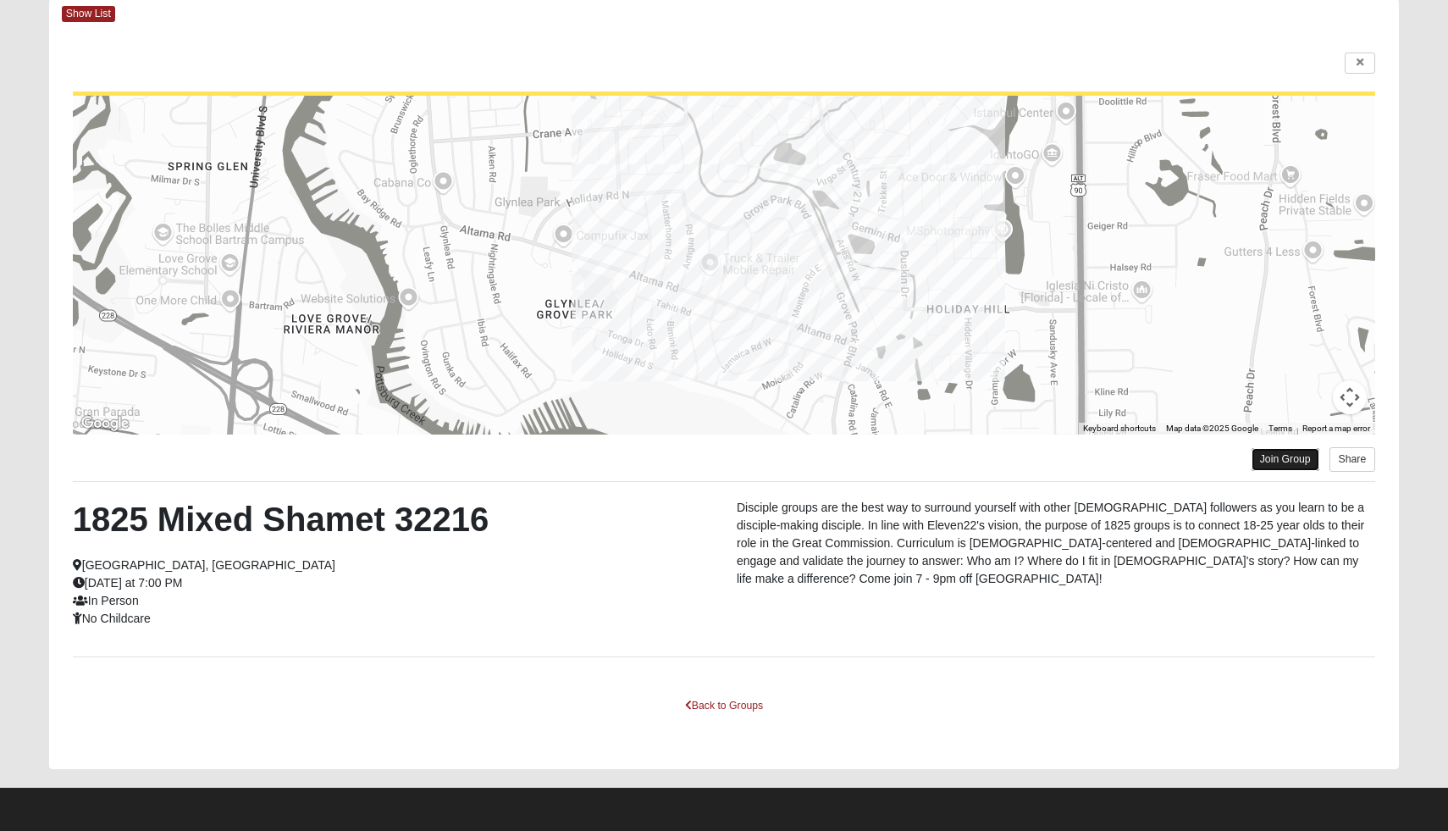
click at [1295, 456] on link "Join Group" at bounding box center [1286, 459] width 68 height 23
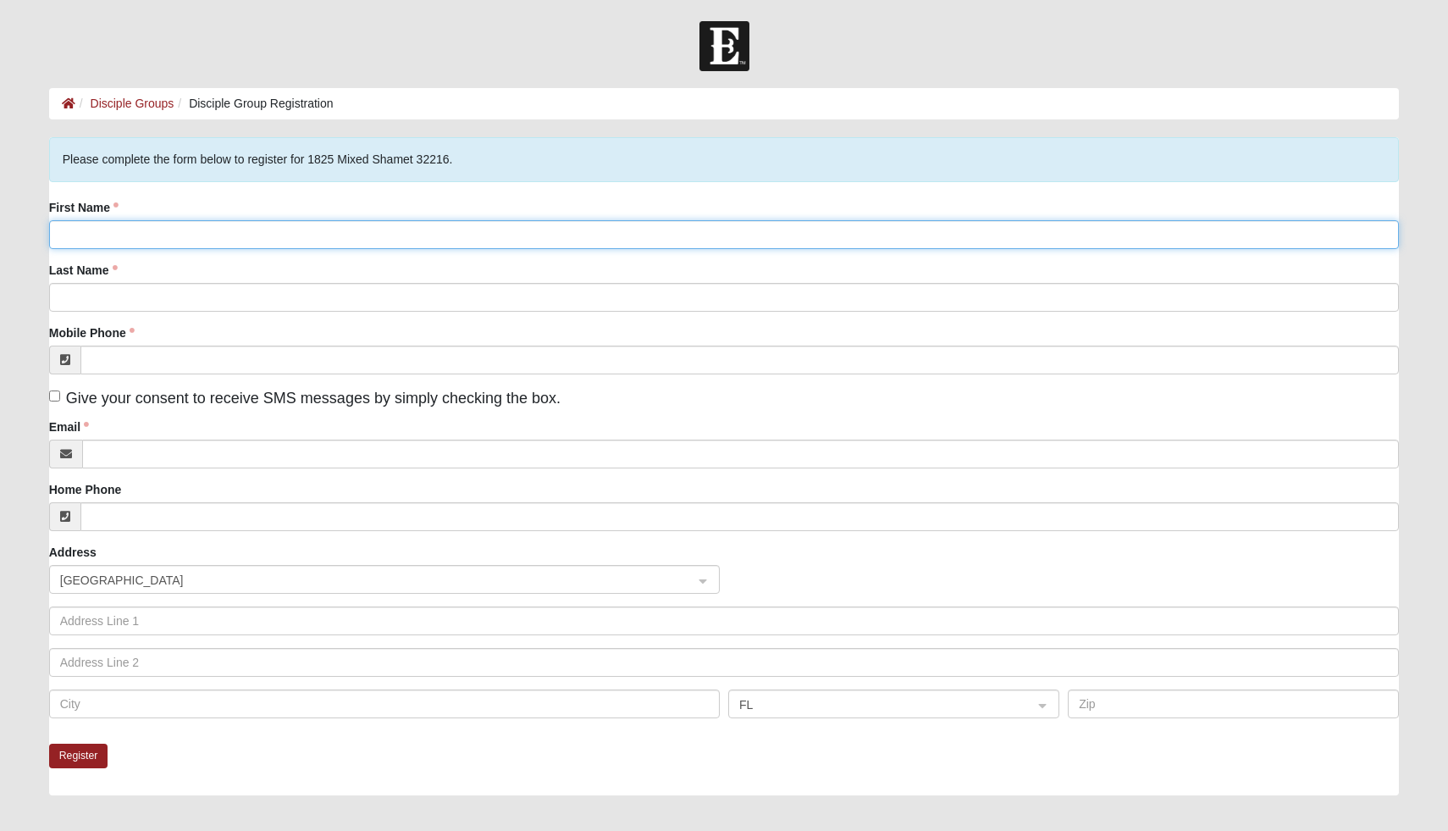
click at [489, 221] on input "First Name" at bounding box center [724, 234] width 1351 height 29
type input "Savanna"
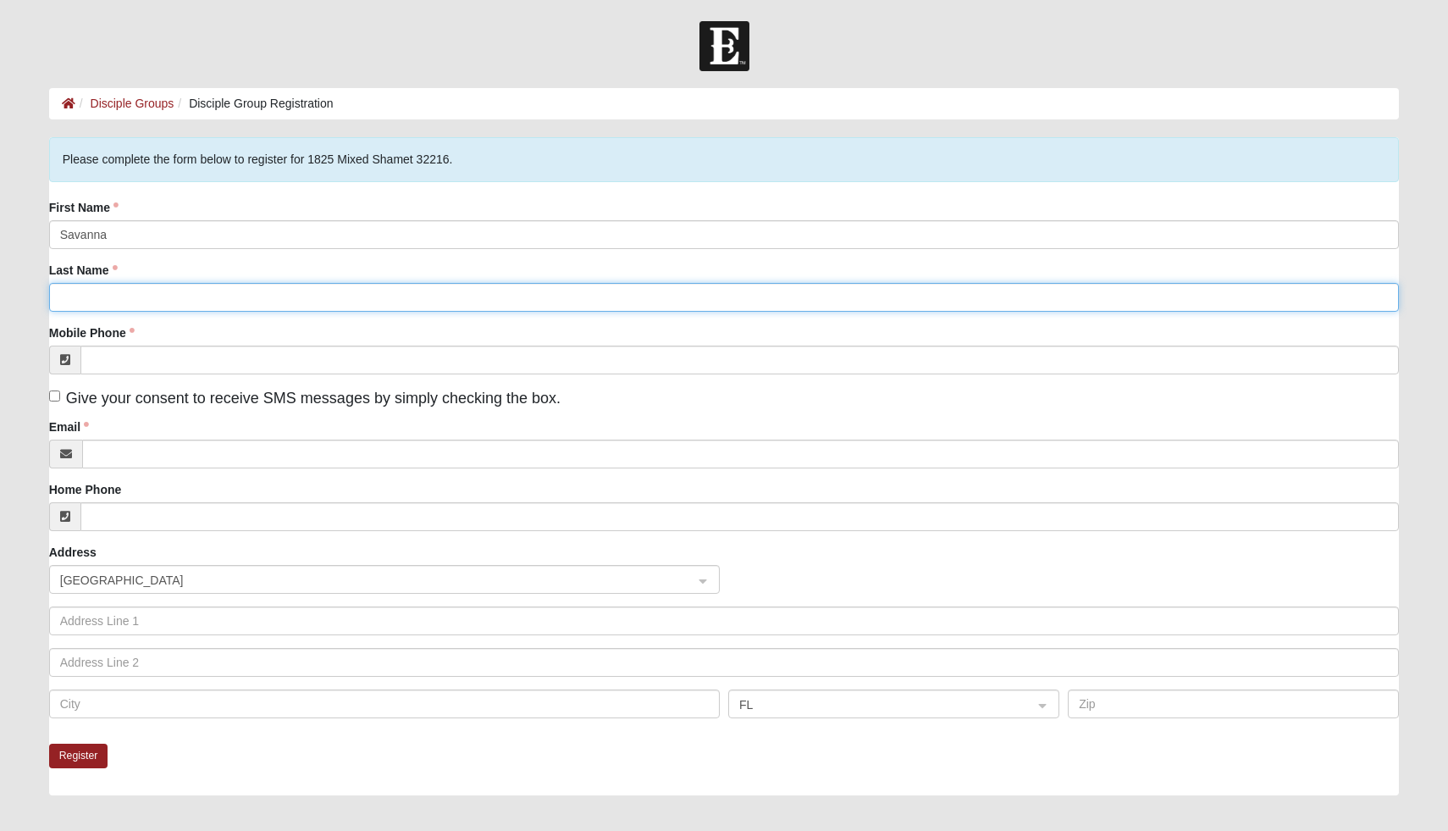
type input "Stillwagner"
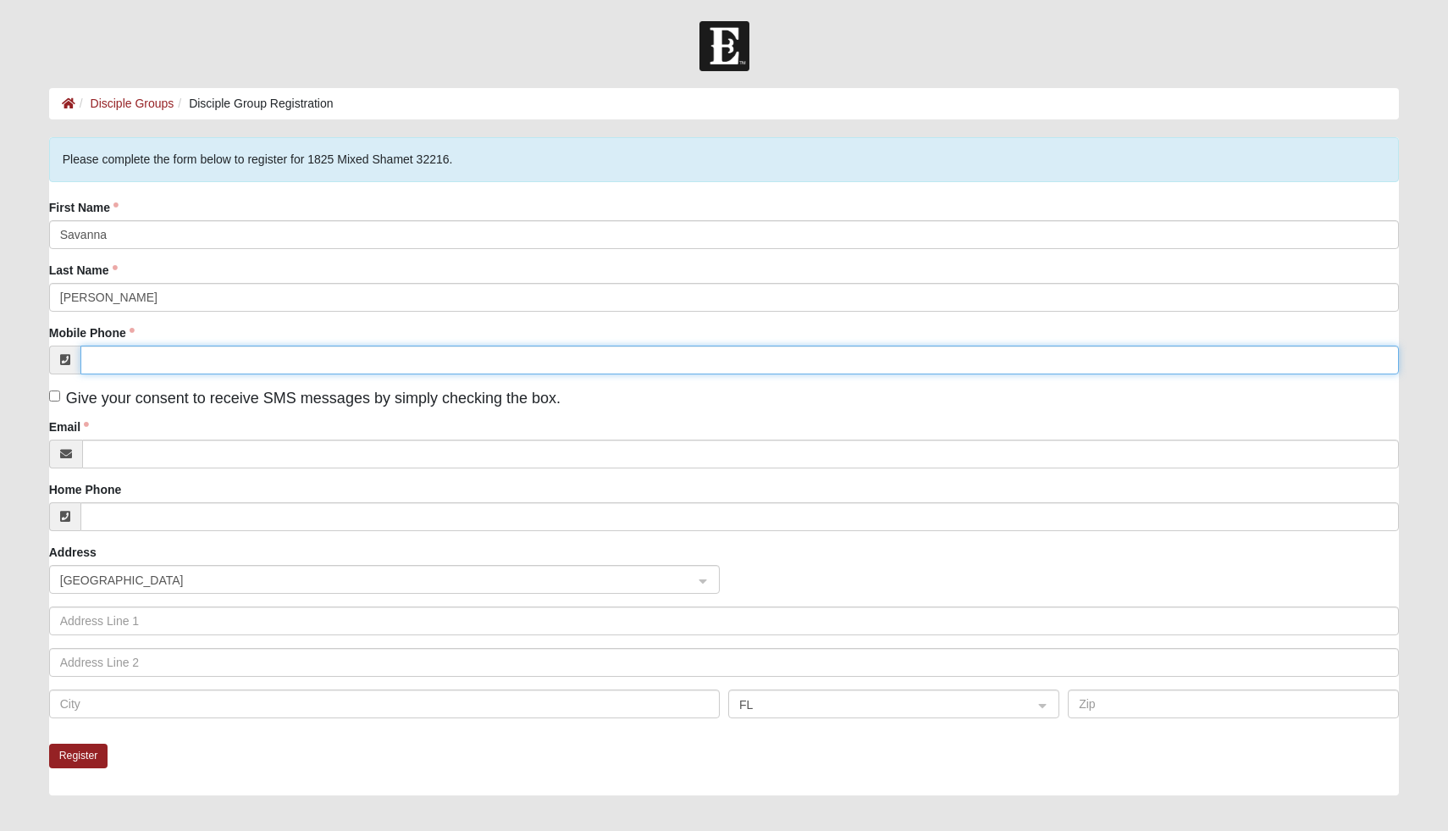
type input "(541) 499-4575"
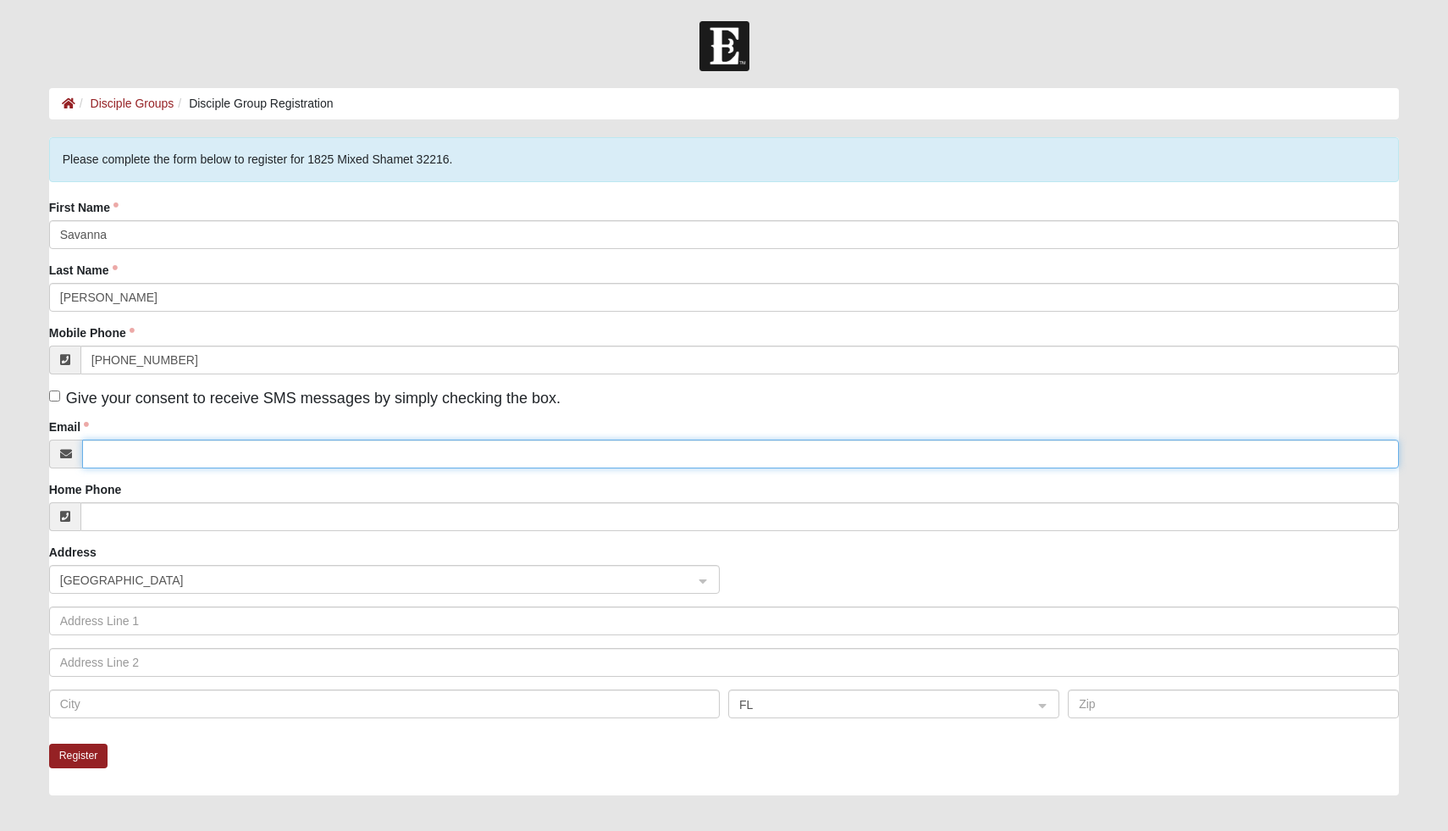
type input "savannastillwagner@gmail.com"
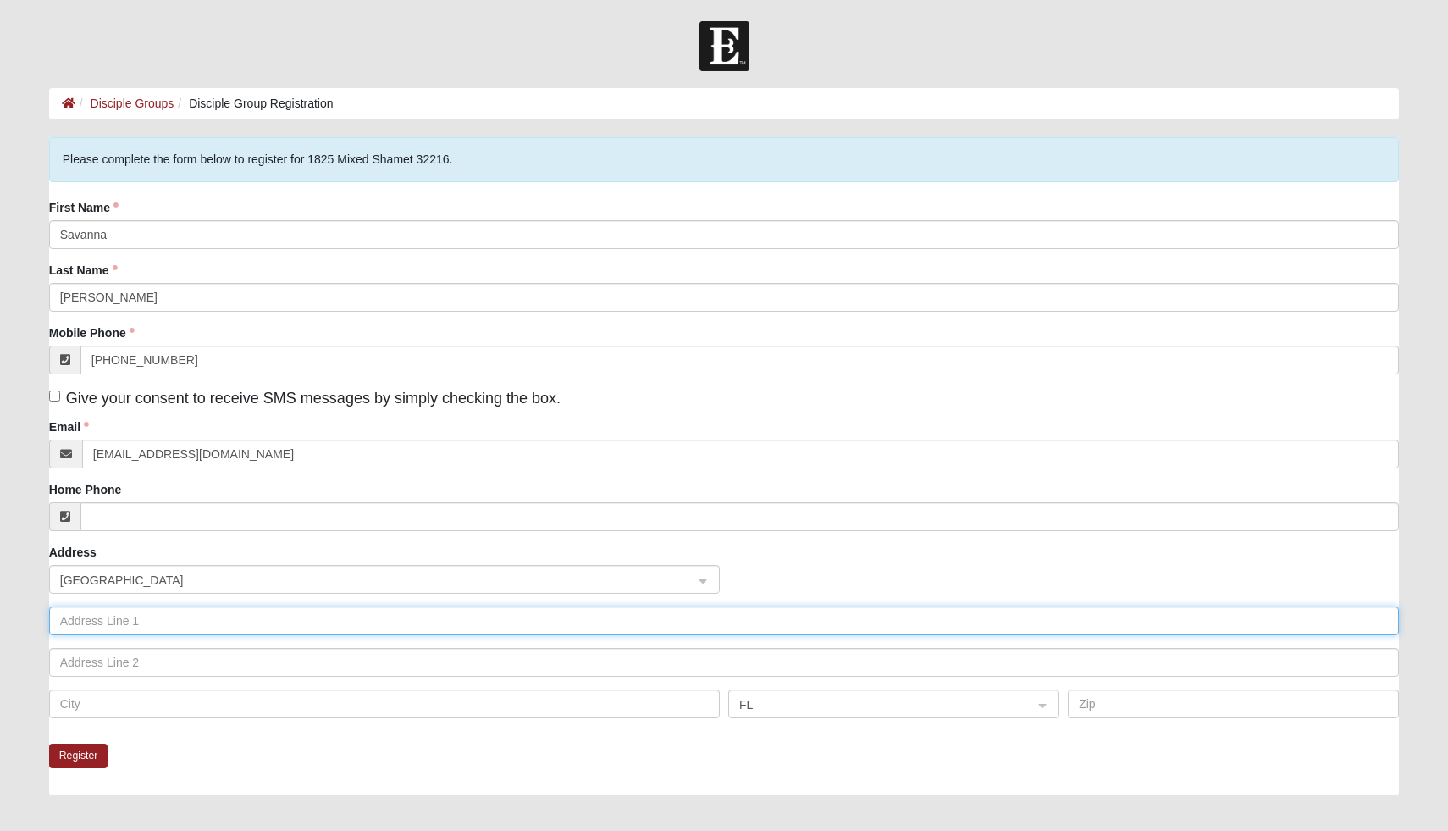
type input "7932 Southside Blvd"
type input "Unit 201"
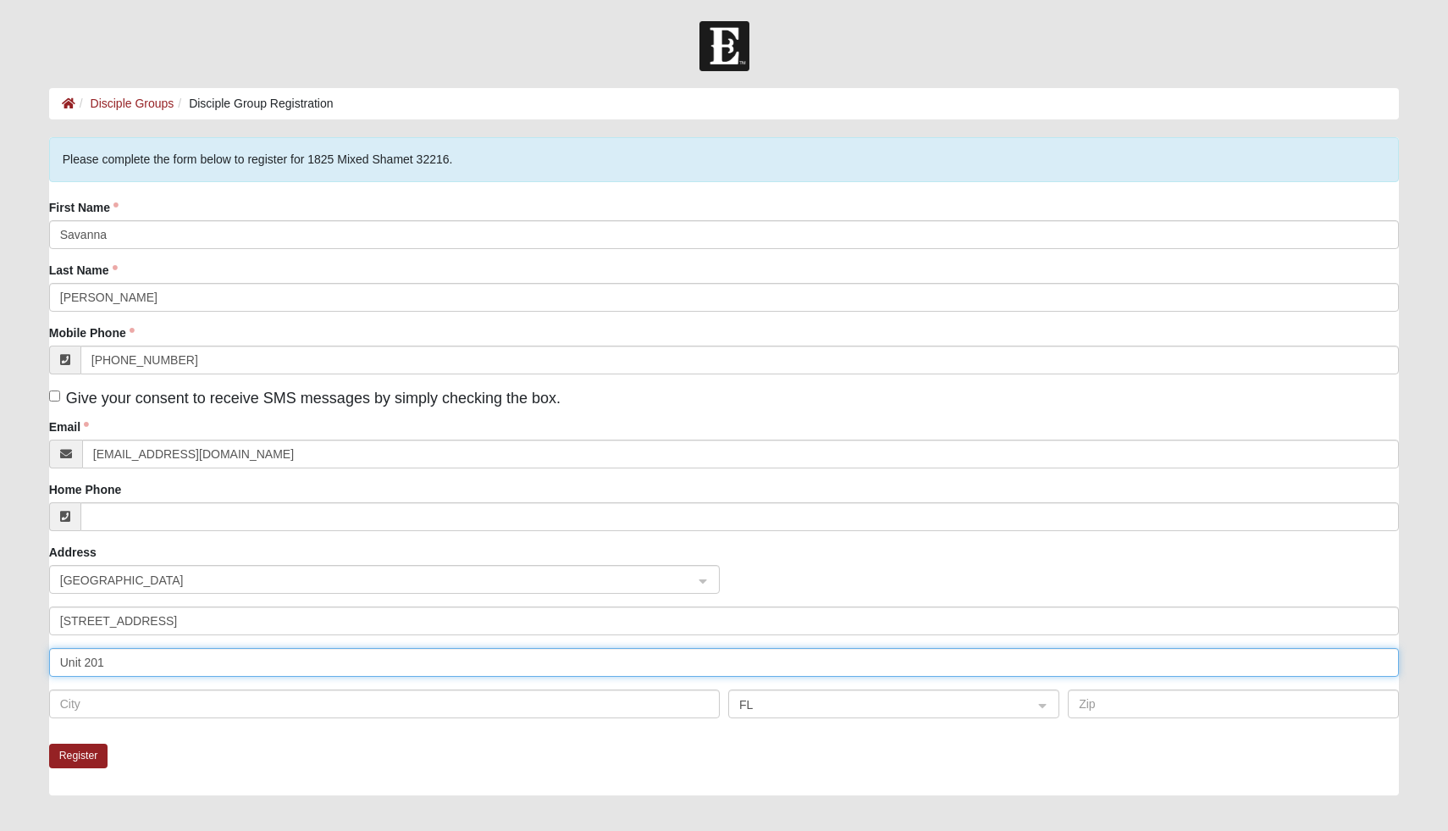
type input "Jacksonville"
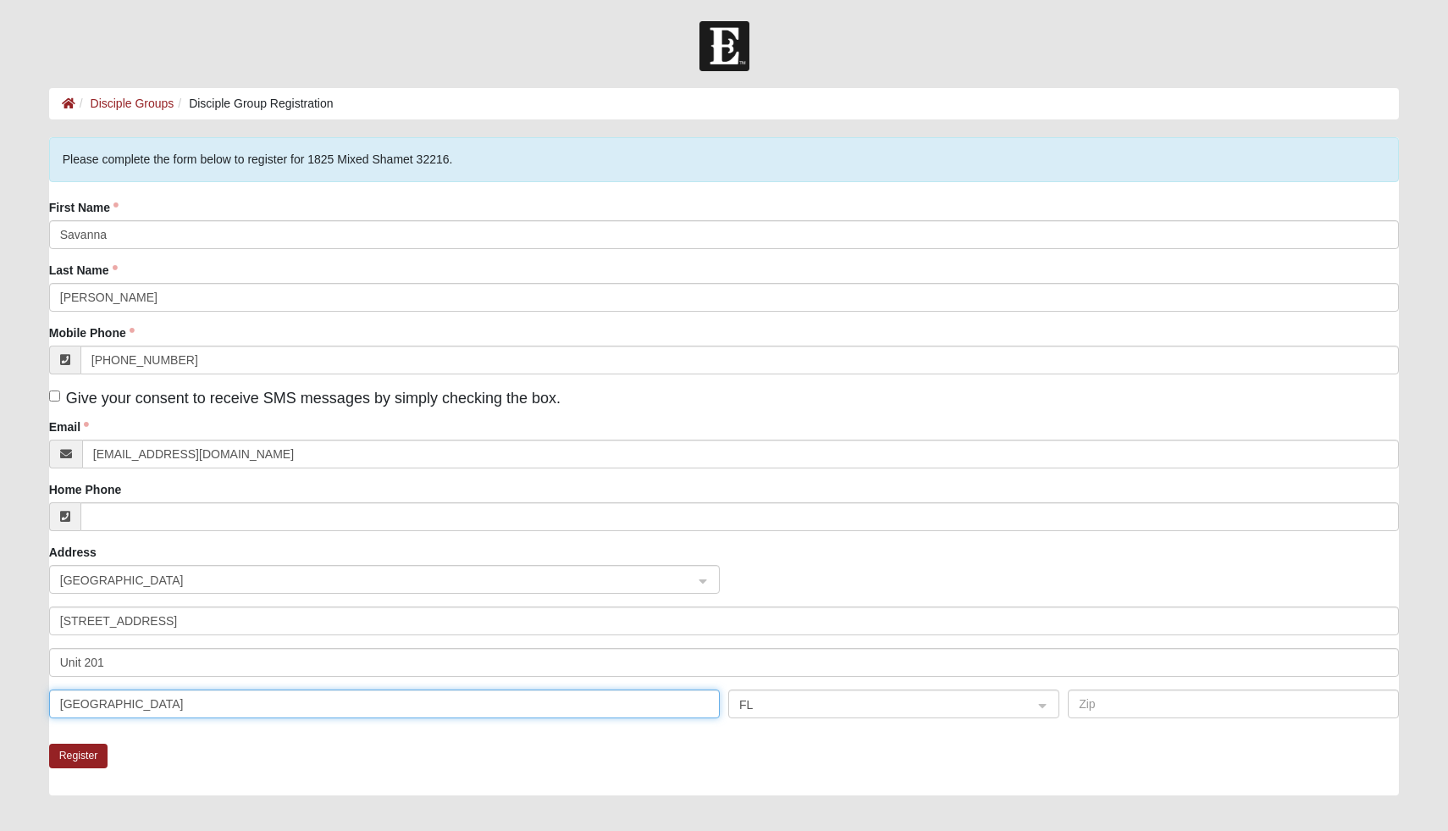
type input "32256"
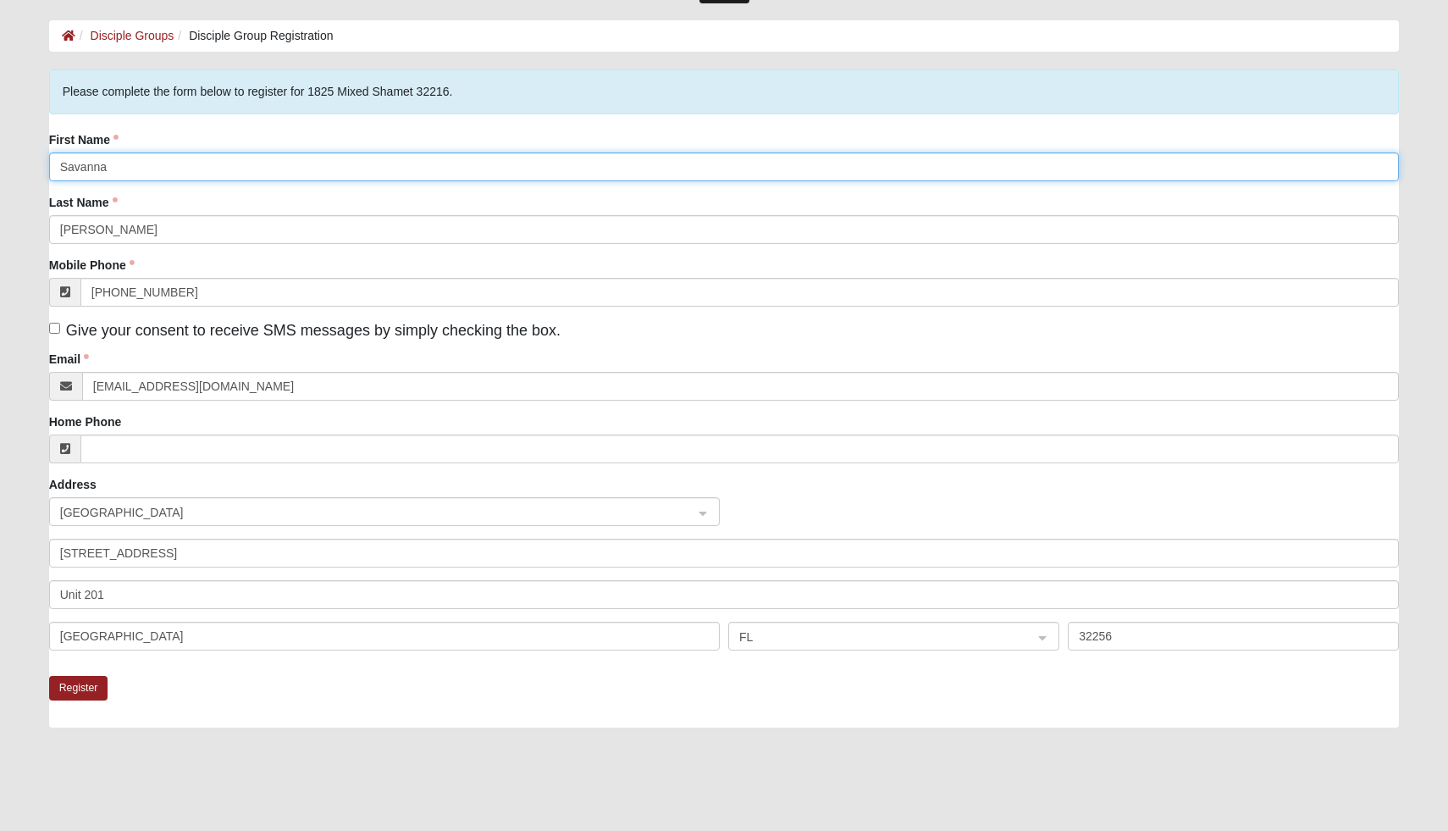
scroll to position [69, 0]
click at [86, 680] on button "Register" at bounding box center [78, 687] width 59 height 25
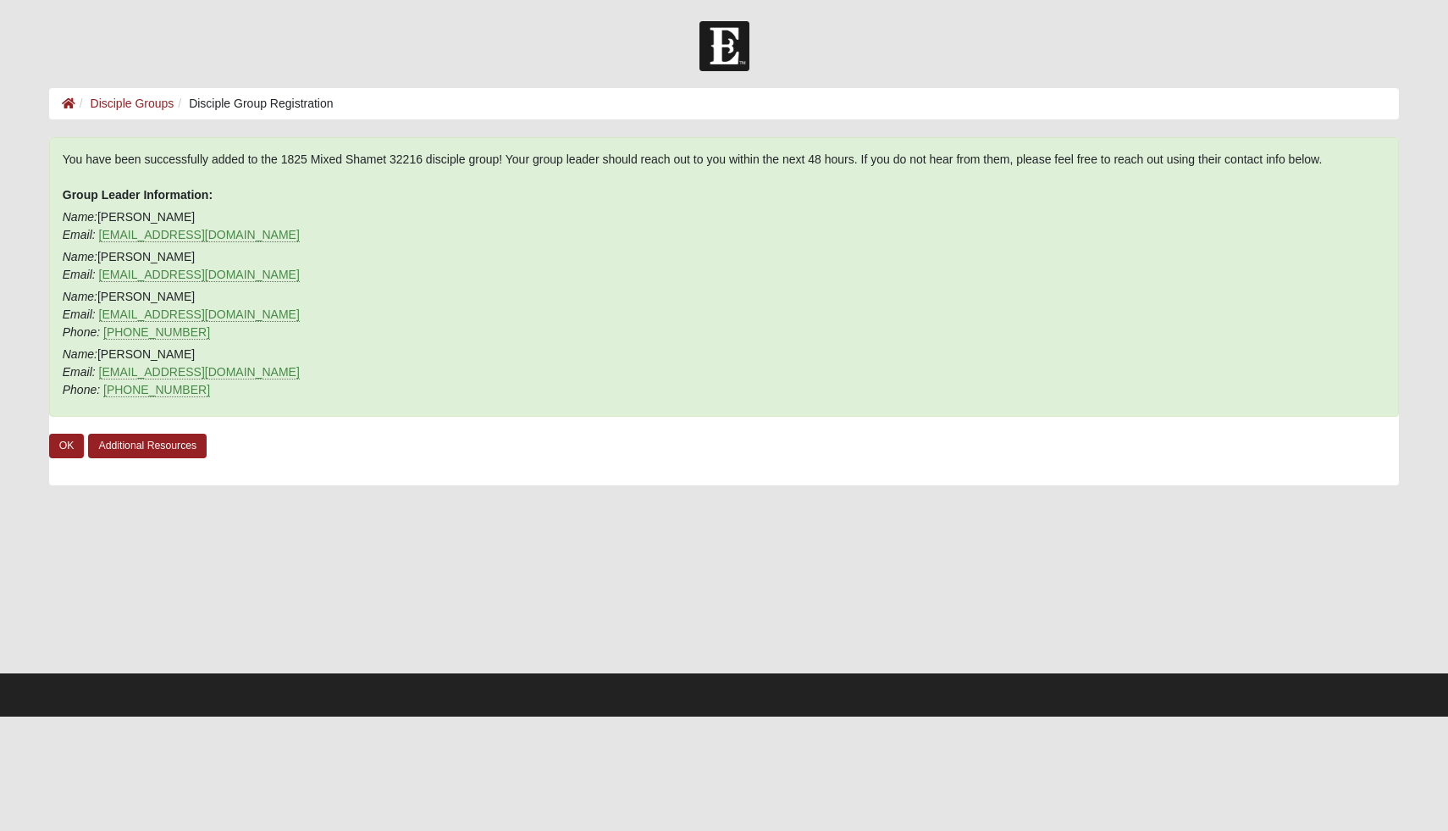
scroll to position [0, 0]
click at [77, 450] on link "OK" at bounding box center [67, 446] width 36 height 25
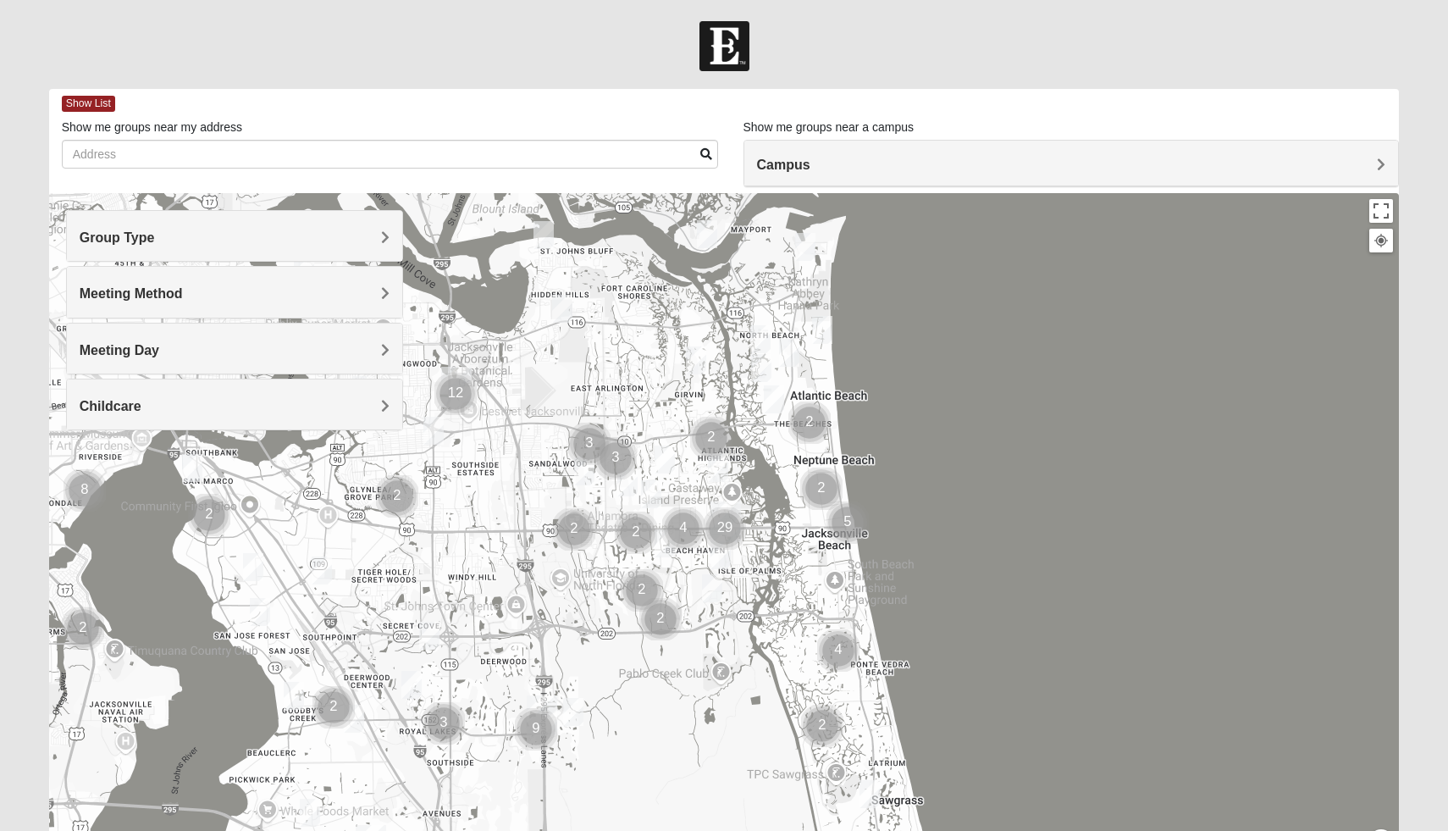
click at [199, 301] on h4 "Meeting Method" at bounding box center [235, 293] width 311 height 16
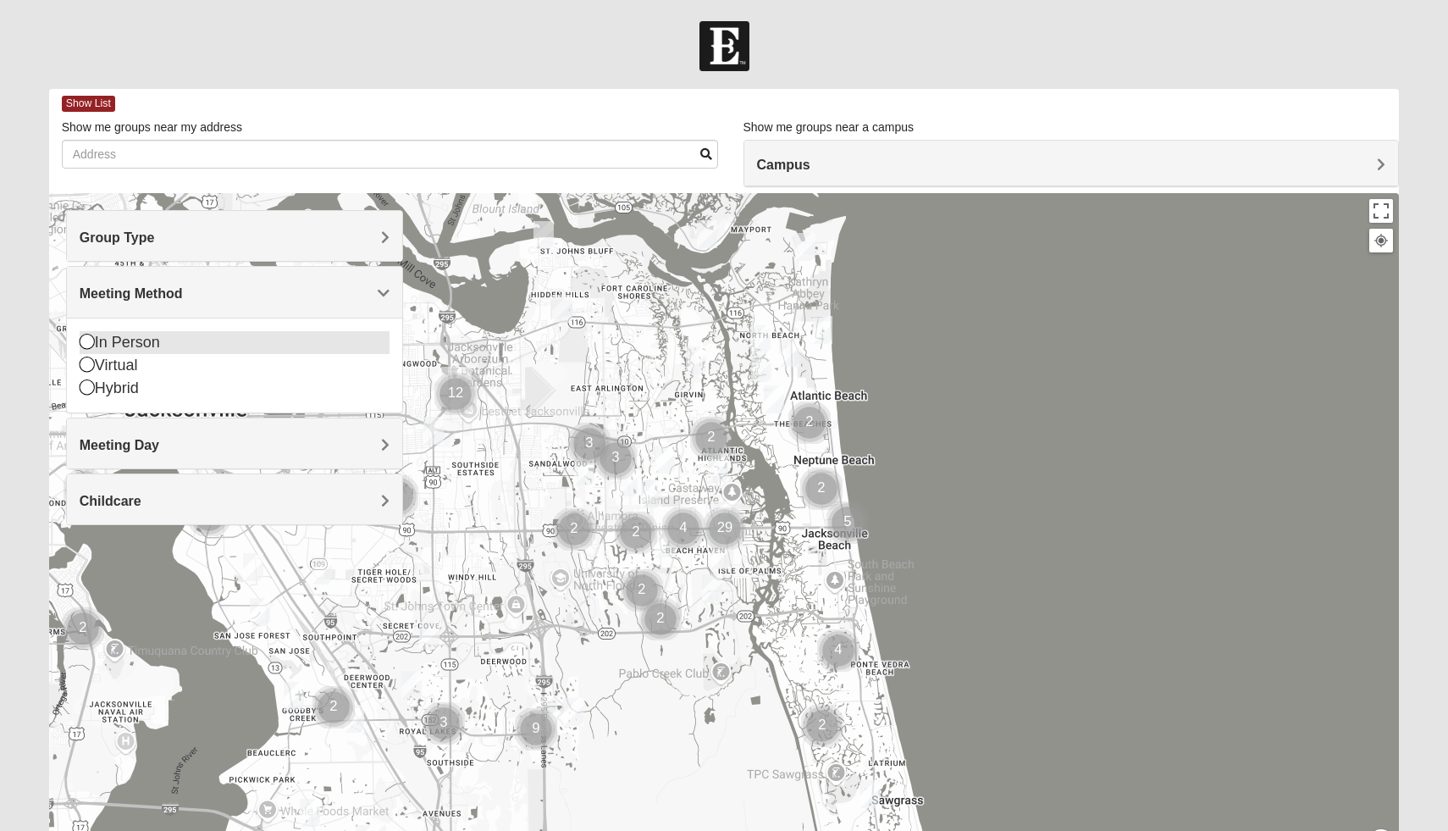
click at [89, 342] on icon at bounding box center [87, 341] width 15 height 15
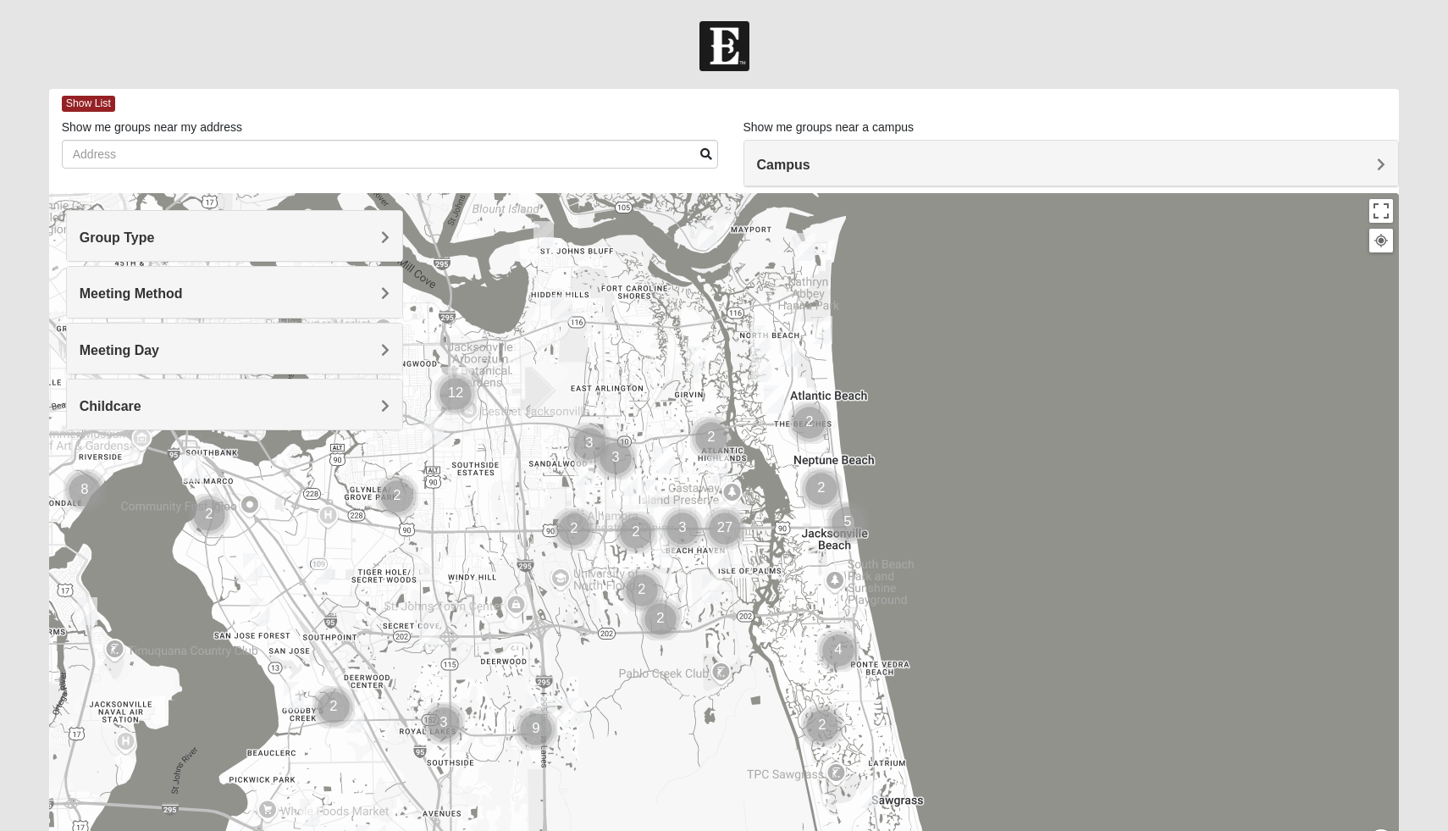
click at [204, 260] on div "Group Type" at bounding box center [235, 236] width 336 height 50
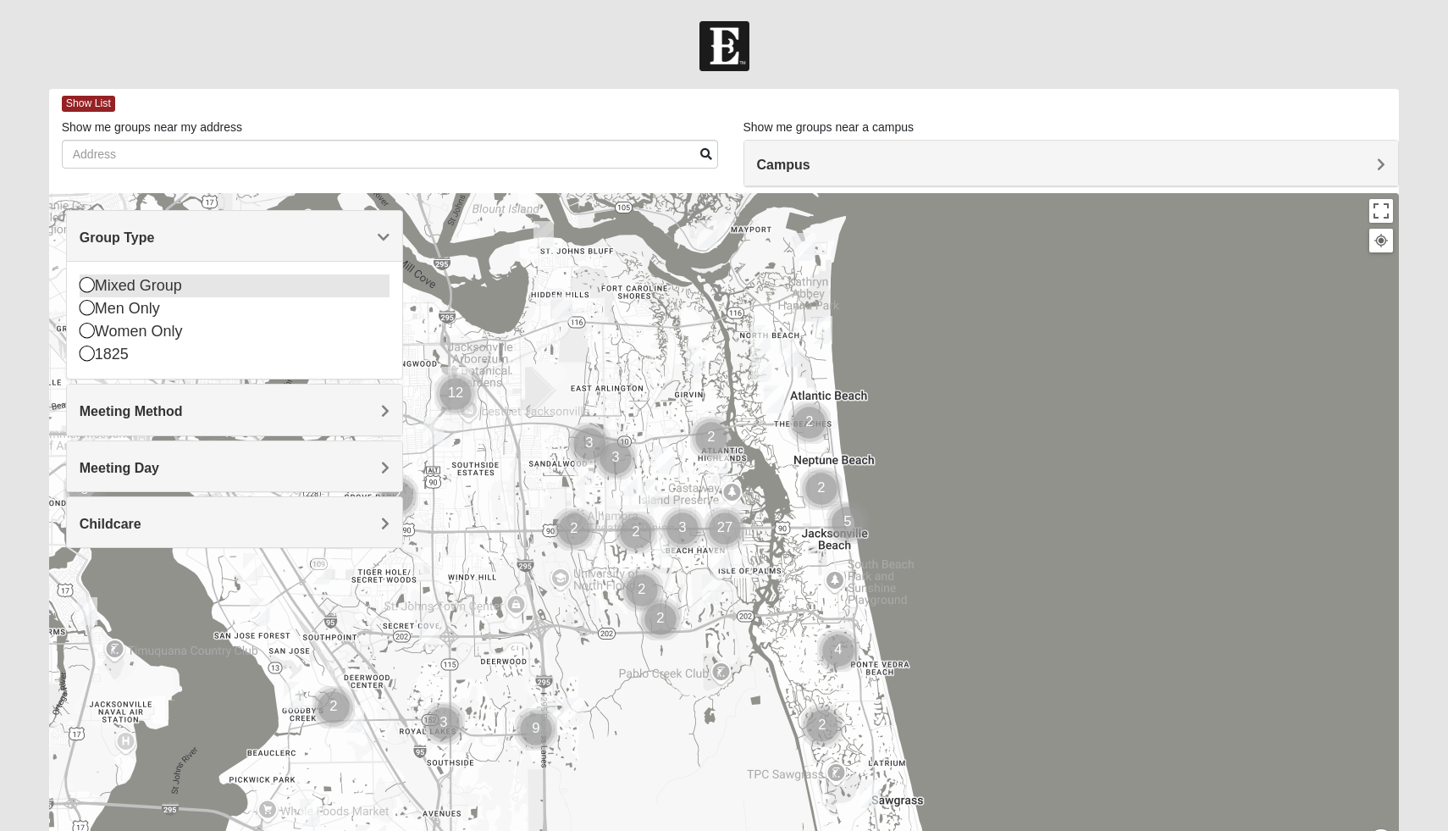
click at [136, 281] on div "Mixed Group" at bounding box center [235, 285] width 311 height 23
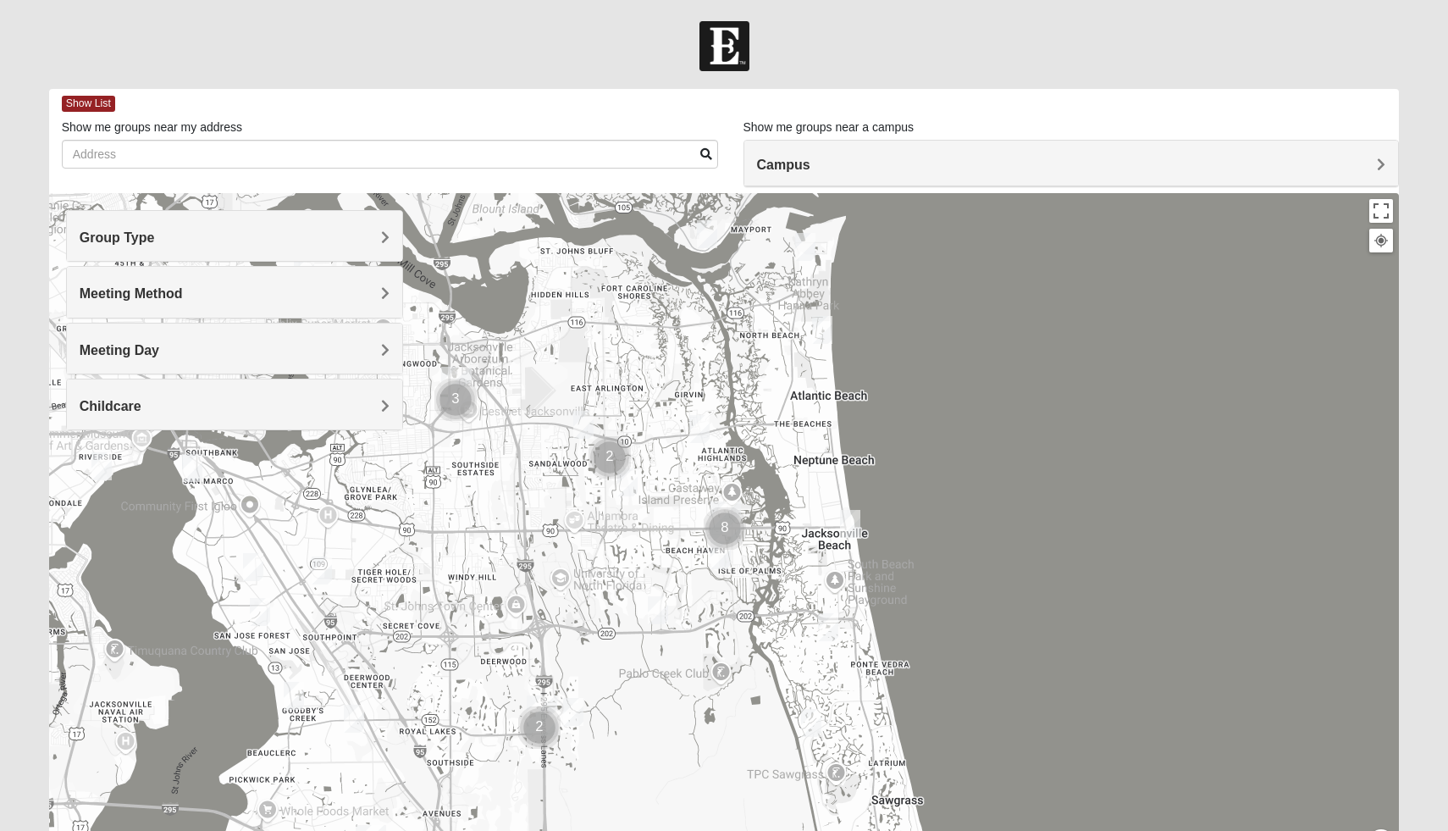
click at [168, 235] on h4 "Group Type" at bounding box center [235, 238] width 311 height 16
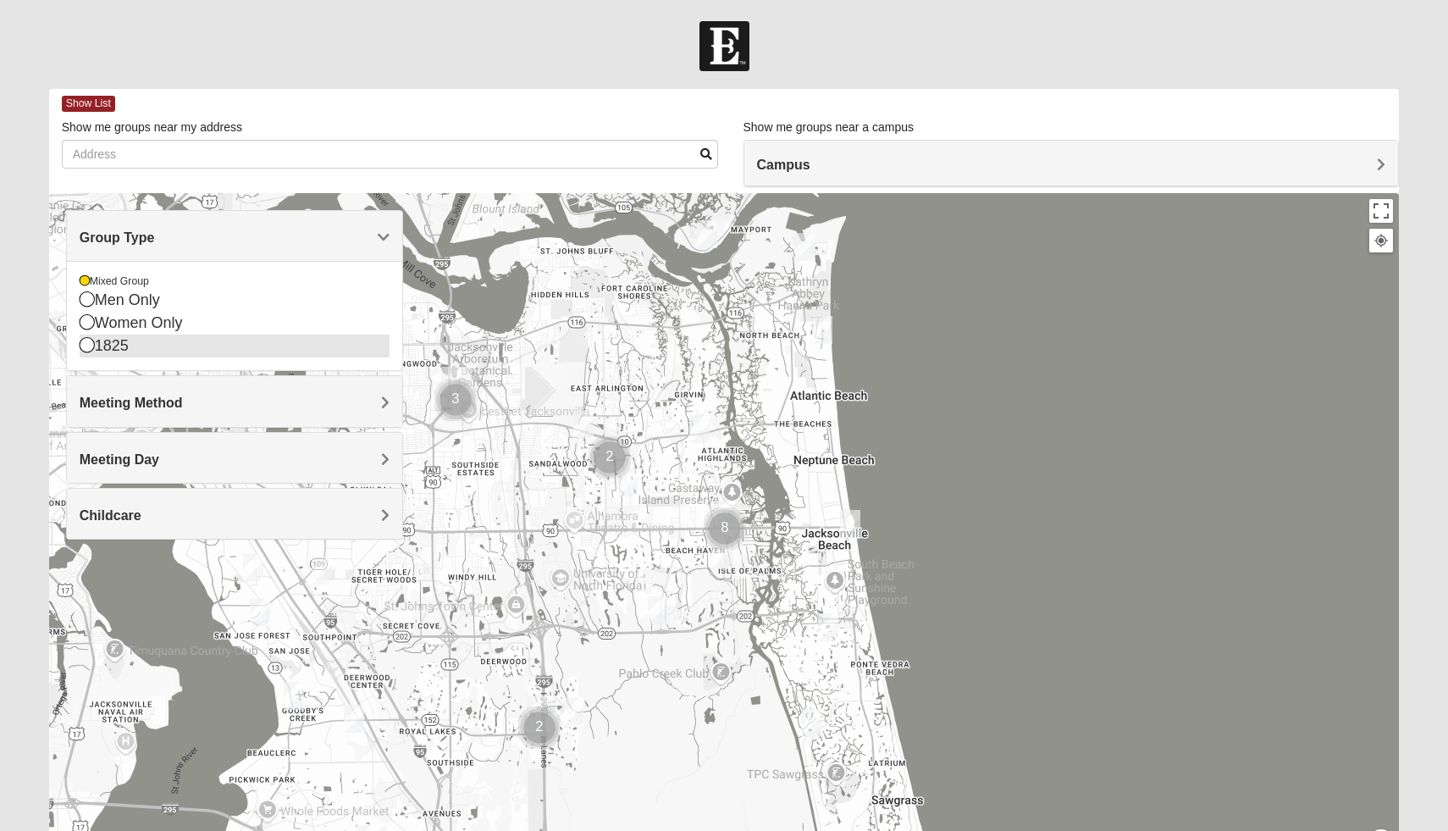
click at [100, 344] on div "1825" at bounding box center [235, 346] width 311 height 23
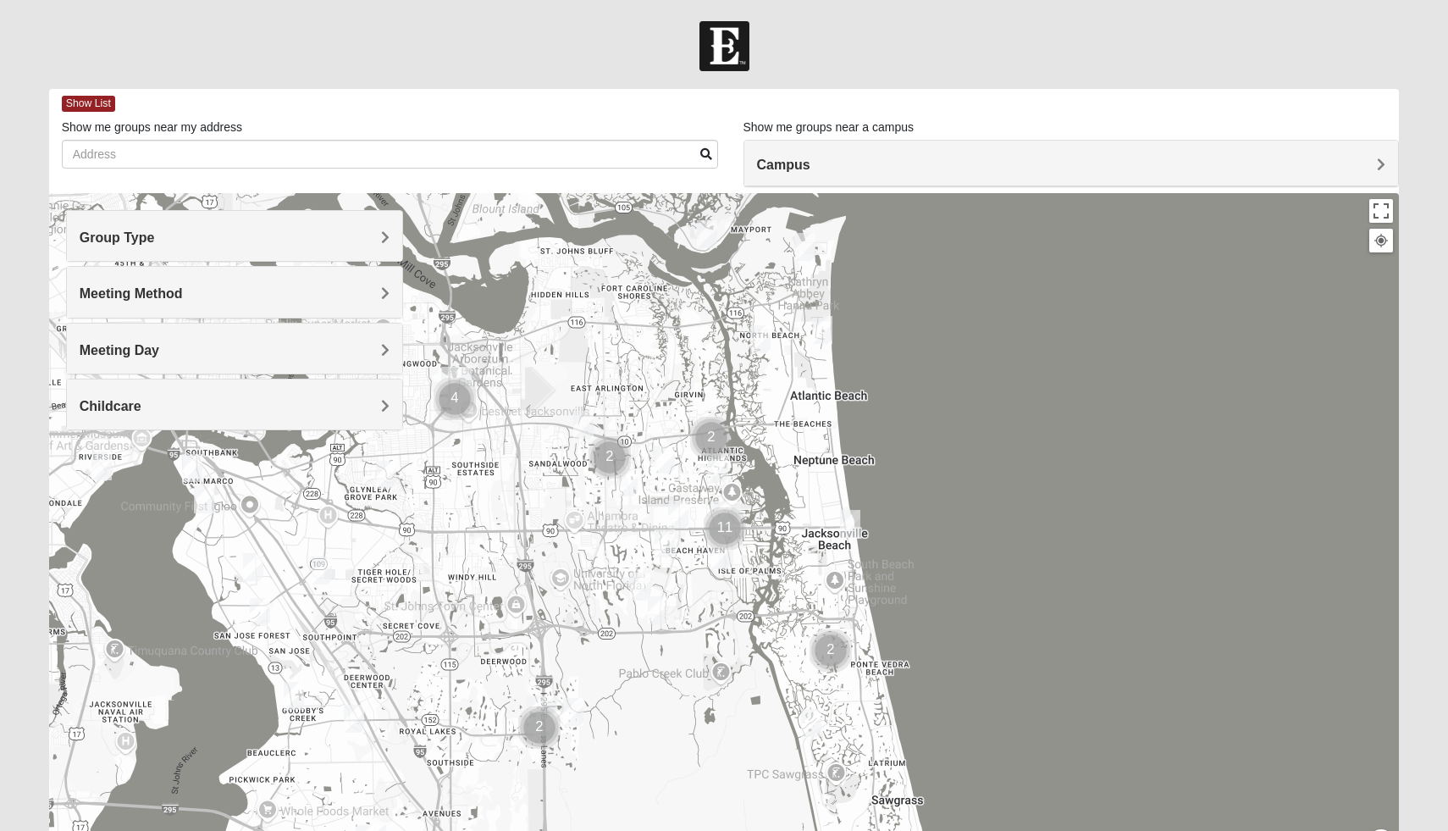
click at [635, 588] on img "1825 Womens Brunetti 32224" at bounding box center [640, 587] width 20 height 28
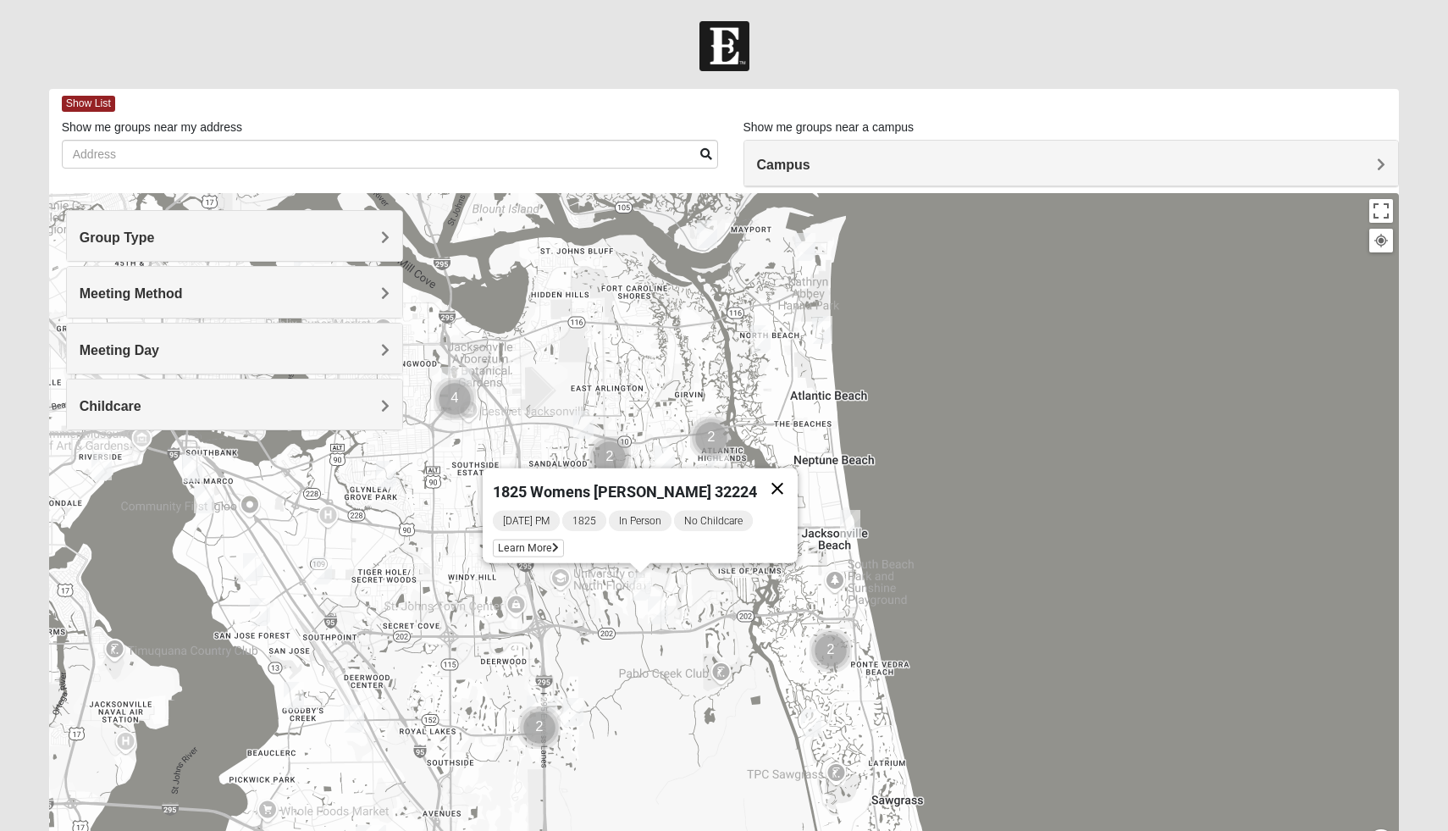
click at [776, 481] on button "Close" at bounding box center [777, 488] width 41 height 41
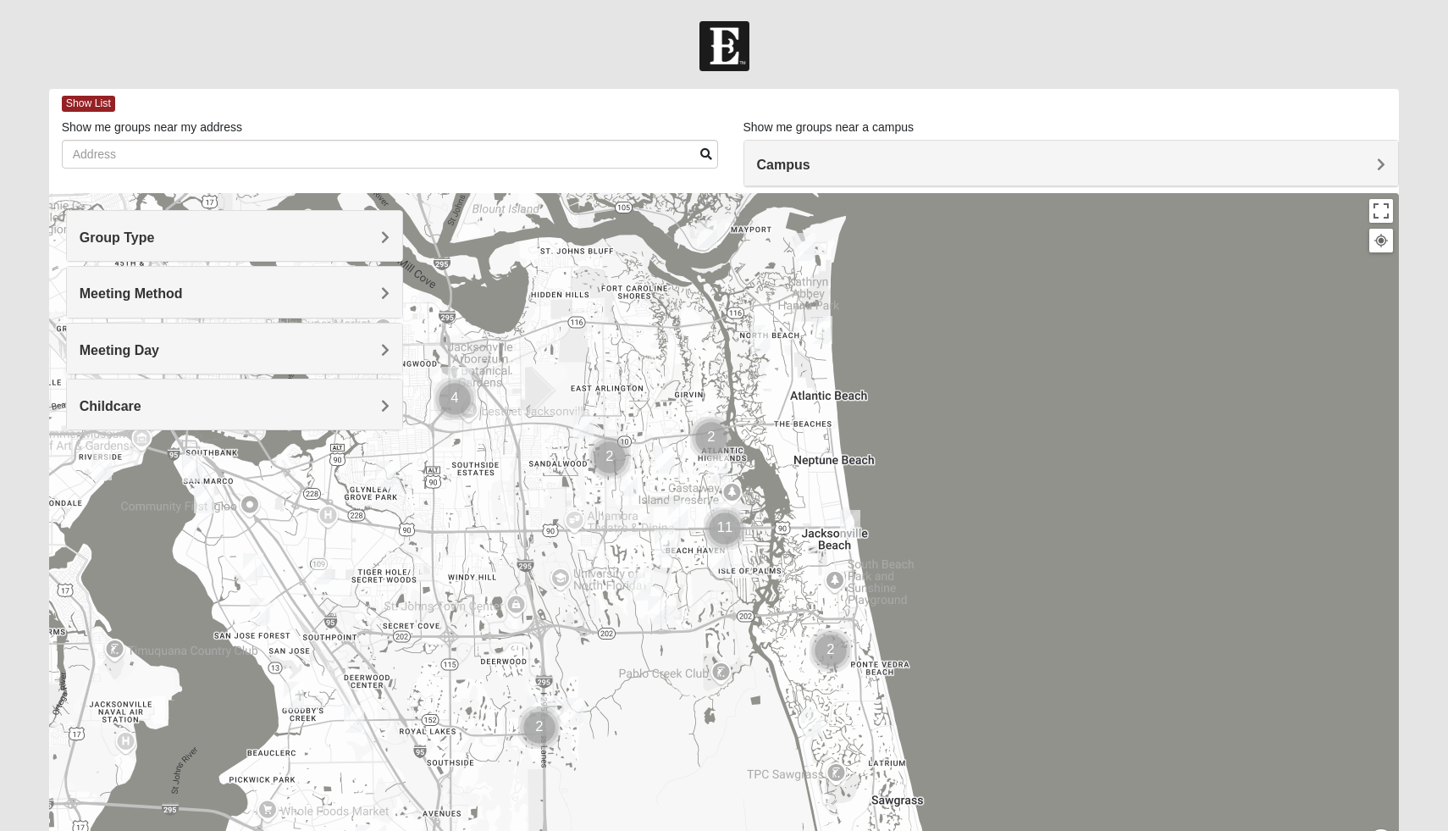
click at [661, 541] on img "1825 Mens Cason 32224" at bounding box center [665, 543] width 20 height 28
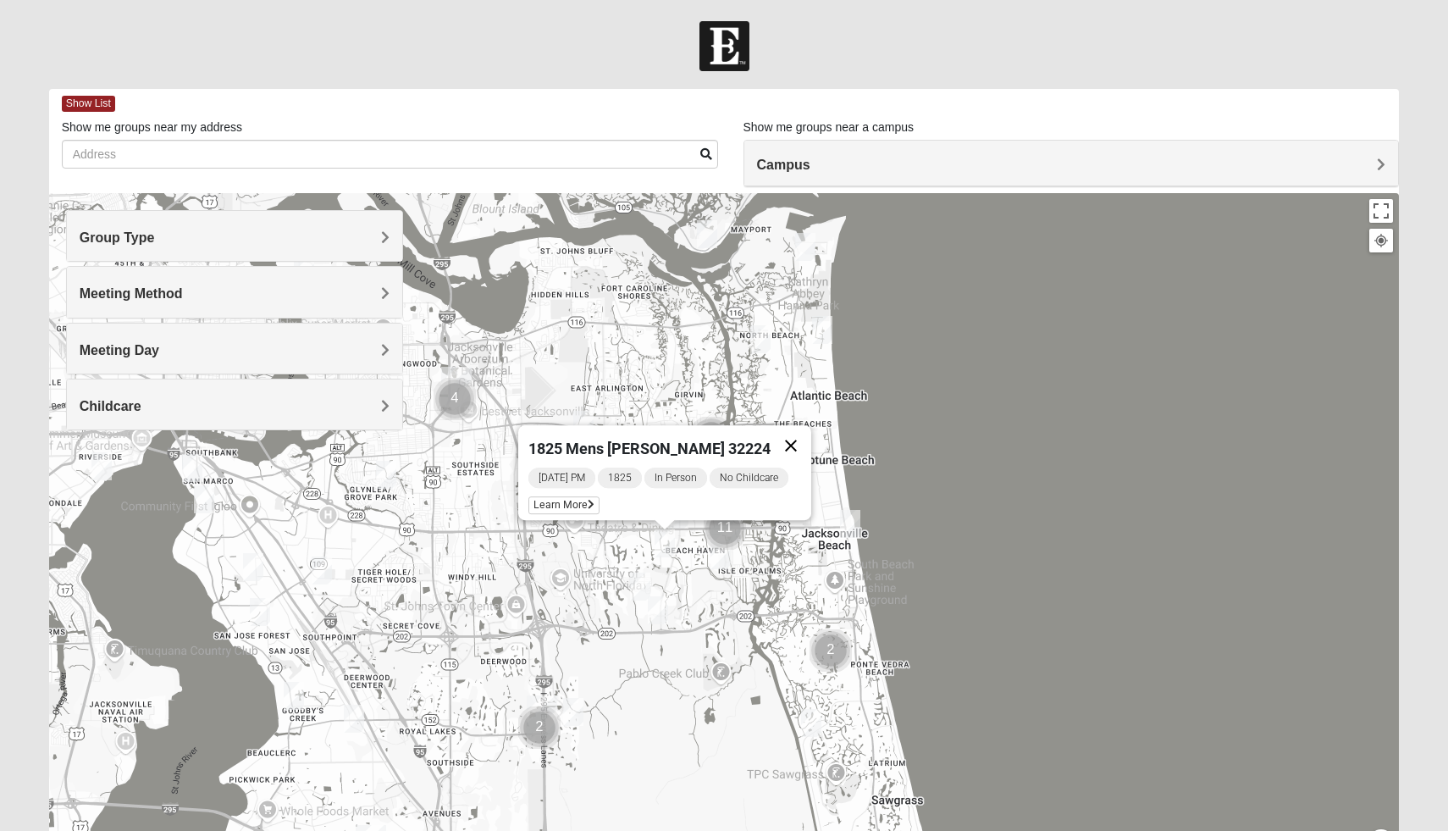
click at [789, 430] on button "Close" at bounding box center [791, 445] width 41 height 41
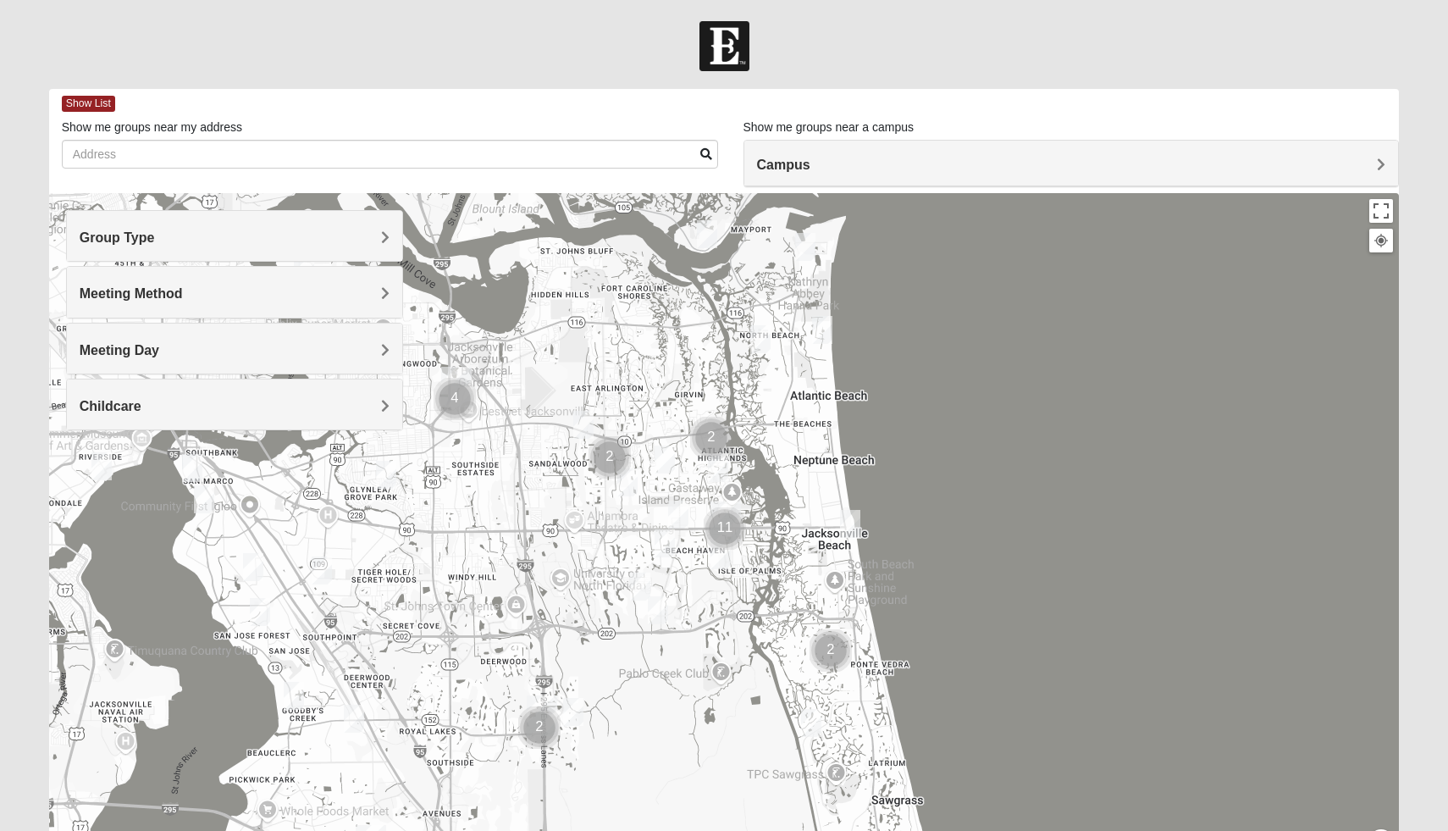
click at [681, 507] on img "1825 Womens Annis/Ferguson 32246" at bounding box center [678, 515] width 20 height 28
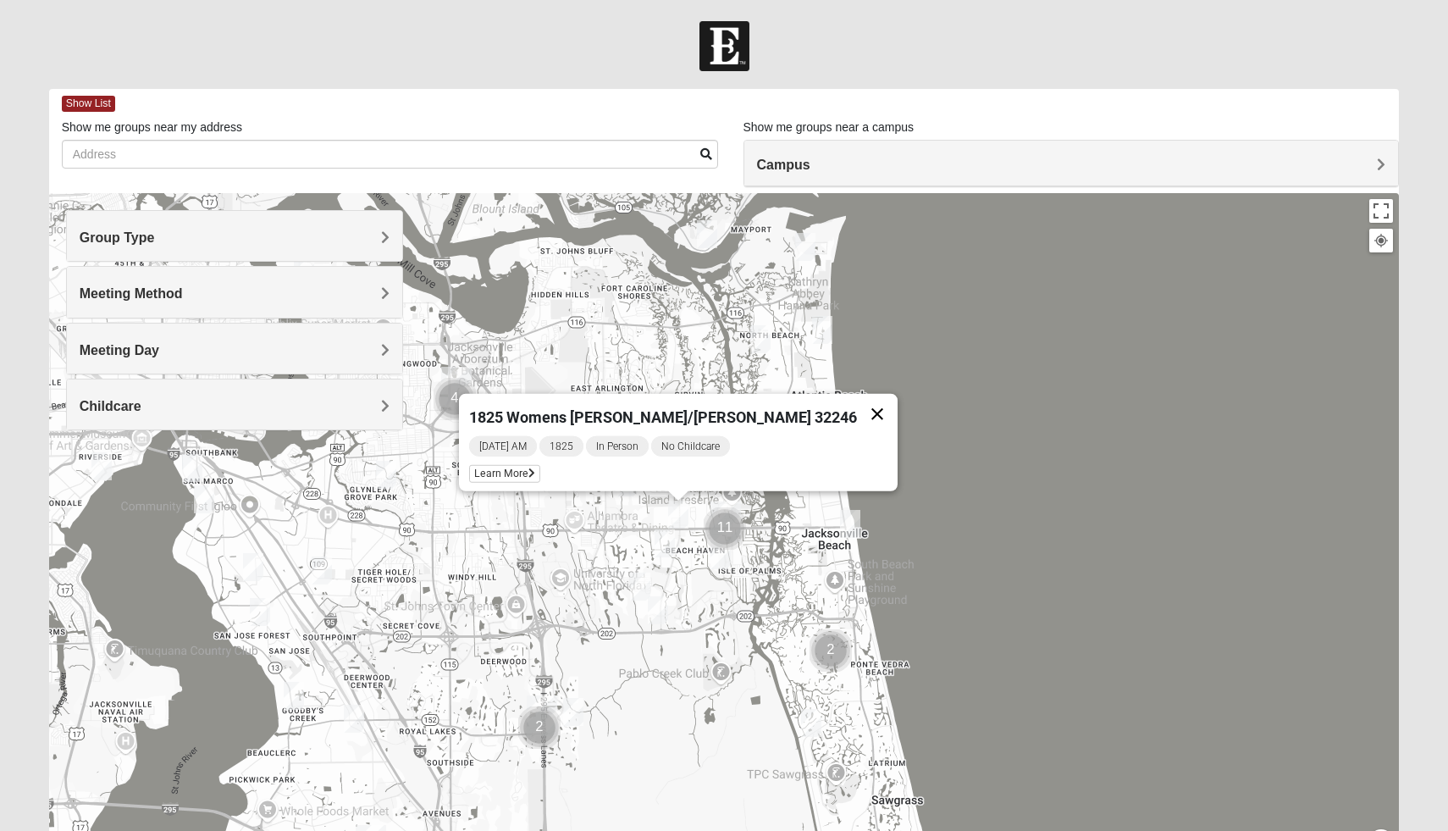
click at [857, 403] on button "Close" at bounding box center [877, 414] width 41 height 41
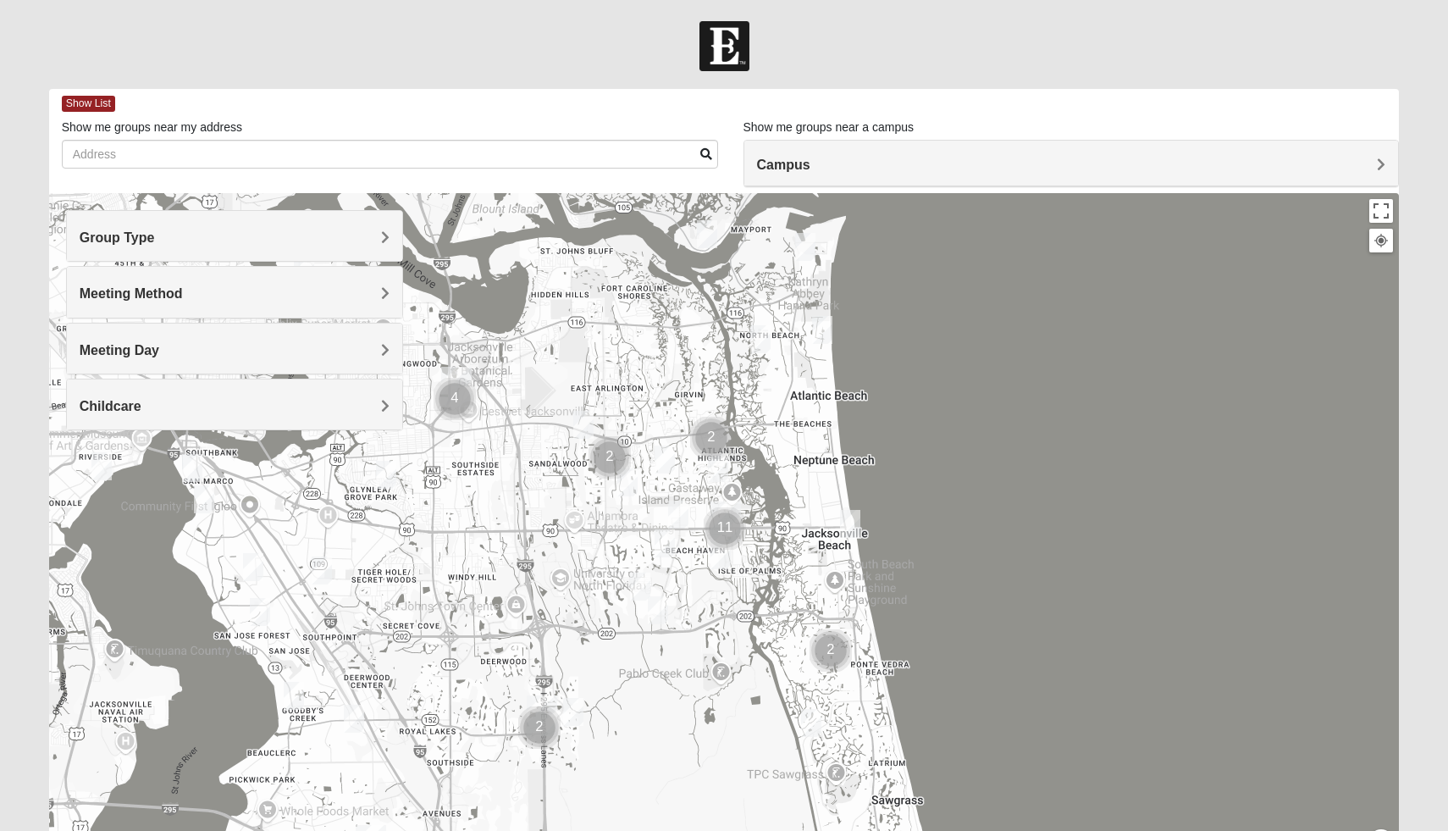
click at [724, 467] on img "1825 Womens Stewart 32224" at bounding box center [718, 468] width 20 height 28
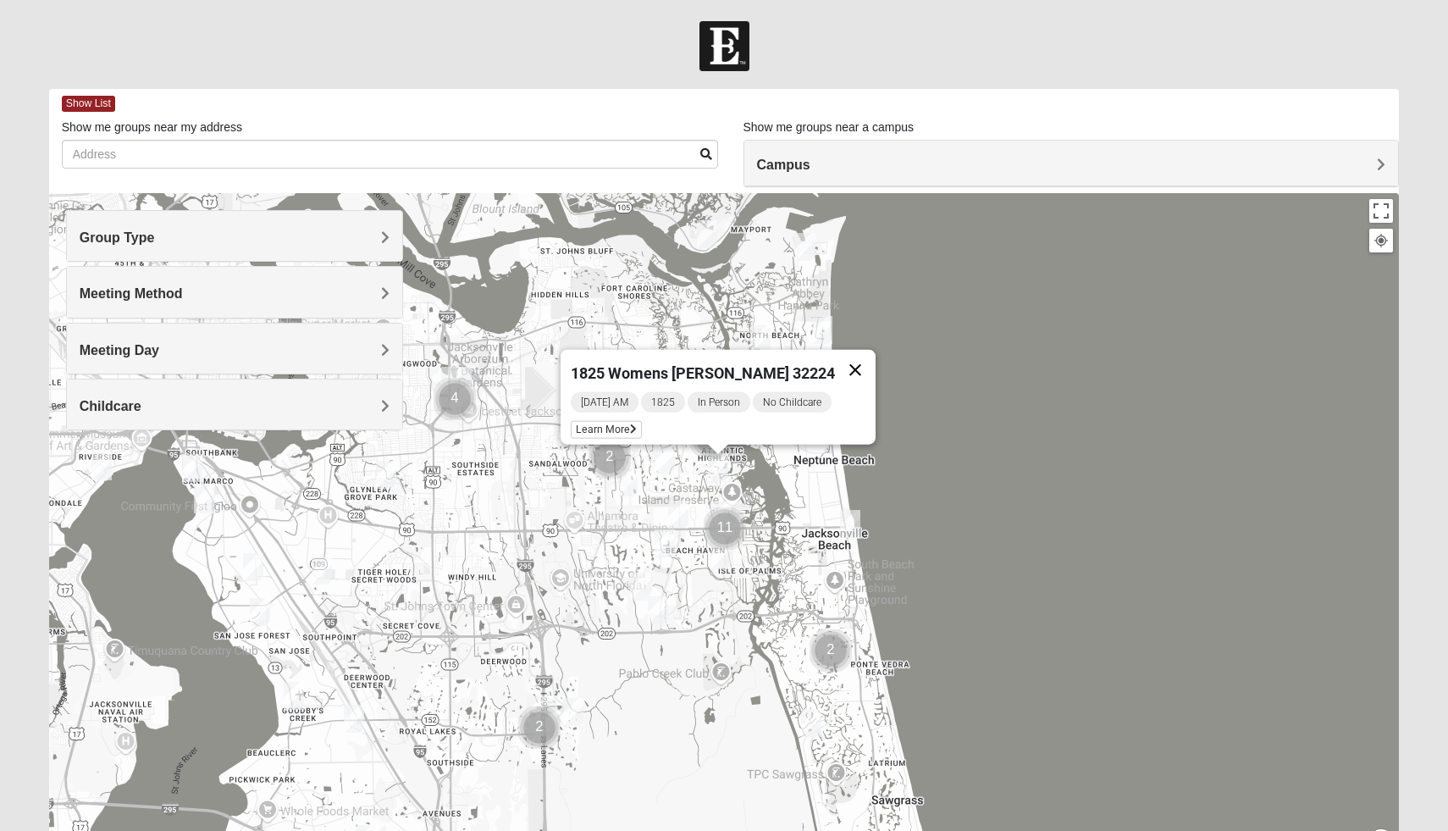
click at [861, 355] on button "Close" at bounding box center [855, 370] width 41 height 41
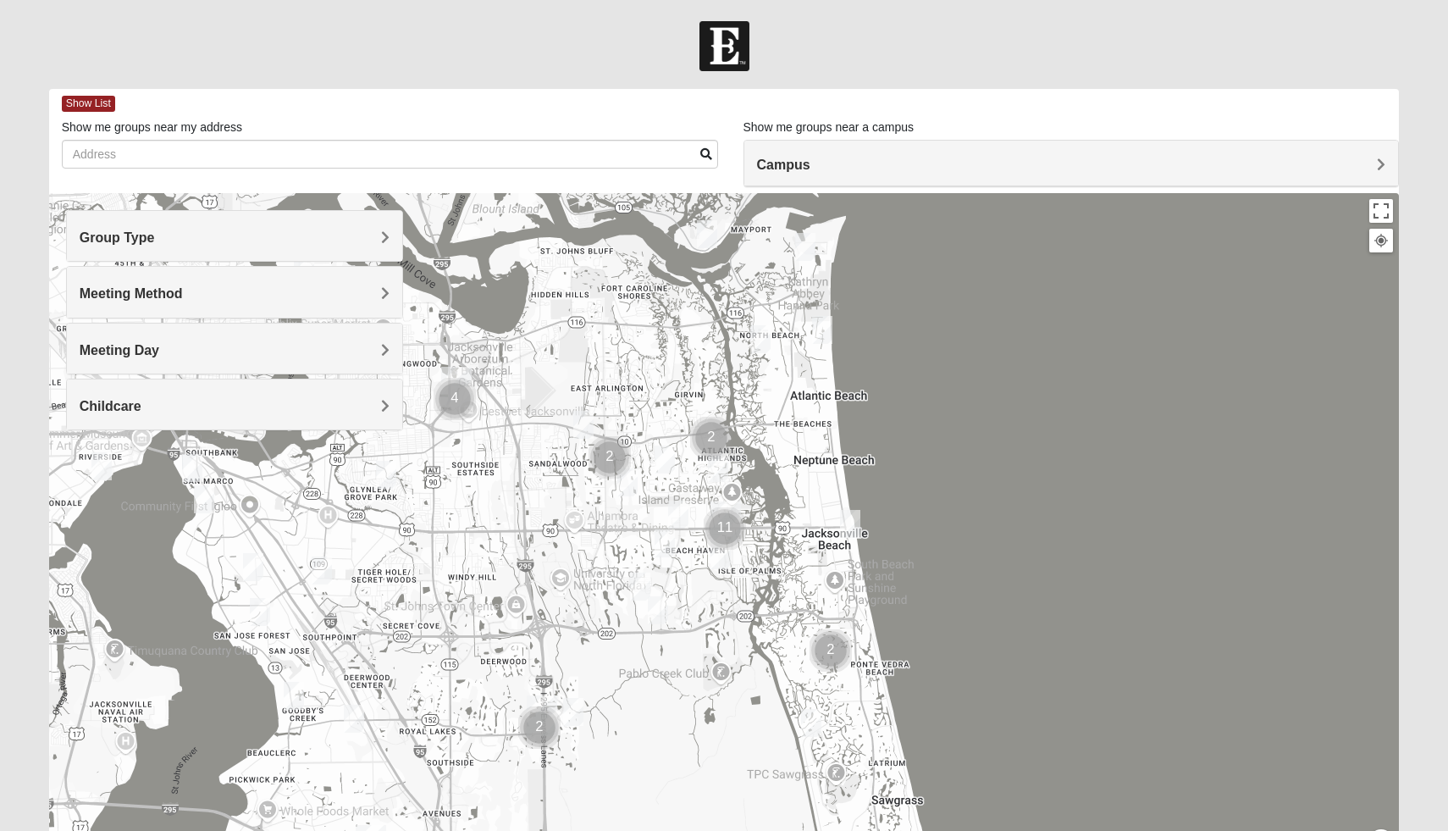
click at [669, 456] on img "1825 Mixed Annis 32246" at bounding box center [665, 459] width 20 height 28
click at [794, 354] on button "Close" at bounding box center [793, 361] width 41 height 41
click at [382, 484] on img "1825 Mixed Shamet 32216" at bounding box center [386, 475] width 20 height 28
click at [512, 364] on button "Close" at bounding box center [501, 377] width 41 height 41
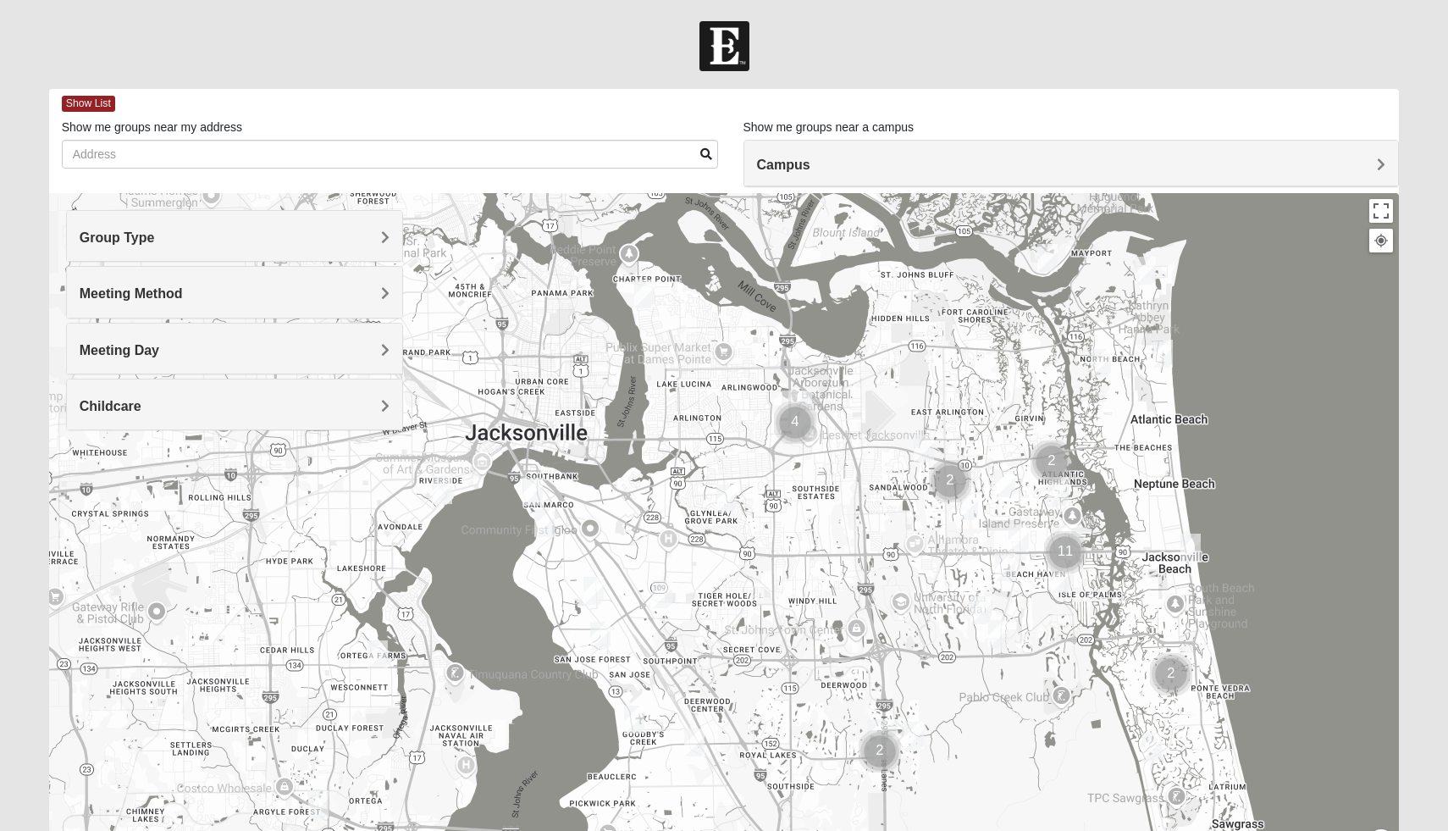
drag, startPoint x: 442, startPoint y: 526, endPoint x: 788, endPoint y: 550, distance: 347.2
click at [791, 550] on div at bounding box center [724, 532] width 1351 height 678
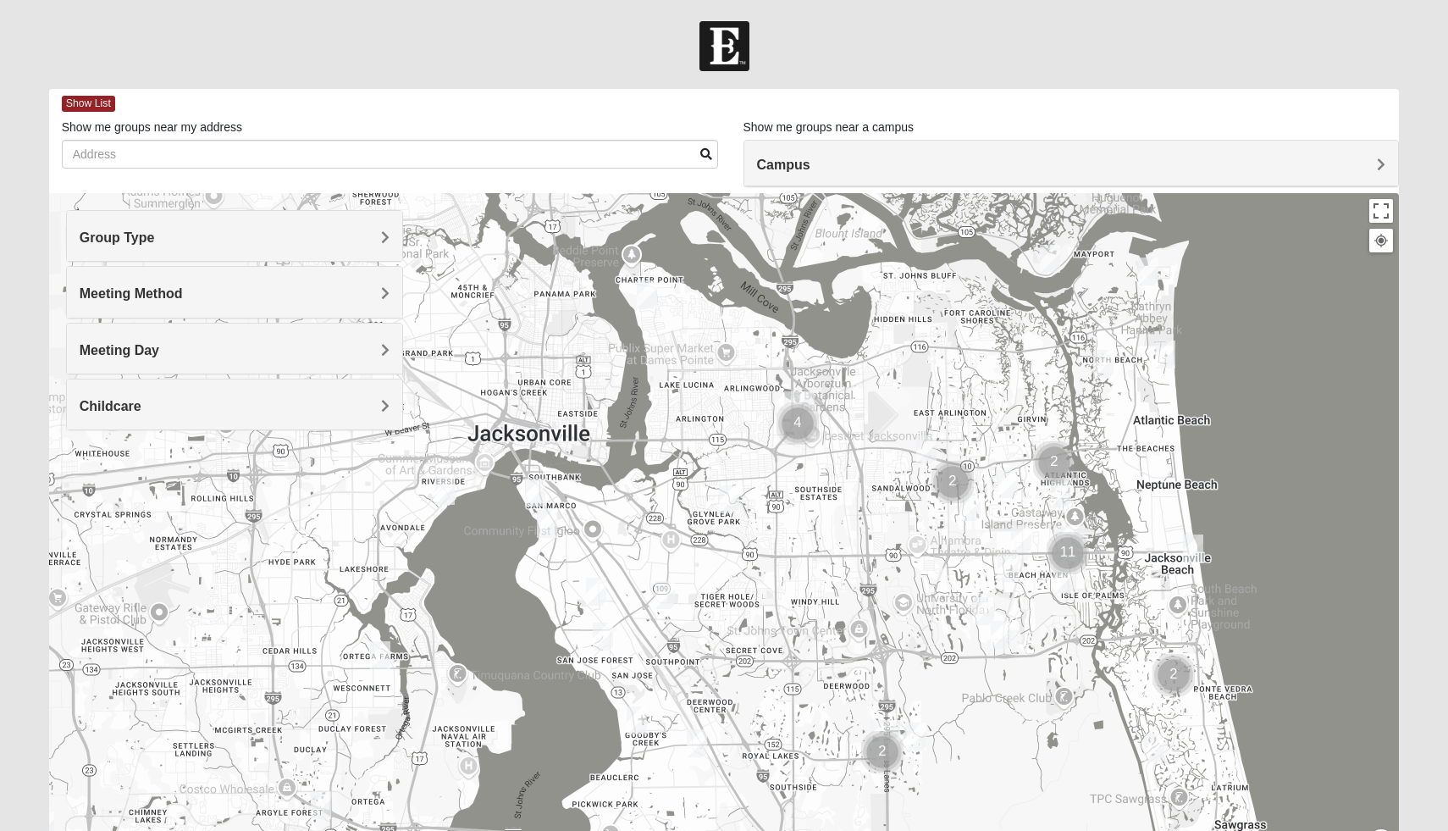
click at [728, 500] on img "1825 Mixed Shamet 32216" at bounding box center [729, 499] width 20 height 28
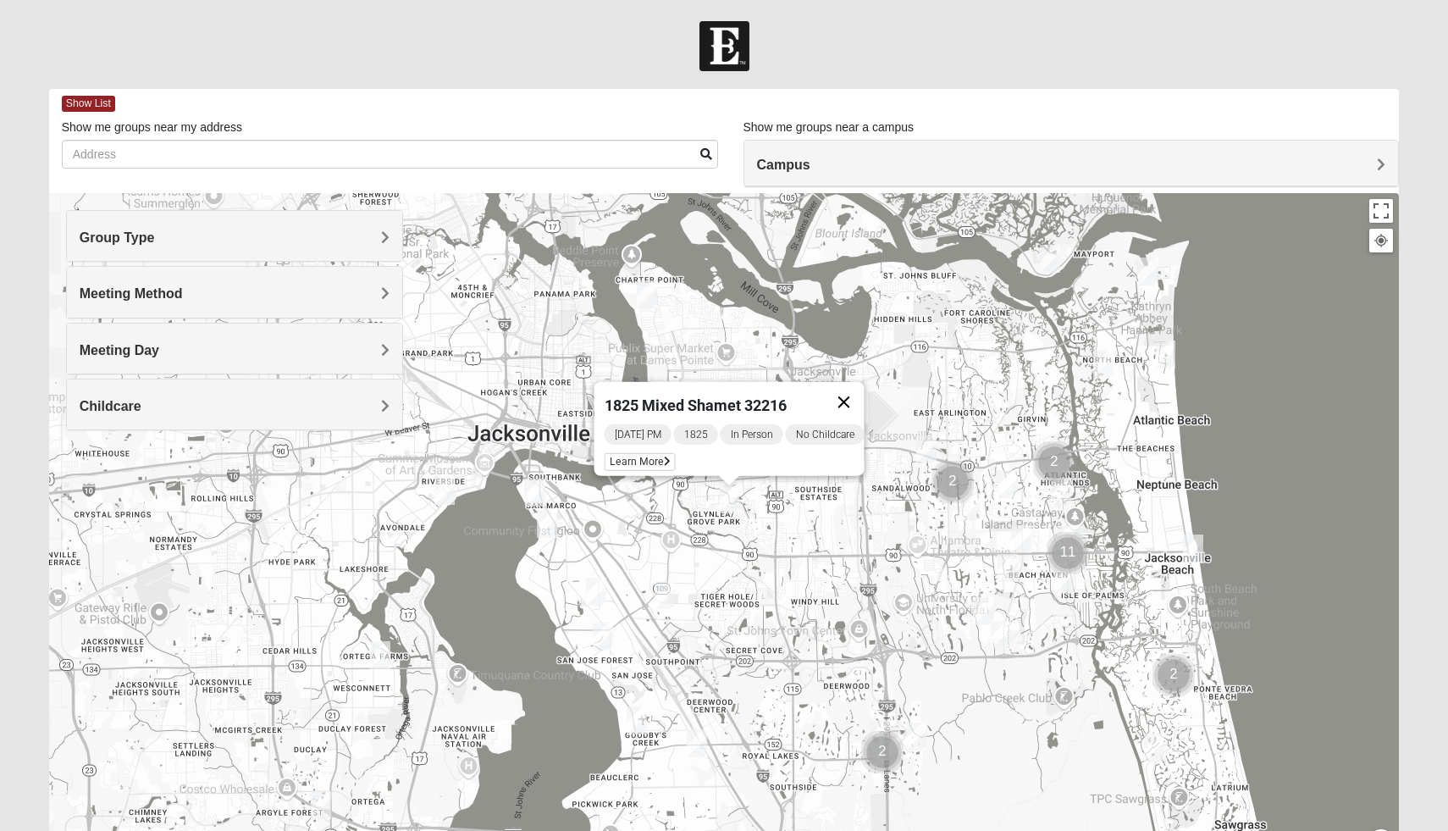
click at [865, 384] on button "Close" at bounding box center [844, 402] width 41 height 41
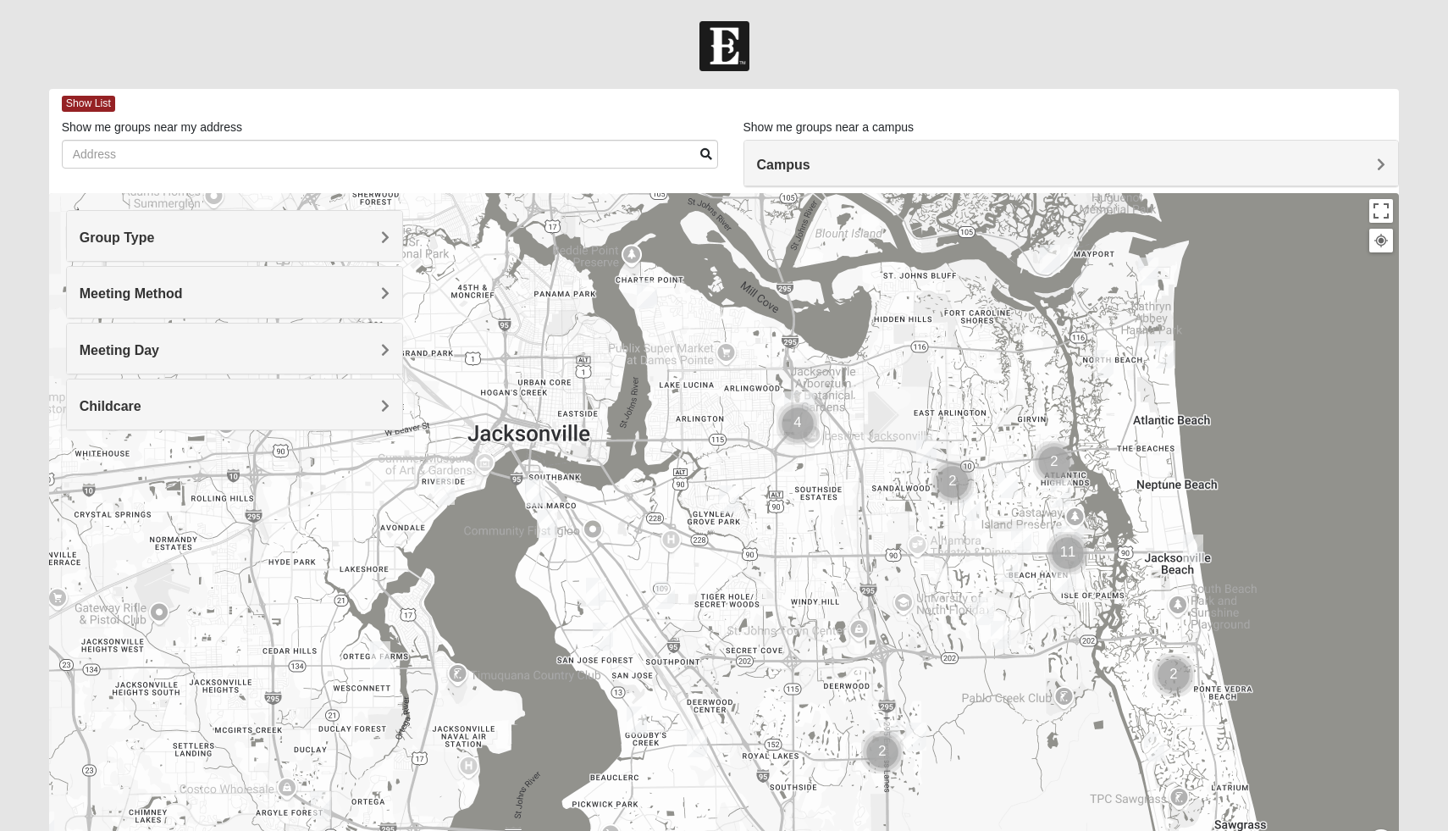
click at [542, 516] on img "1825 Mixed Chamberlian/Hicks 32207" at bounding box center [547, 524] width 20 height 28
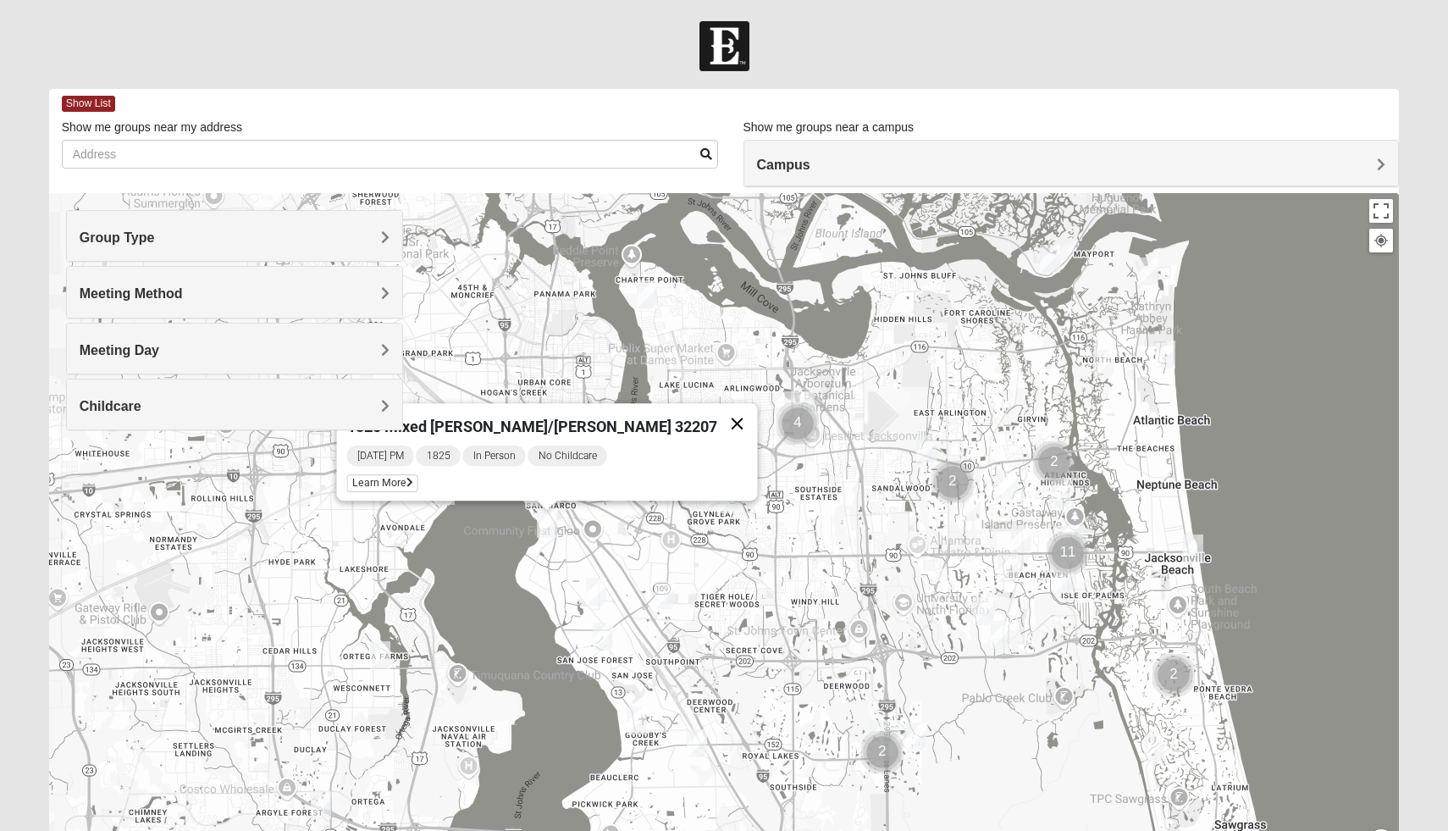
click at [717, 413] on button "Close" at bounding box center [737, 423] width 41 height 41
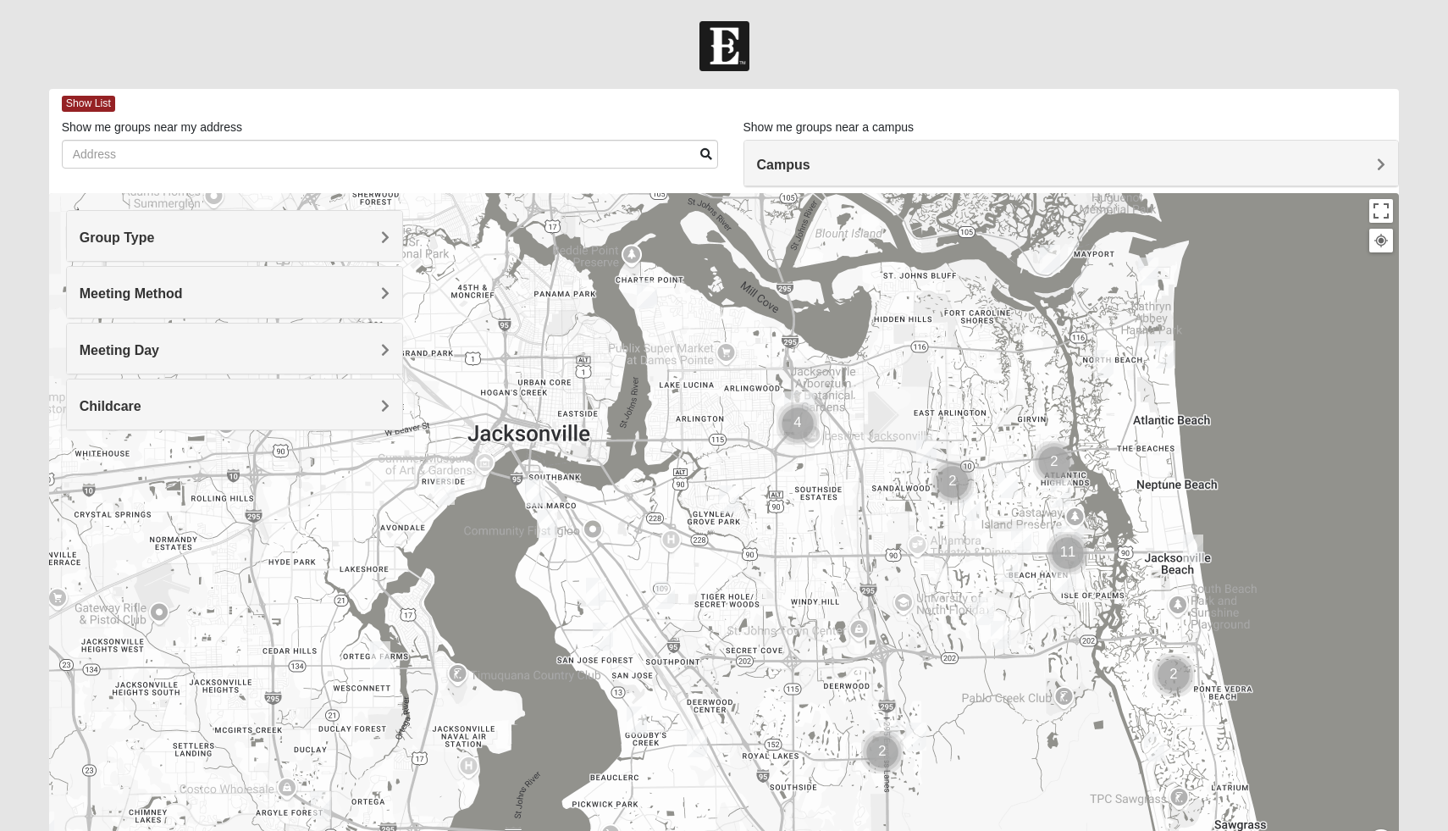
click at [1100, 363] on img "1825 Mixed Curry 32233" at bounding box center [1103, 364] width 20 height 28
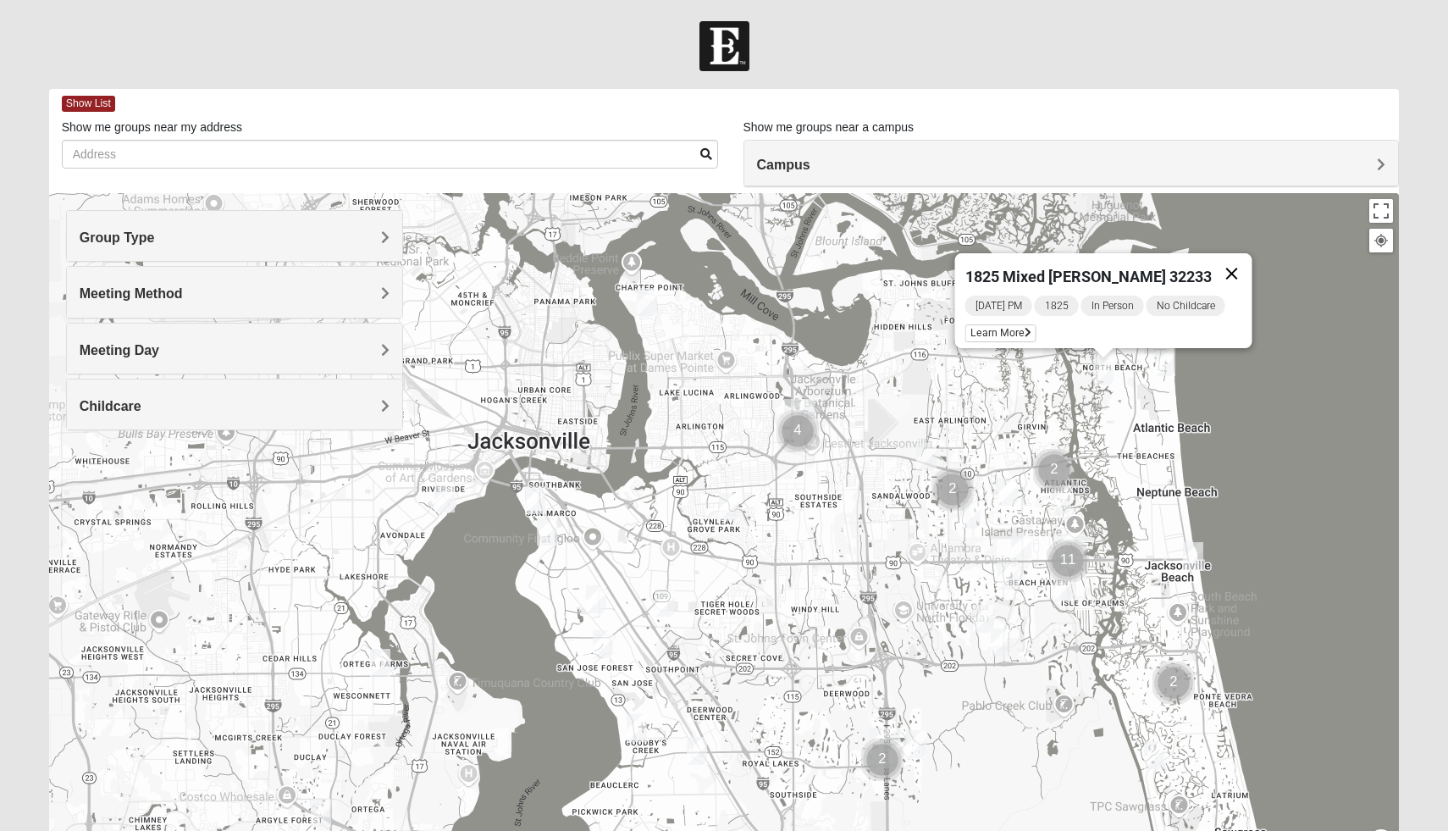
click at [1225, 257] on button "Close" at bounding box center [1232, 273] width 41 height 41
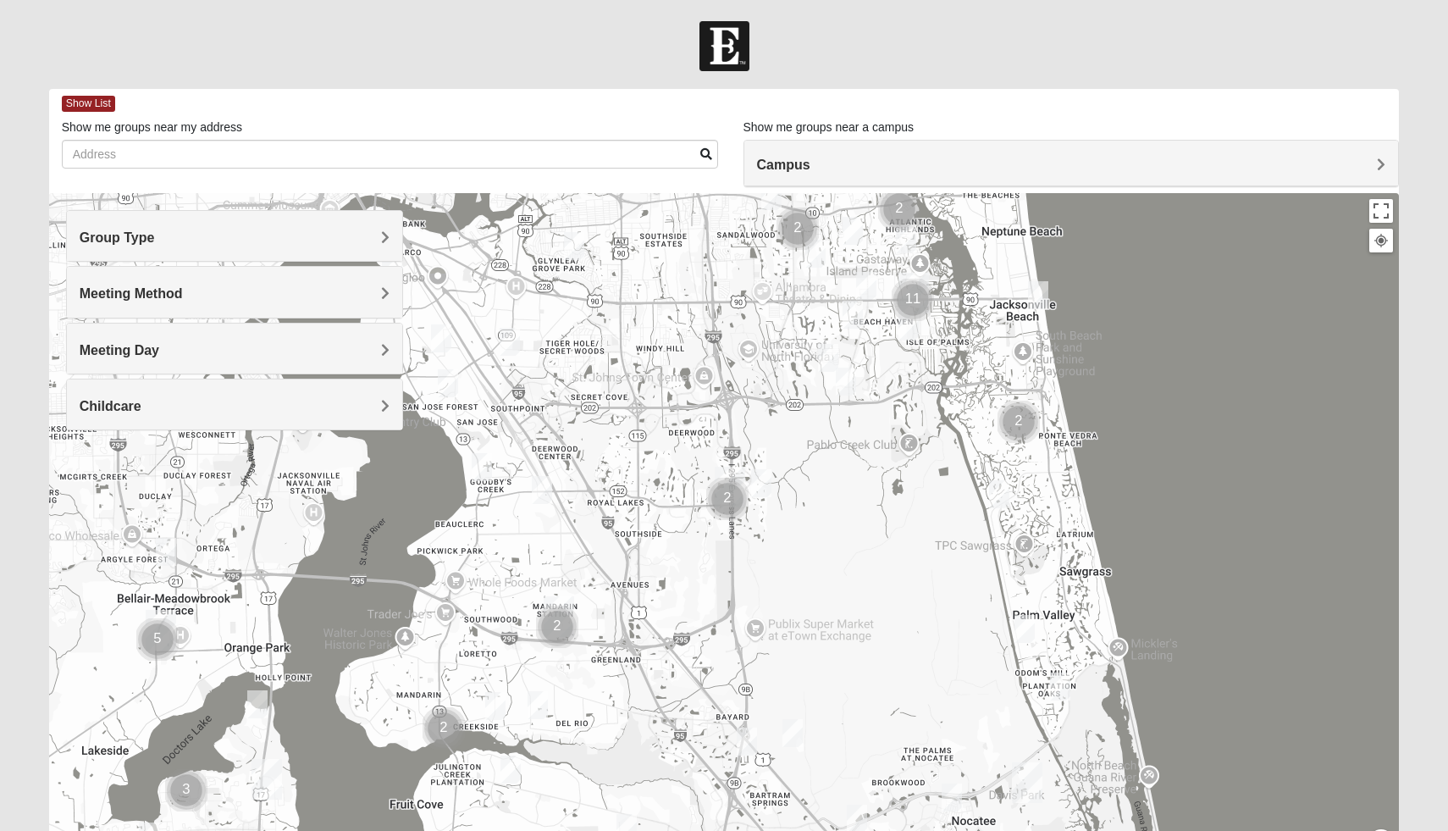
drag, startPoint x: 1065, startPoint y: 672, endPoint x: 910, endPoint y: 407, distance: 306.3
click at [910, 408] on div at bounding box center [724, 532] width 1351 height 678
click at [498, 711] on img "1825 Mixed Lloyd 32223" at bounding box center [495, 706] width 20 height 28
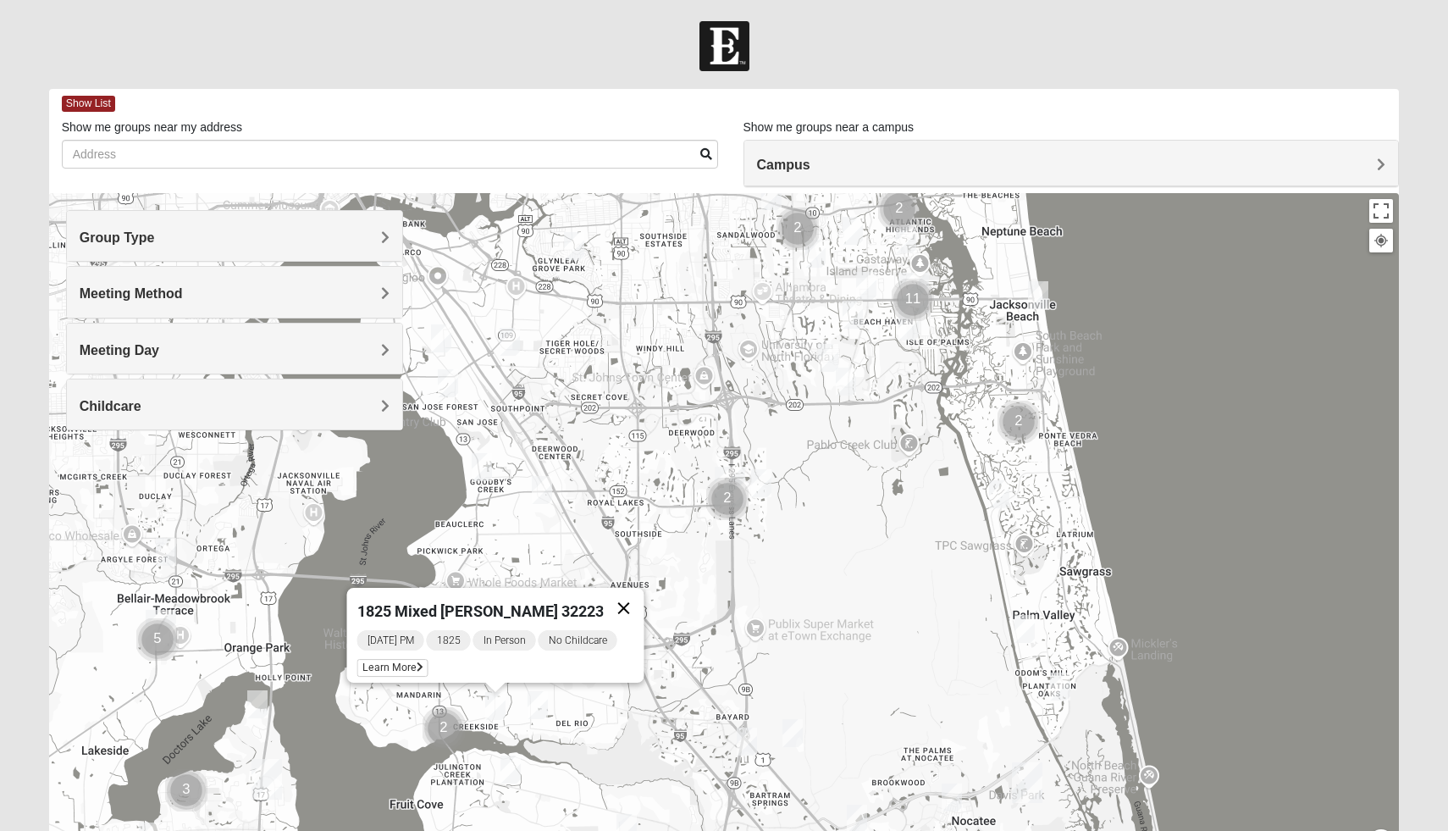
click at [622, 591] on button "Close" at bounding box center [624, 608] width 41 height 41
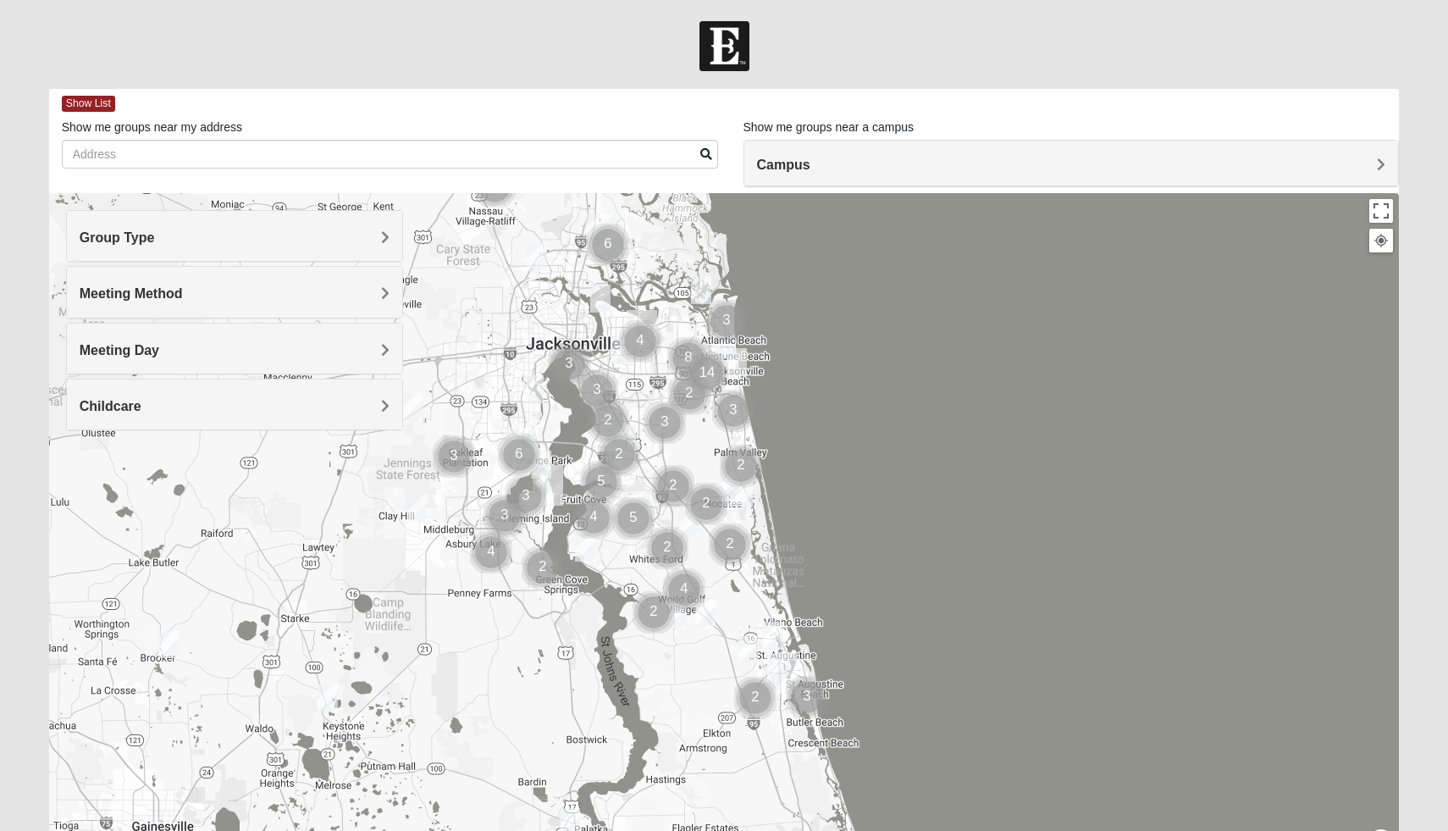
drag, startPoint x: 737, startPoint y: 462, endPoint x: 672, endPoint y: 196, distance: 273.6
click at [672, 196] on div at bounding box center [724, 532] width 1351 height 678
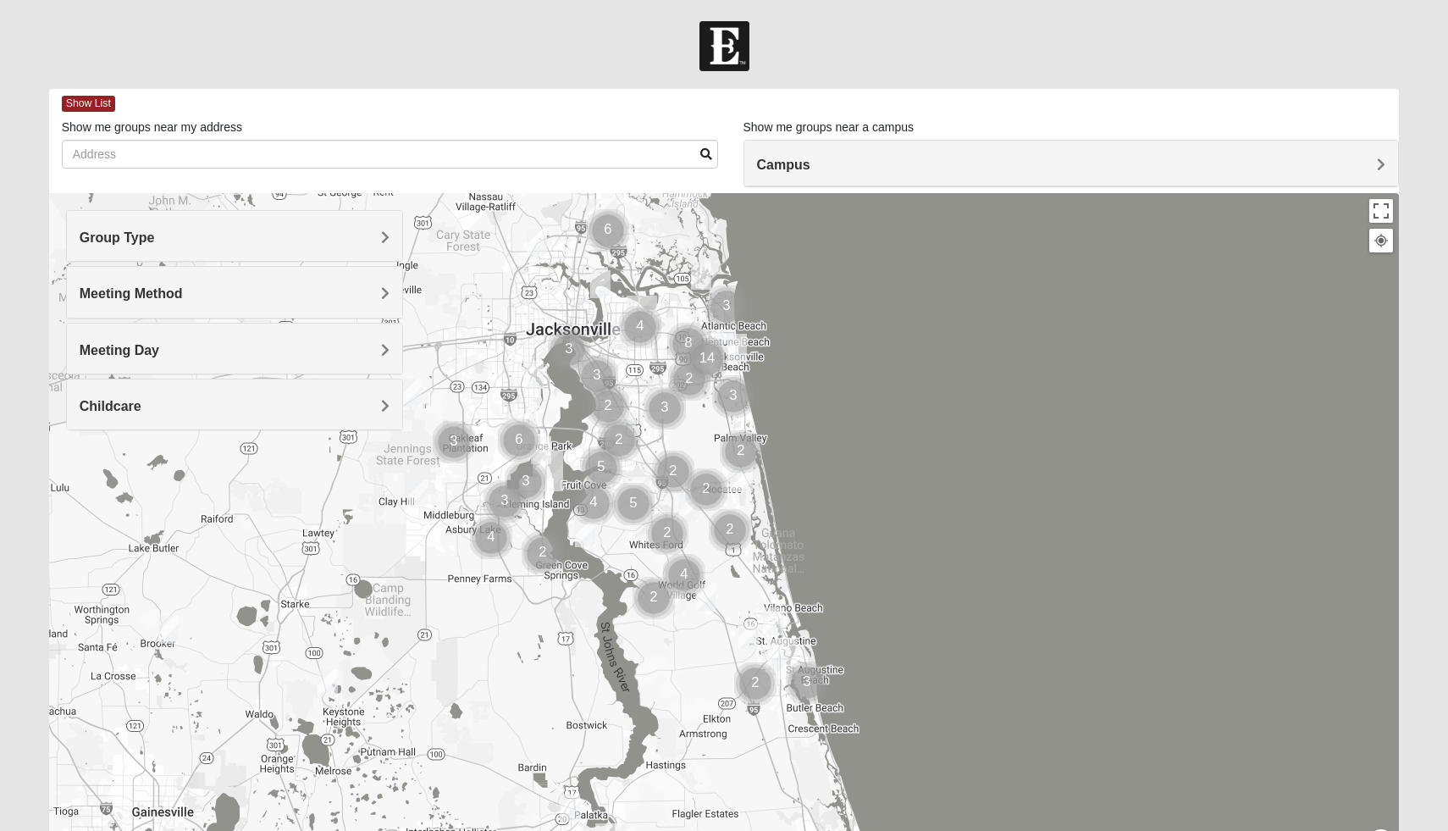
click at [849, 174] on div "Campus" at bounding box center [1071, 164] width 655 height 46
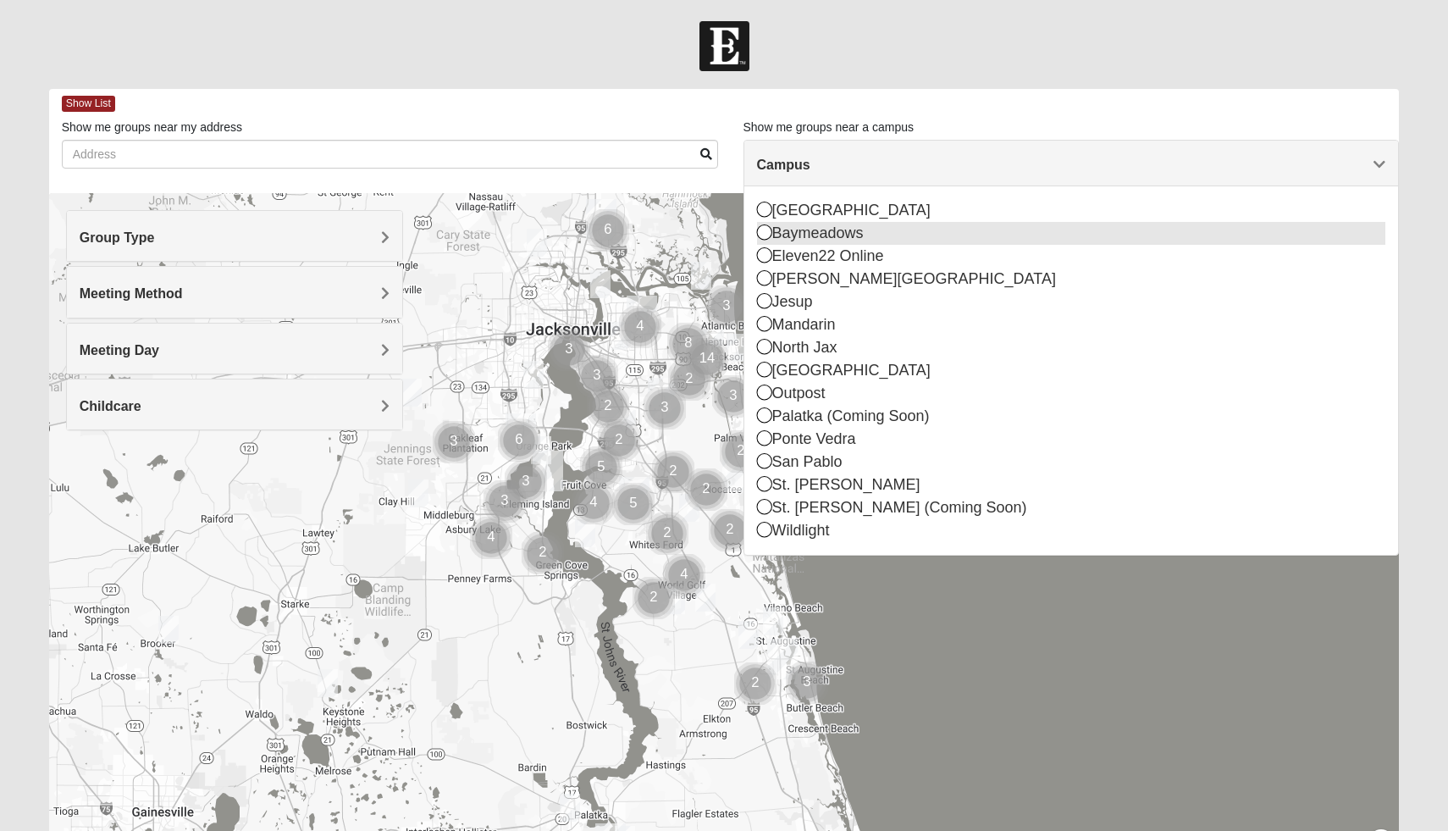
click at [764, 229] on icon at bounding box center [764, 231] width 15 height 15
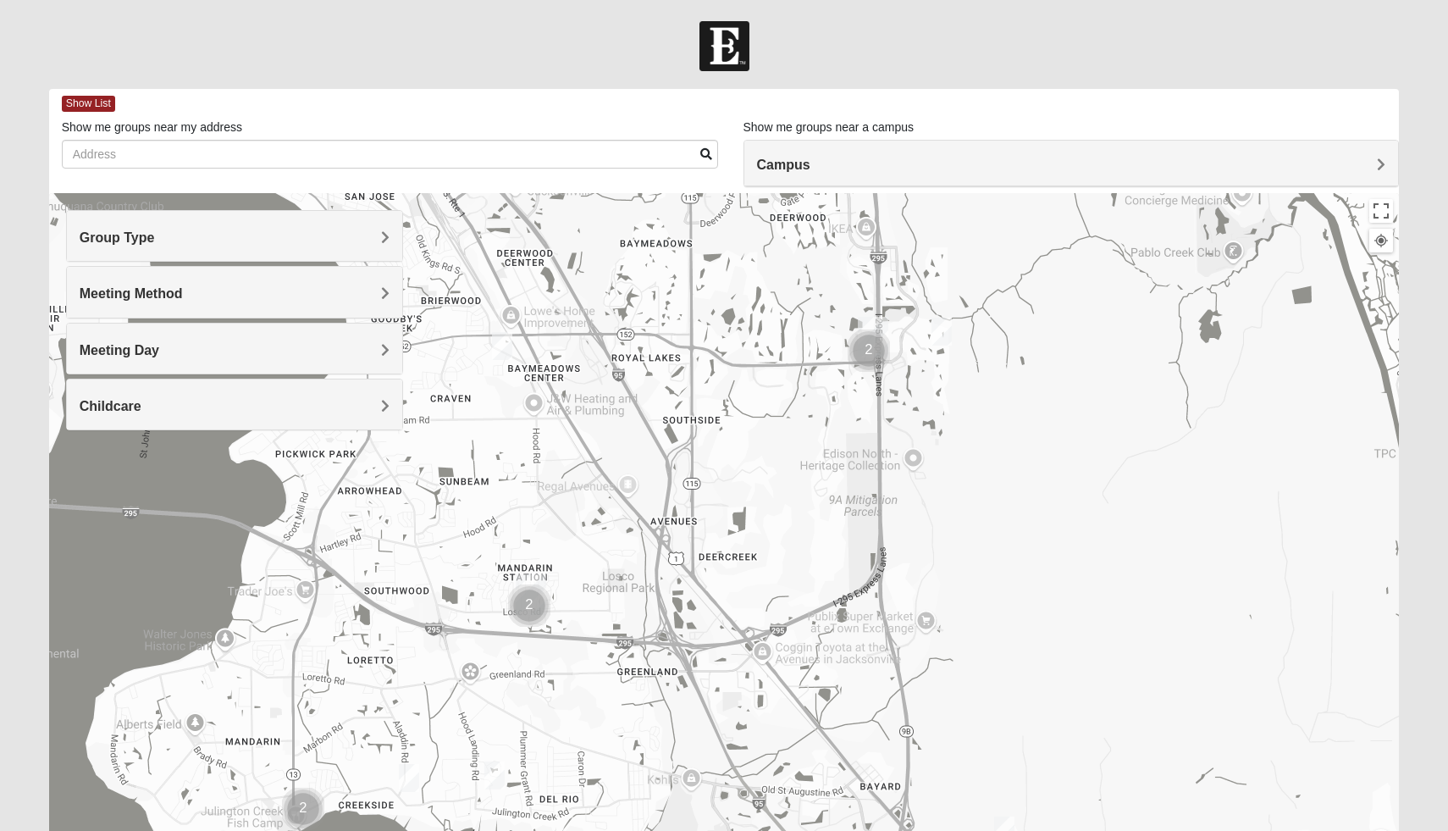
drag, startPoint x: 604, startPoint y: 451, endPoint x: 700, endPoint y: 291, distance: 185.8
click at [702, 310] on div at bounding box center [724, 532] width 1351 height 678
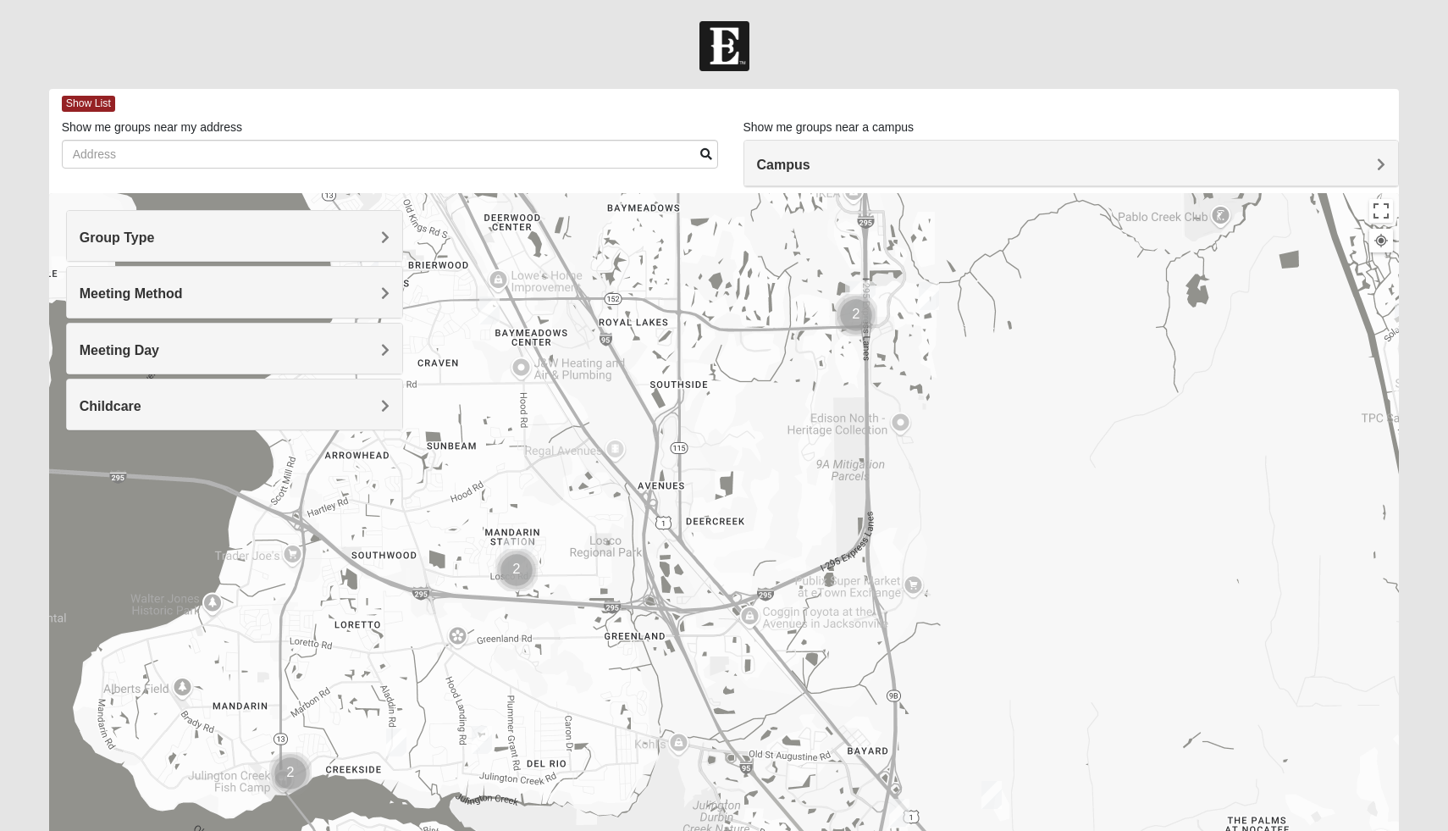
click at [394, 739] on img "1825 Mixed Lloyd 32223" at bounding box center [396, 742] width 20 height 28
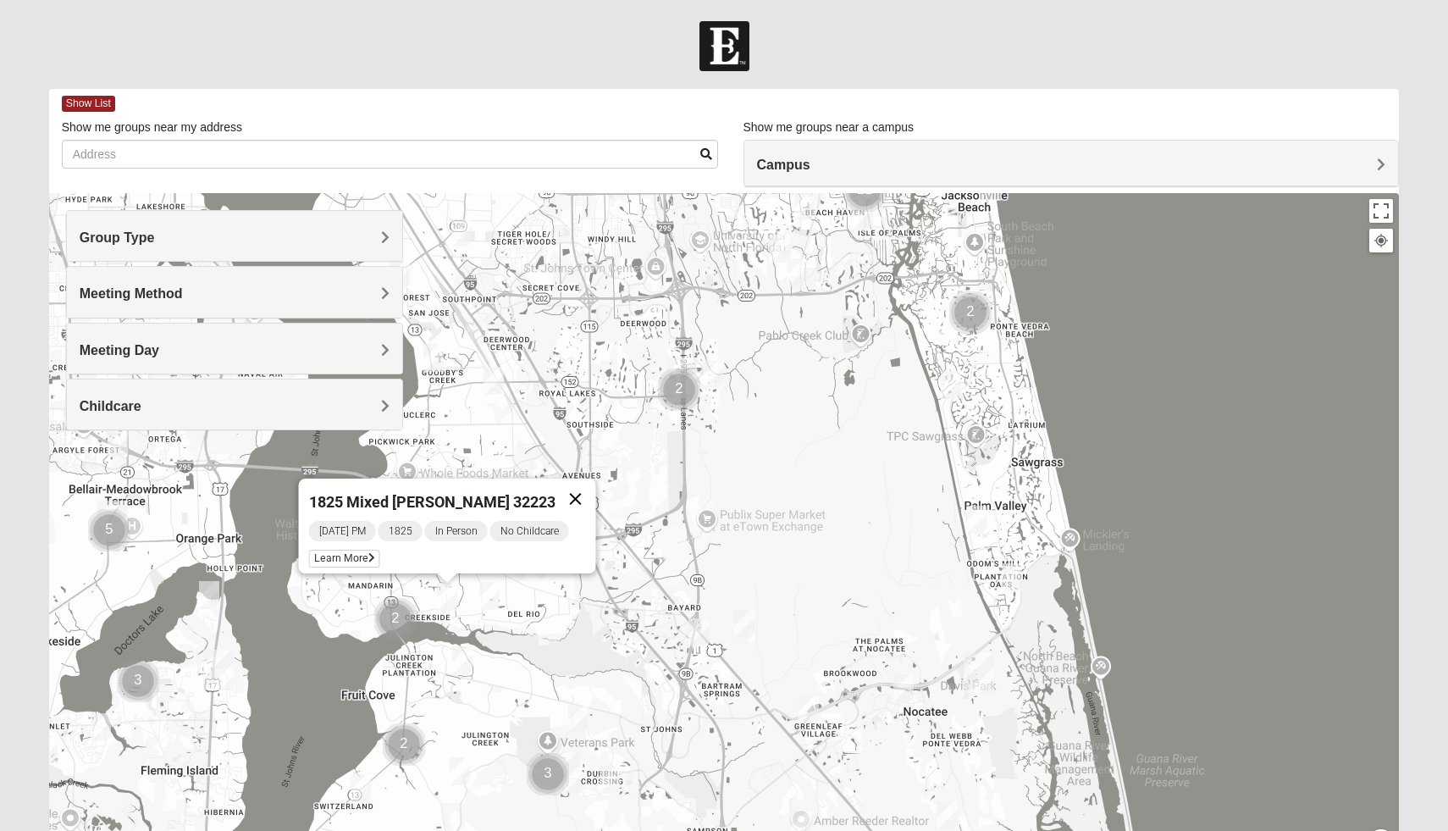
click at [573, 491] on button "Close" at bounding box center [576, 499] width 41 height 41
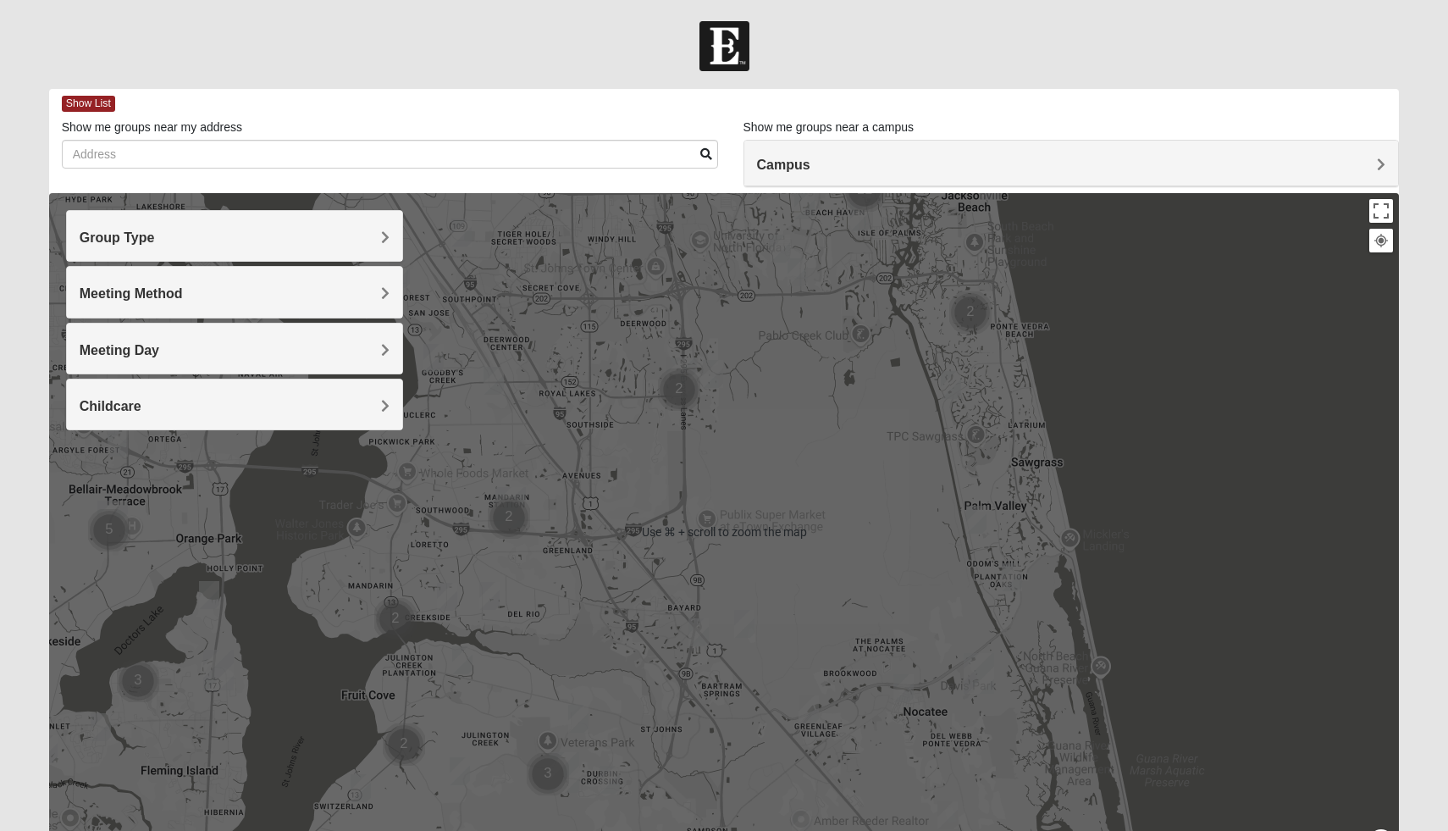
click at [542, 375] on div at bounding box center [724, 532] width 1351 height 678
click at [263, 300] on h4 "Meeting Method" at bounding box center [235, 293] width 311 height 16
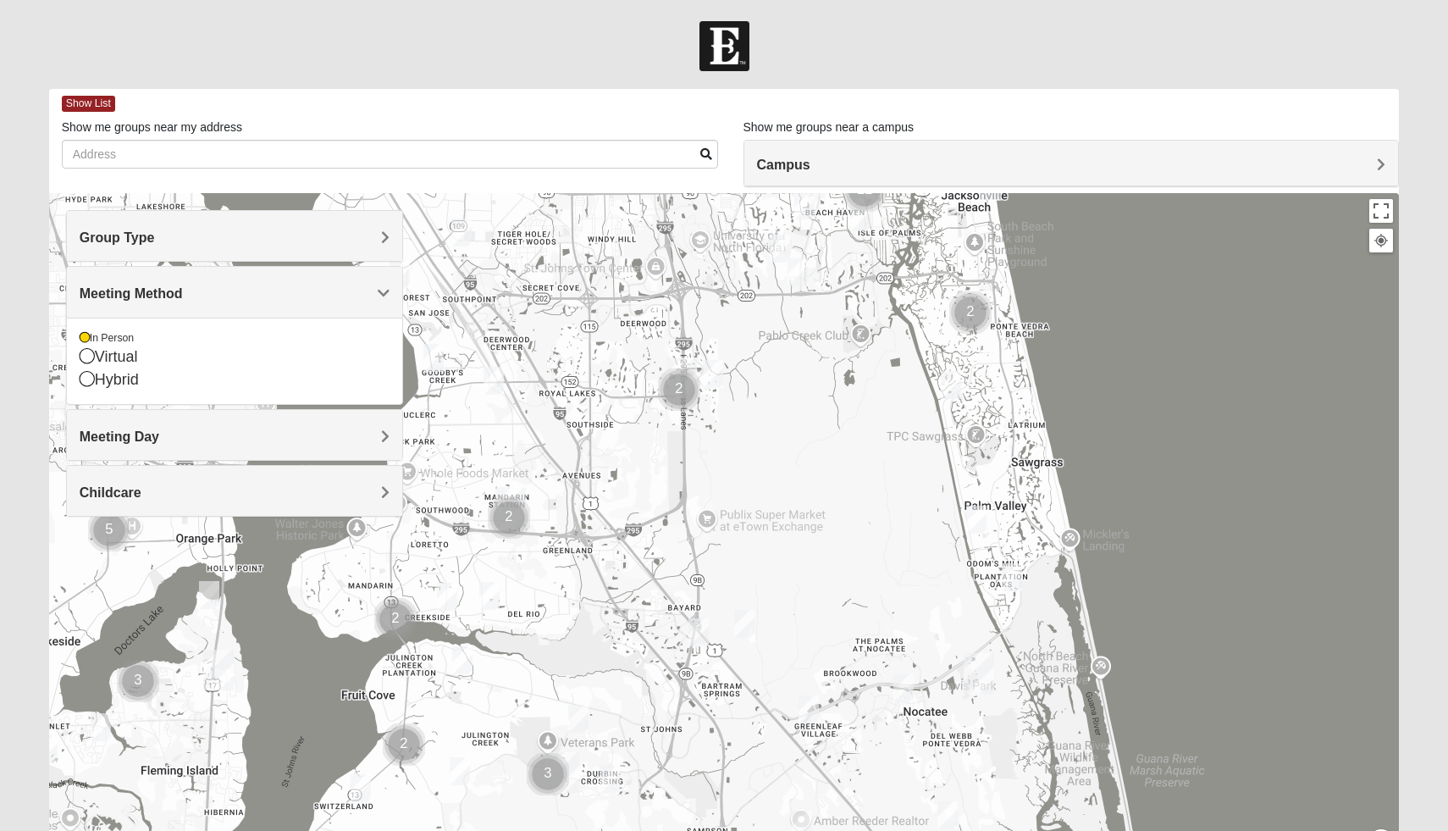
click at [262, 432] on h4 "Meeting Day" at bounding box center [235, 437] width 311 height 16
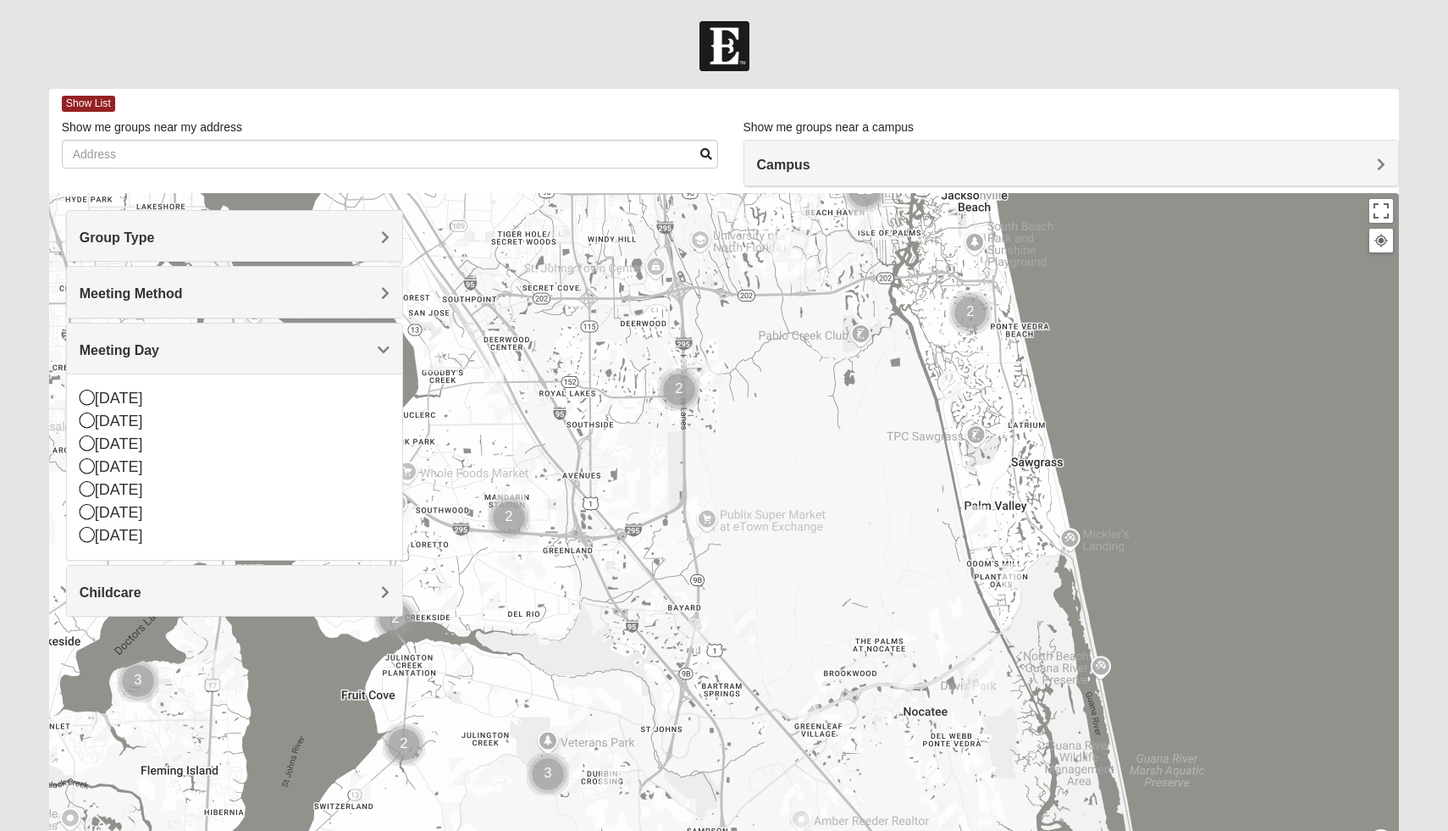
click at [645, 402] on div at bounding box center [724, 532] width 1351 height 678
click at [678, 390] on img "Cluster of 2 groups" at bounding box center [679, 389] width 42 height 42
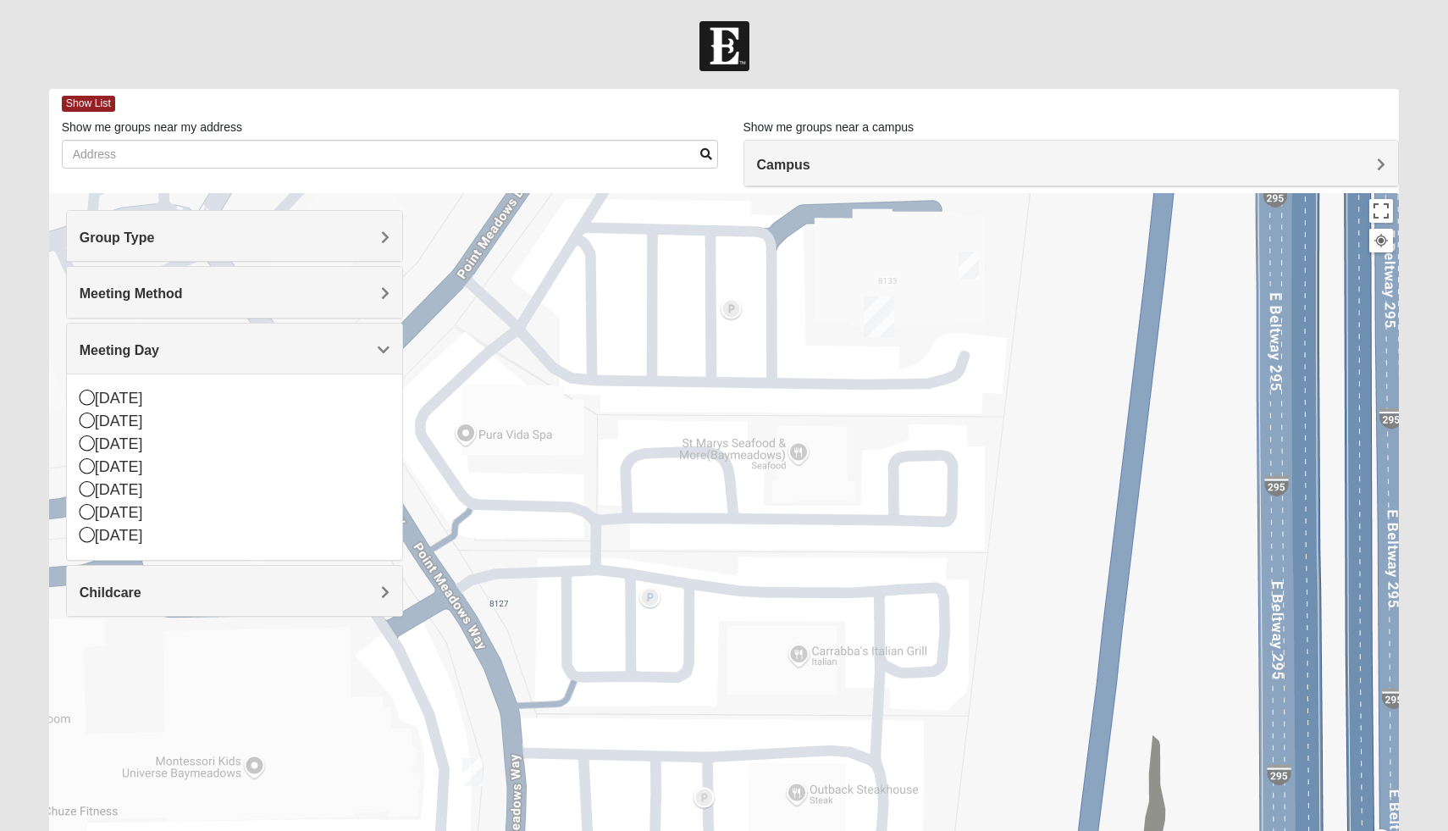
click at [974, 256] on img "On Campus Mixed Shaw 32256" at bounding box center [969, 266] width 20 height 28
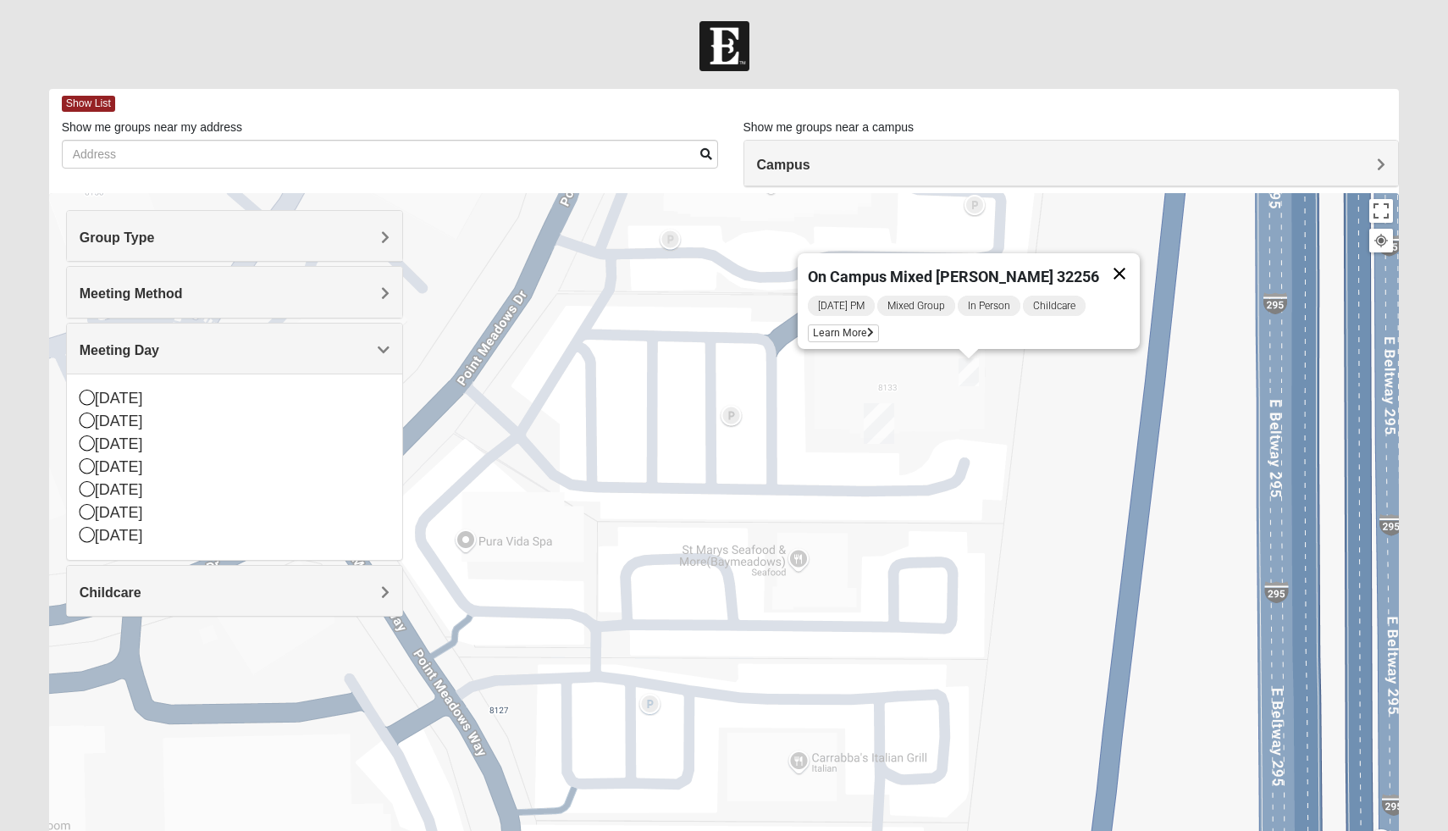
click at [1100, 253] on button "Close" at bounding box center [1119, 273] width 41 height 41
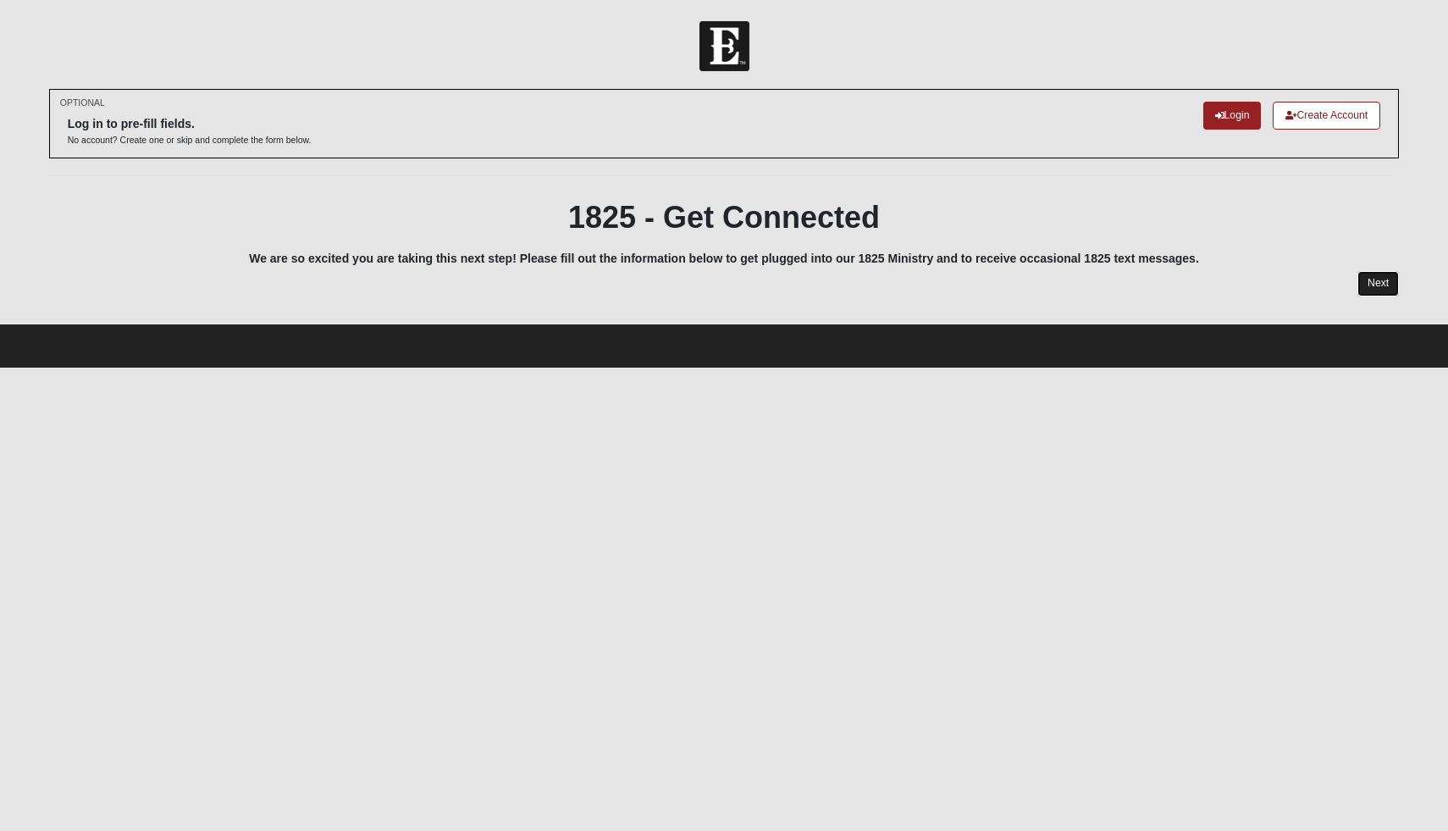
click at [1379, 279] on link "Next" at bounding box center [1378, 283] width 41 height 25
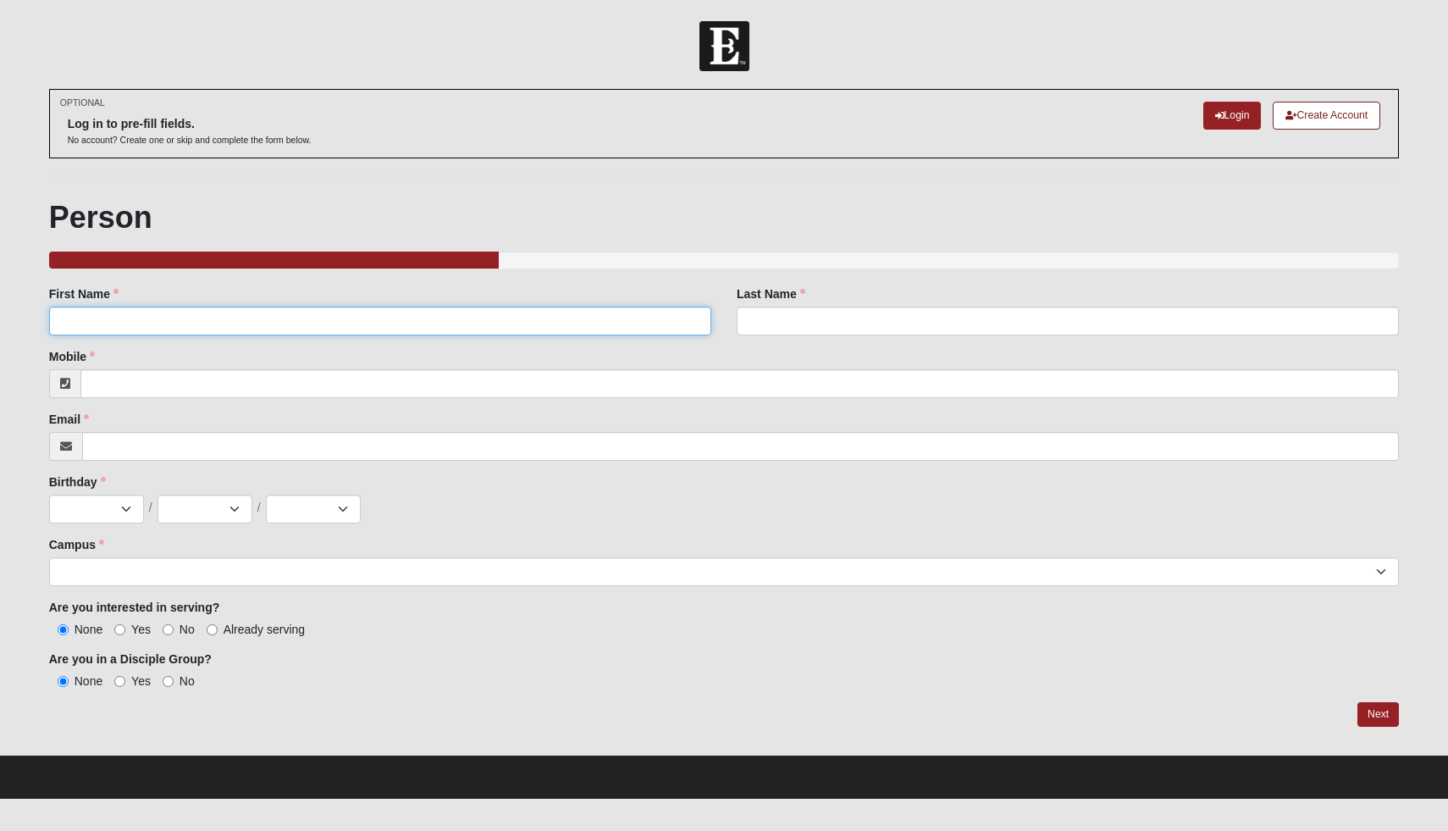
click at [246, 321] on input "First Name" at bounding box center [380, 321] width 662 height 29
type input "Savanna"
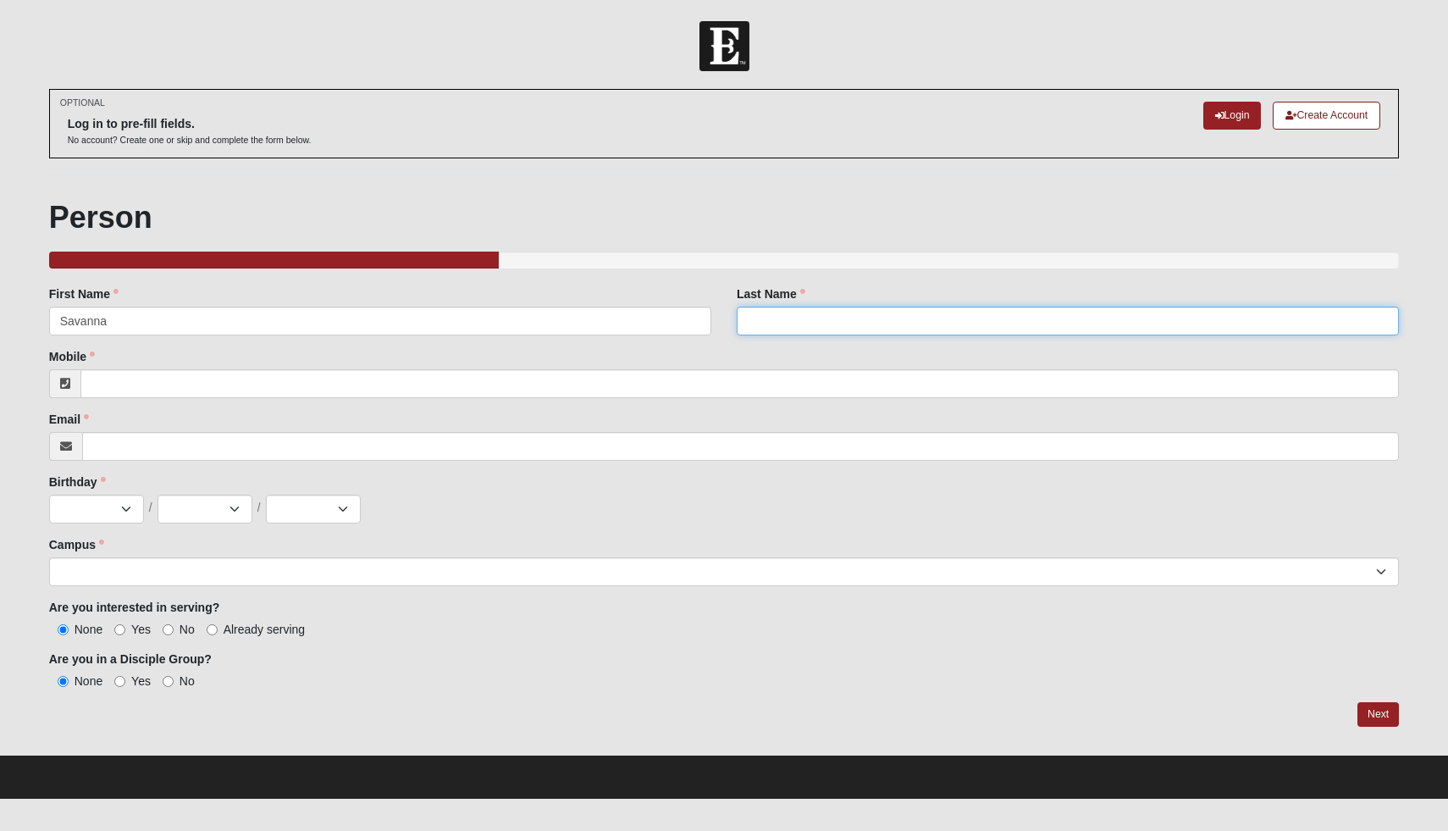
type input "Stillwagner"
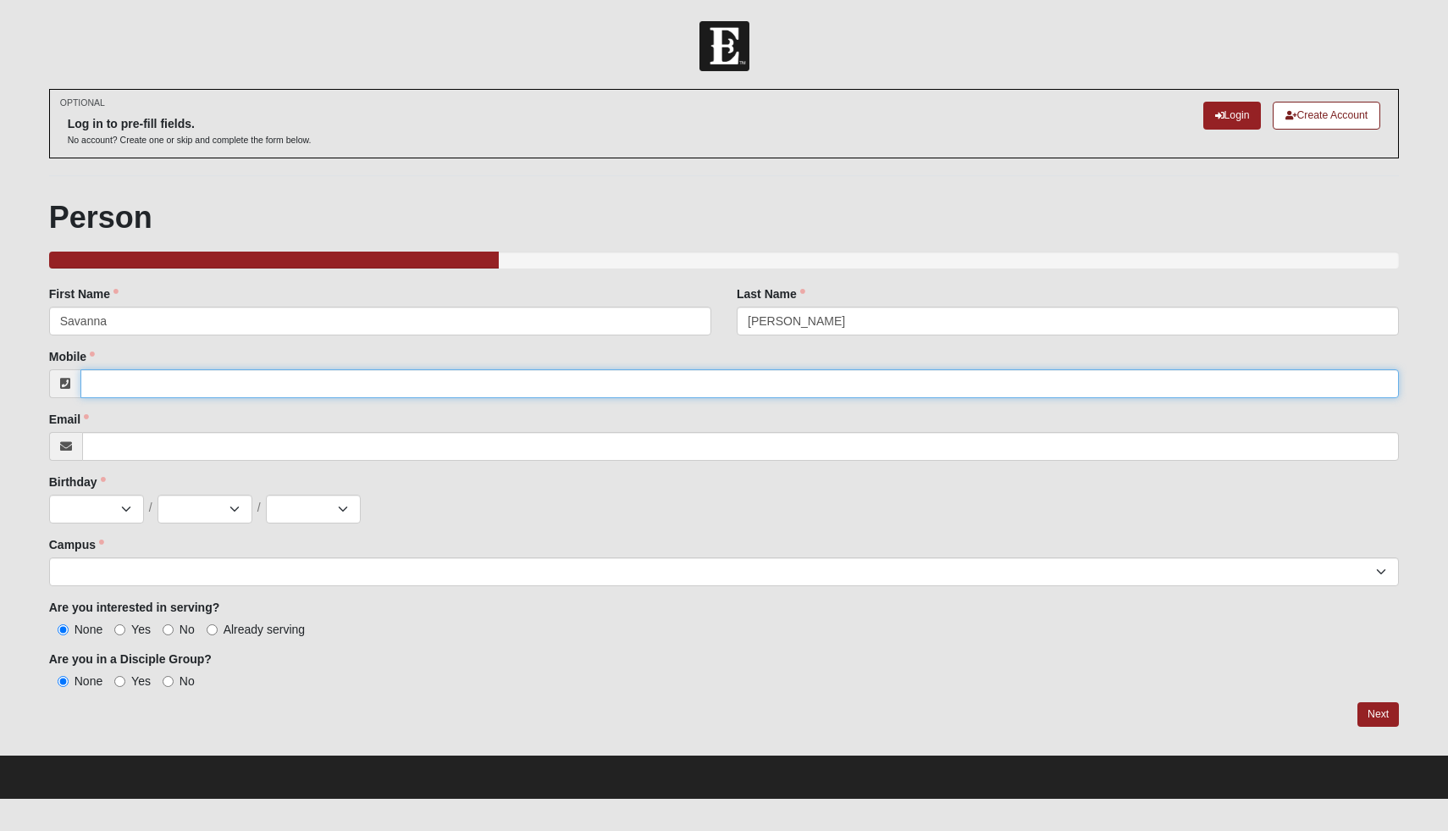
type input "5414994575"
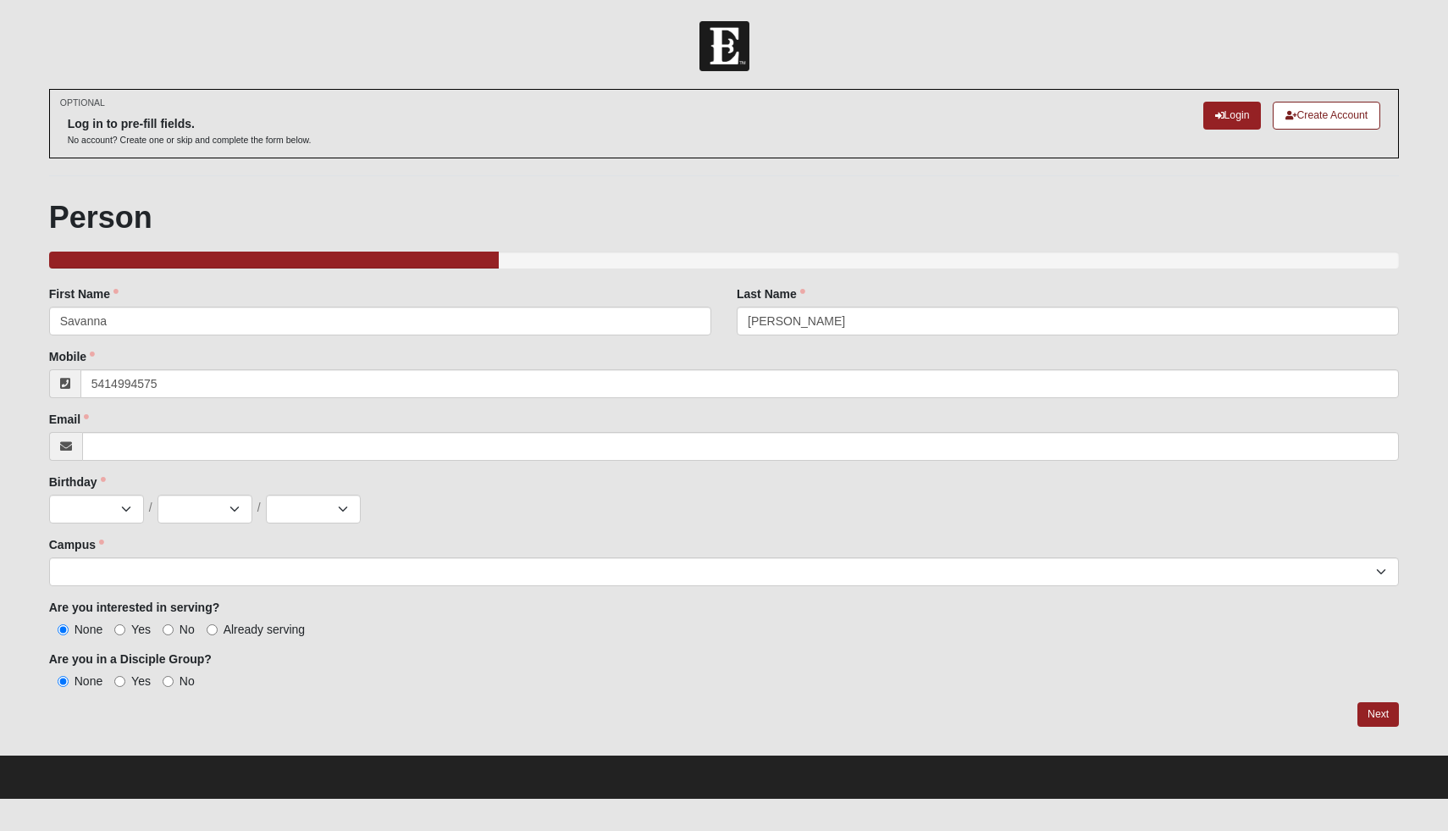
type input "savannastillwagner@gmail.com"
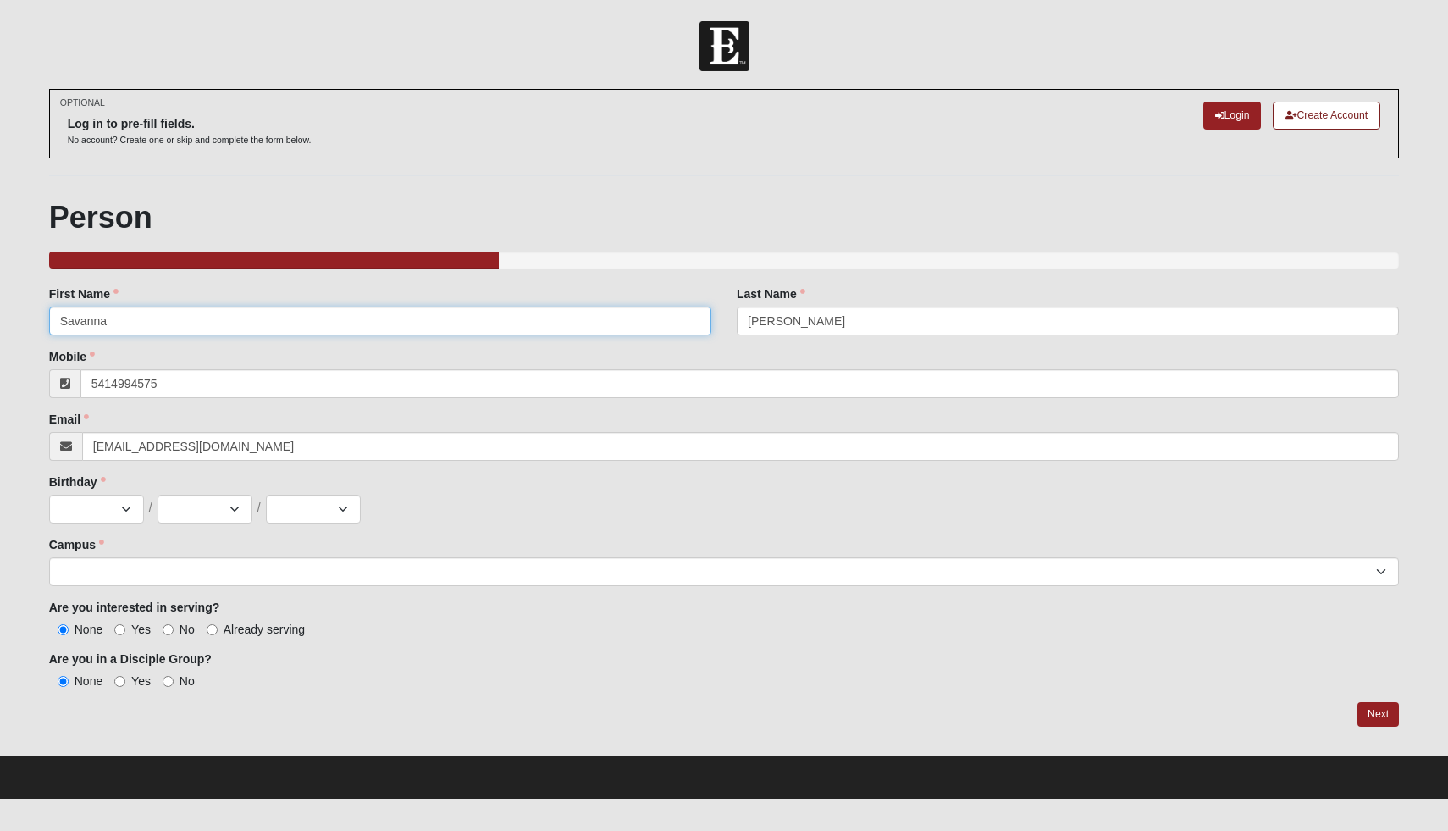
type input "(541) 499-4575"
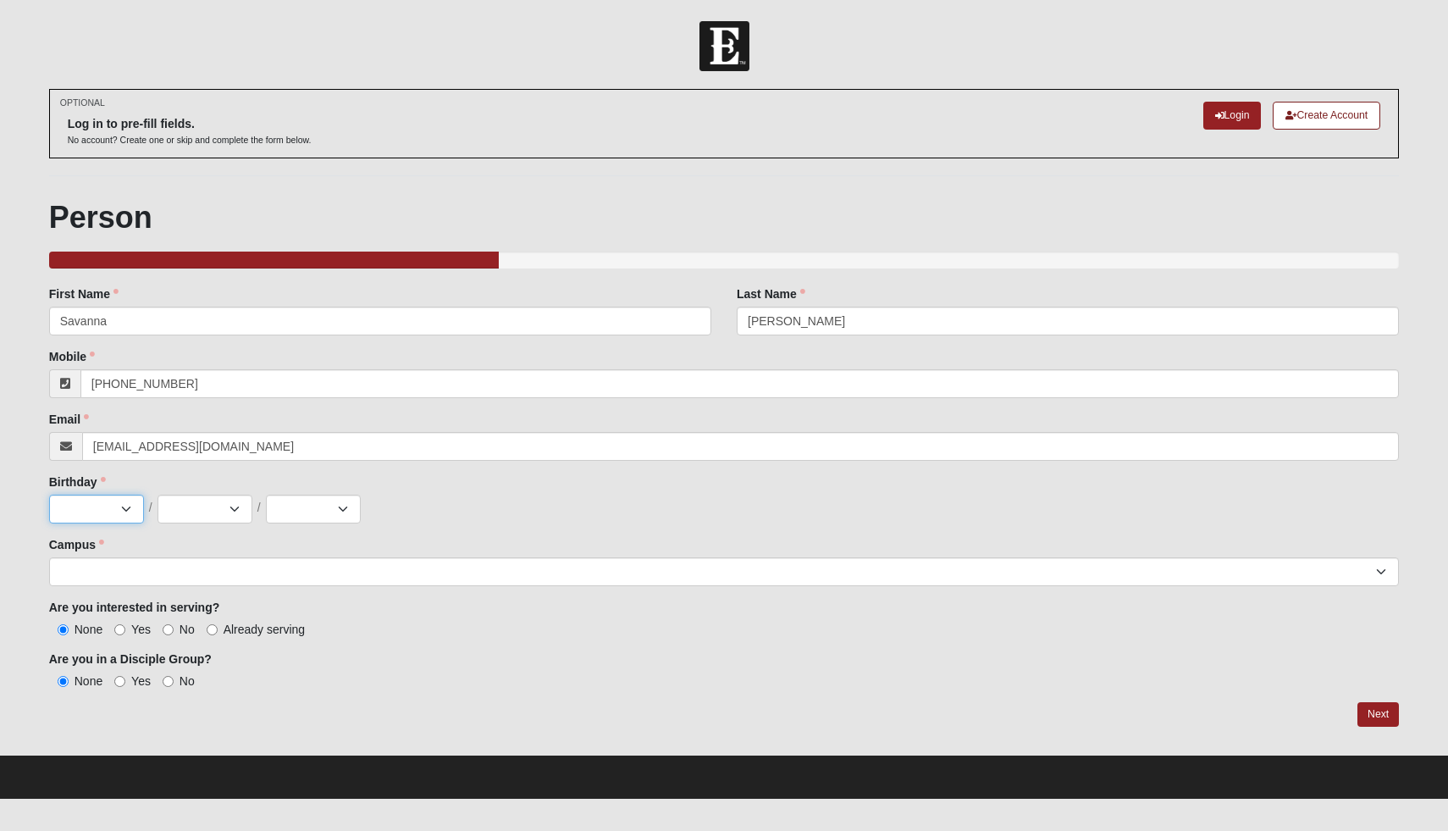
click at [108, 504] on select "Jan Feb Mar Apr May Jun Jul Aug Sep Oct Nov Dec" at bounding box center [96, 509] width 95 height 29
select select "9"
click at [223, 506] on select "1 2 3 4 5 6 7 8 9 10 11 12 13 14 15 16 17 18 19 20 21 22 23 24 25 26 27 28 29 3…" at bounding box center [205, 509] width 95 height 29
select select "17"
click at [316, 503] on select "2025 2024 2023 2022 2021 2020 2019 2018 2017 2016 2015 2014 2013 2012 2011 2010…" at bounding box center [313, 509] width 95 height 29
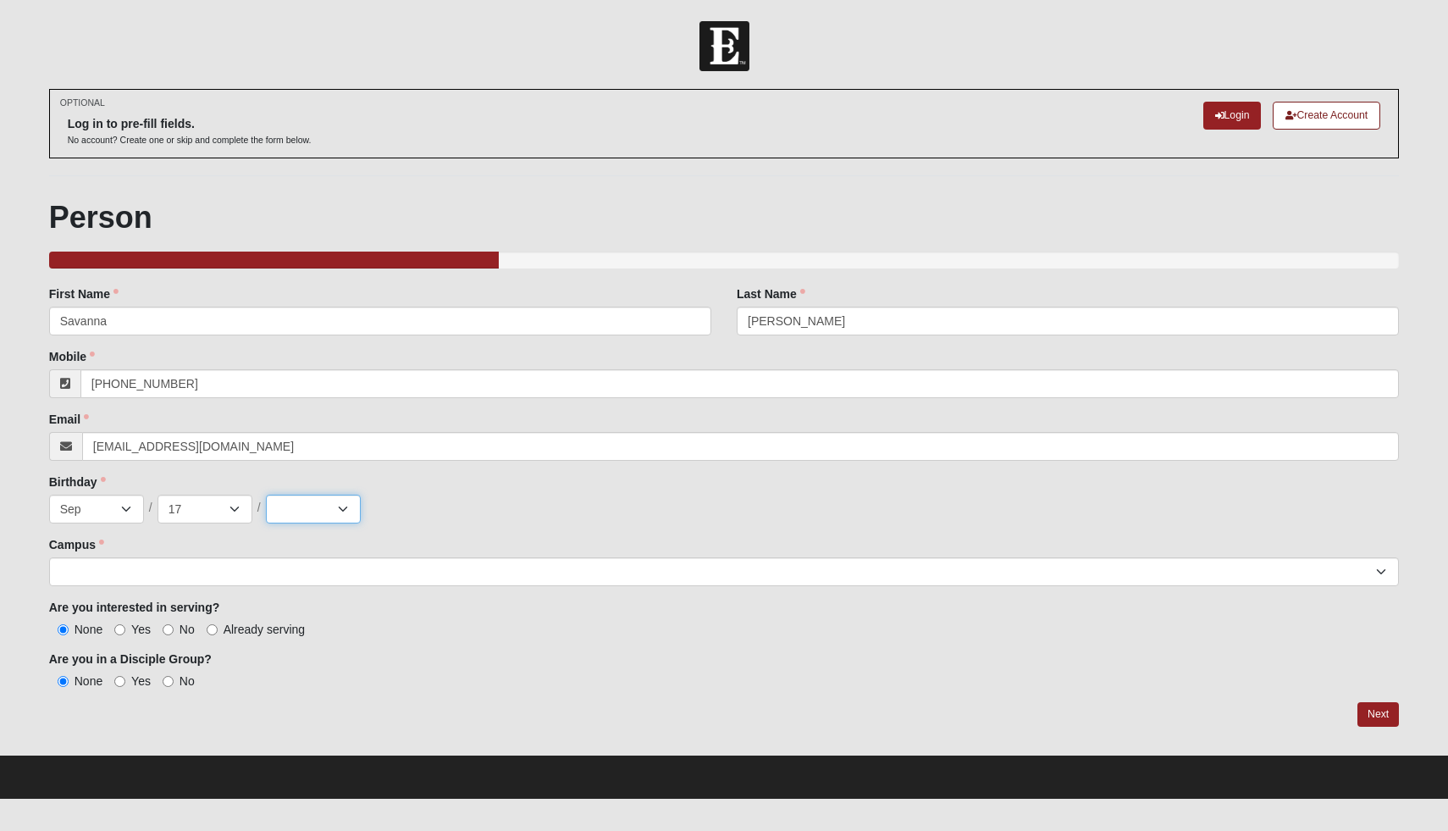
select select "2002"
click at [329, 590] on div "Family Member to Register First Name Savanna First Name is required. Last Name …" at bounding box center [724, 487] width 1351 height 405
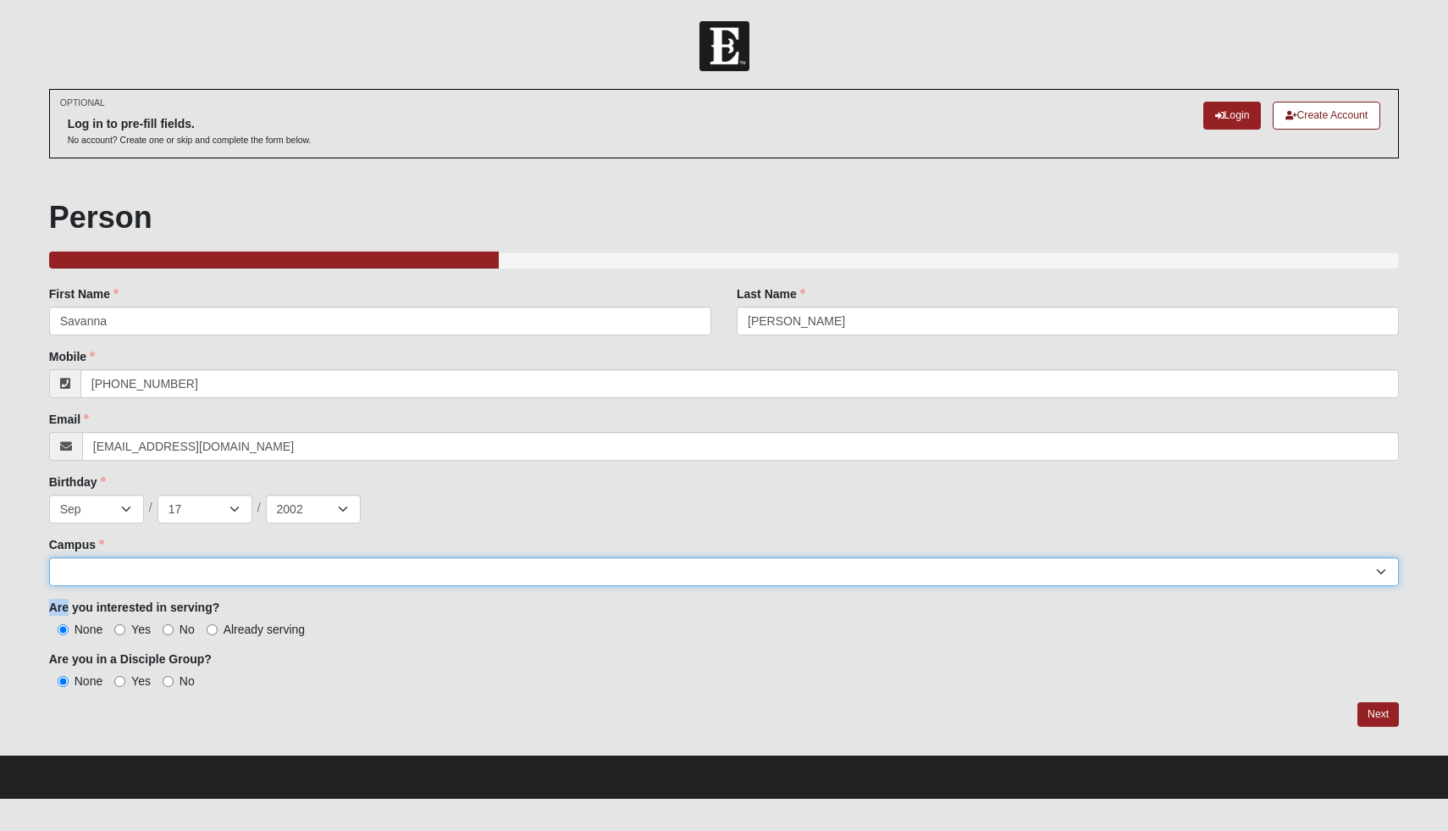
click at [329, 579] on select "Arlington Baymeadows Eleven22 Online Fleming Island Jesup Mandarin North Jax Or…" at bounding box center [724, 571] width 1351 height 29
select select "2"
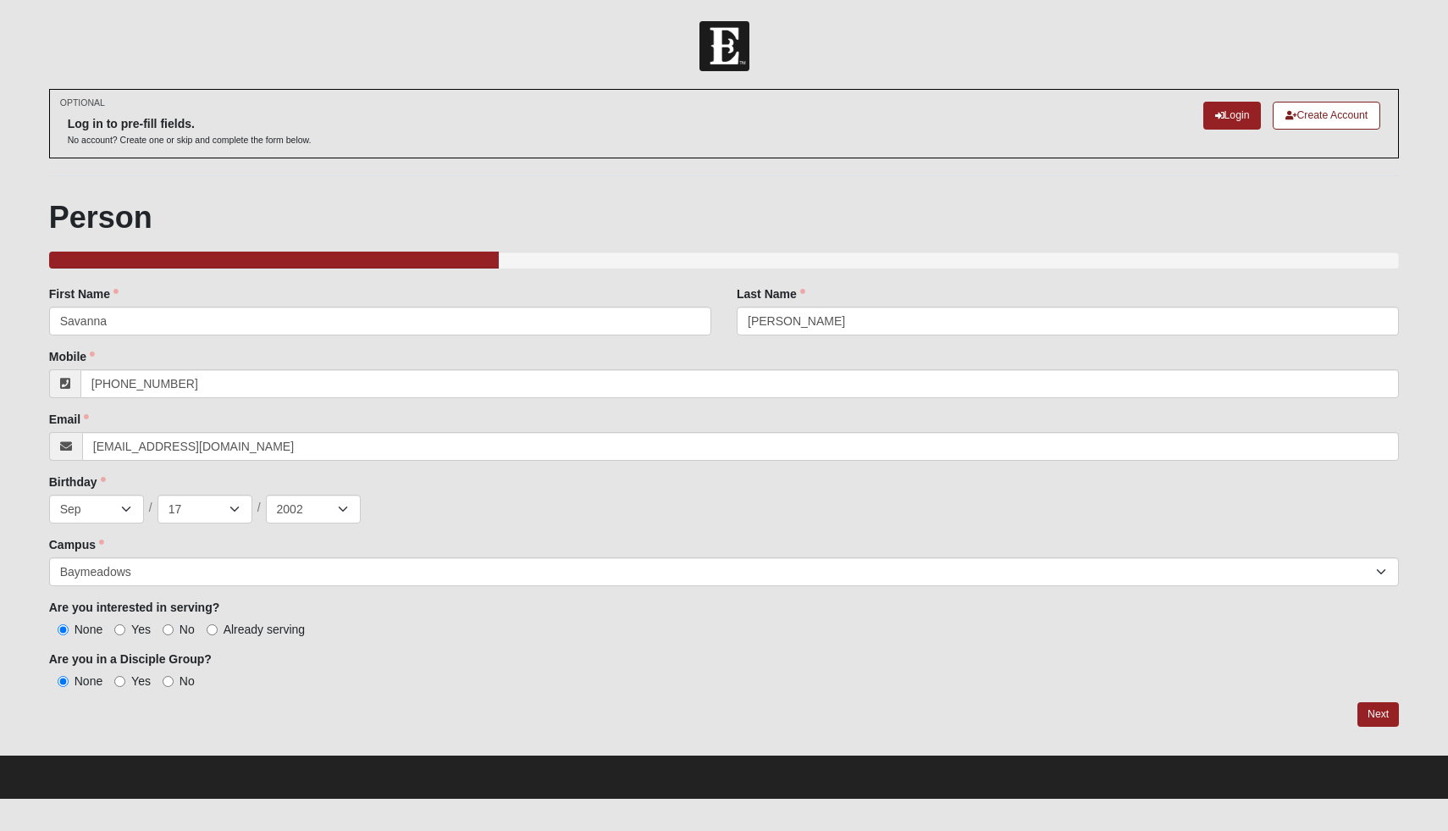
click at [221, 602] on div "Are you interested in serving? None Yes No Already serving" at bounding box center [724, 618] width 1351 height 39
click at [120, 687] on input "Yes" at bounding box center [119, 681] width 11 height 11
radio input "true"
click at [66, 688] on label "None" at bounding box center [75, 680] width 53 height 17
click at [66, 687] on input "None" at bounding box center [63, 681] width 11 height 11
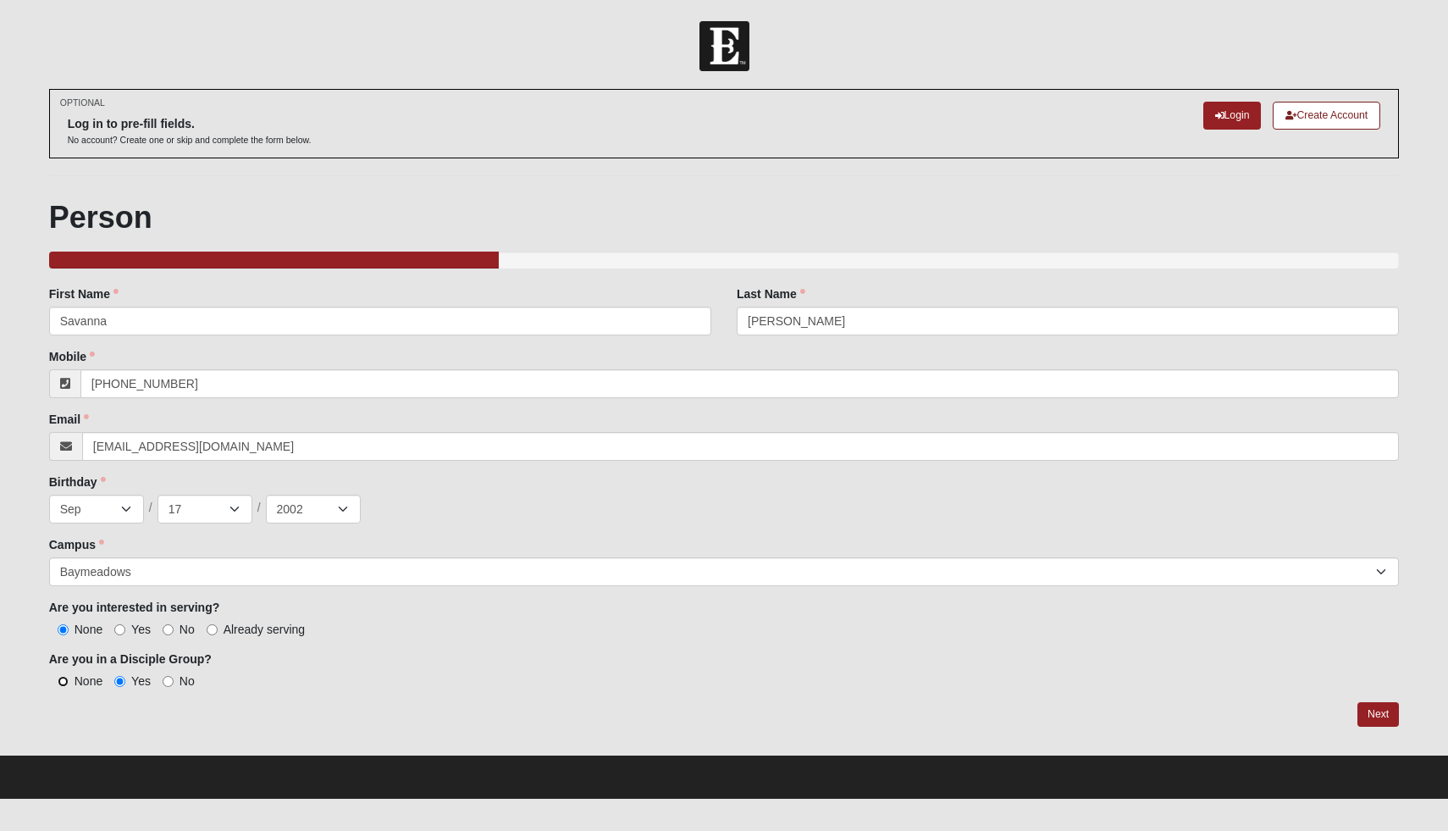
radio input "true"
click at [1385, 711] on link "Next" at bounding box center [1378, 714] width 41 height 25
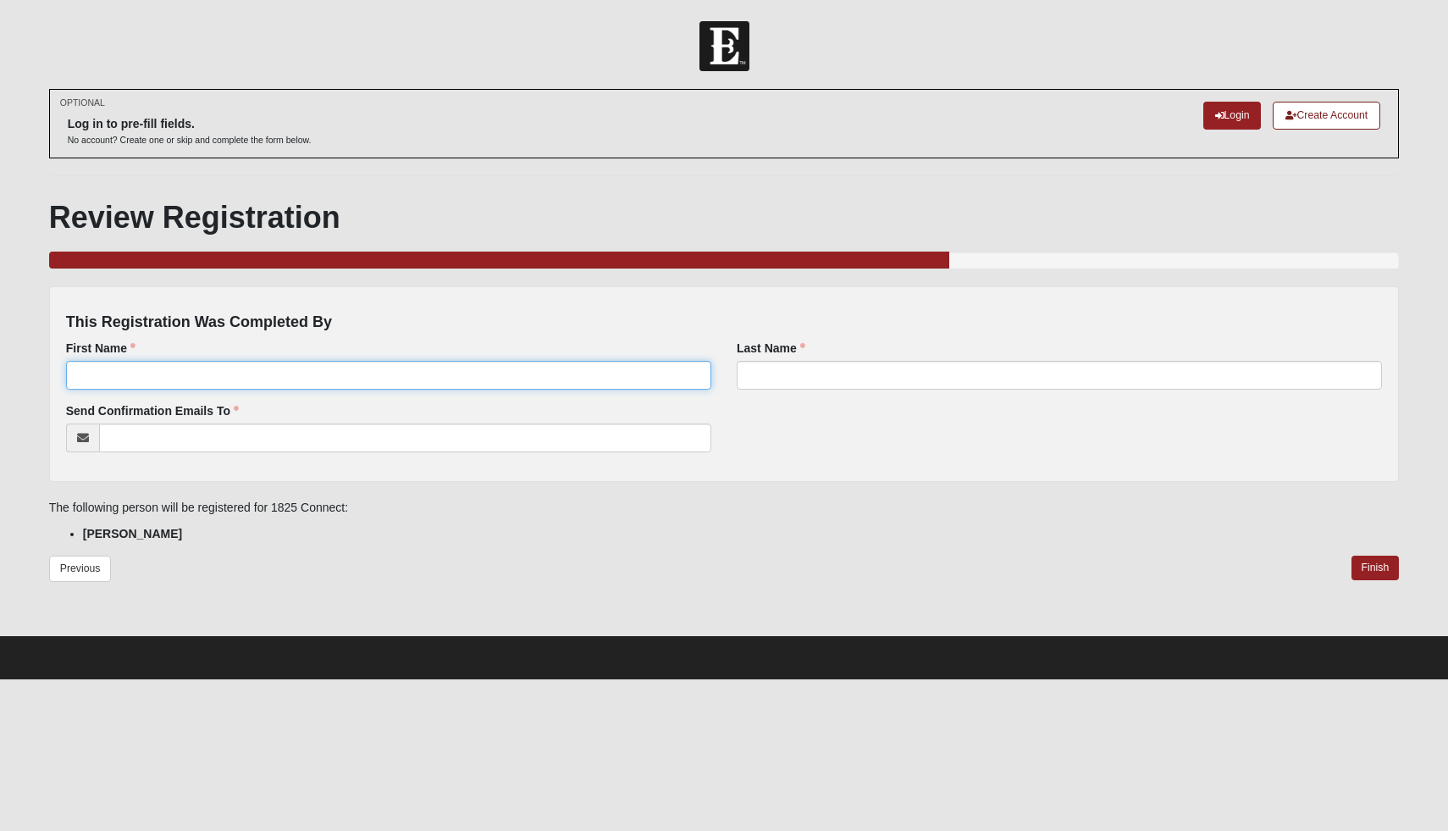
click at [515, 369] on input "First Name" at bounding box center [388, 375] width 645 height 29
type input "Savanna"
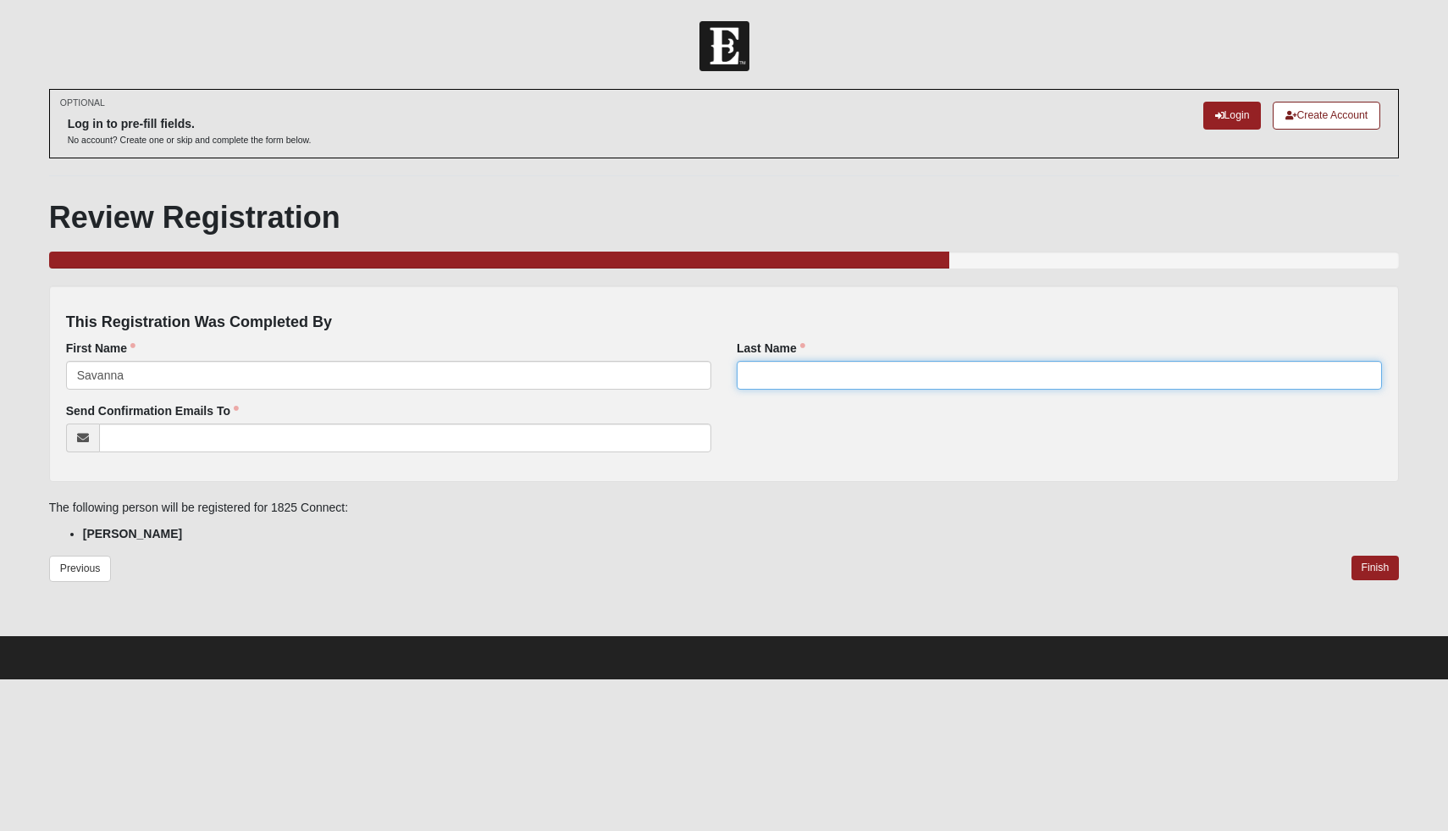
type input "Stillwagner"
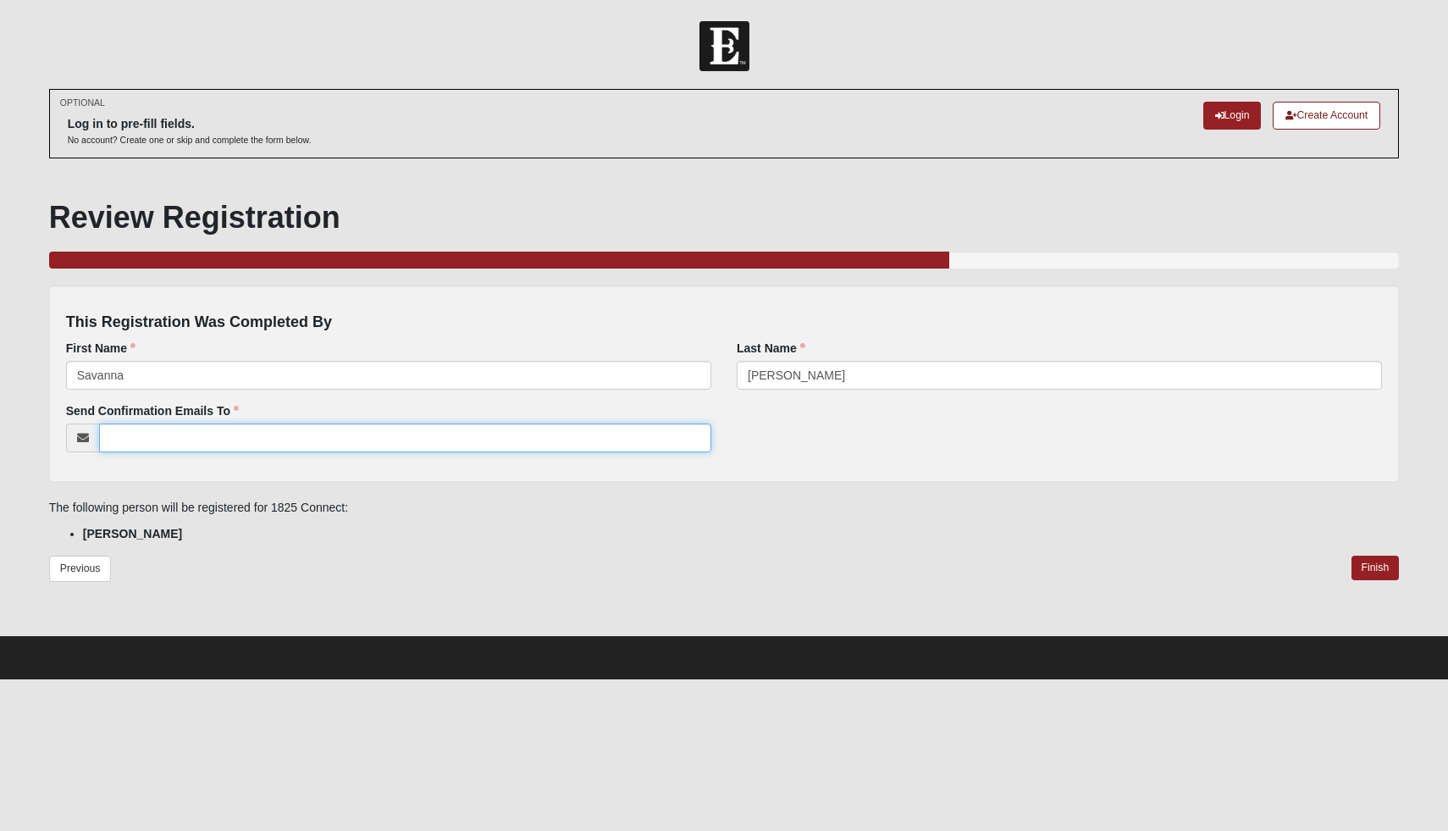
type input "savannastillwagner@gmail.com"
click at [1359, 559] on link "Finish" at bounding box center [1376, 568] width 48 height 25
